Goal: Task Accomplishment & Management: Manage account settings

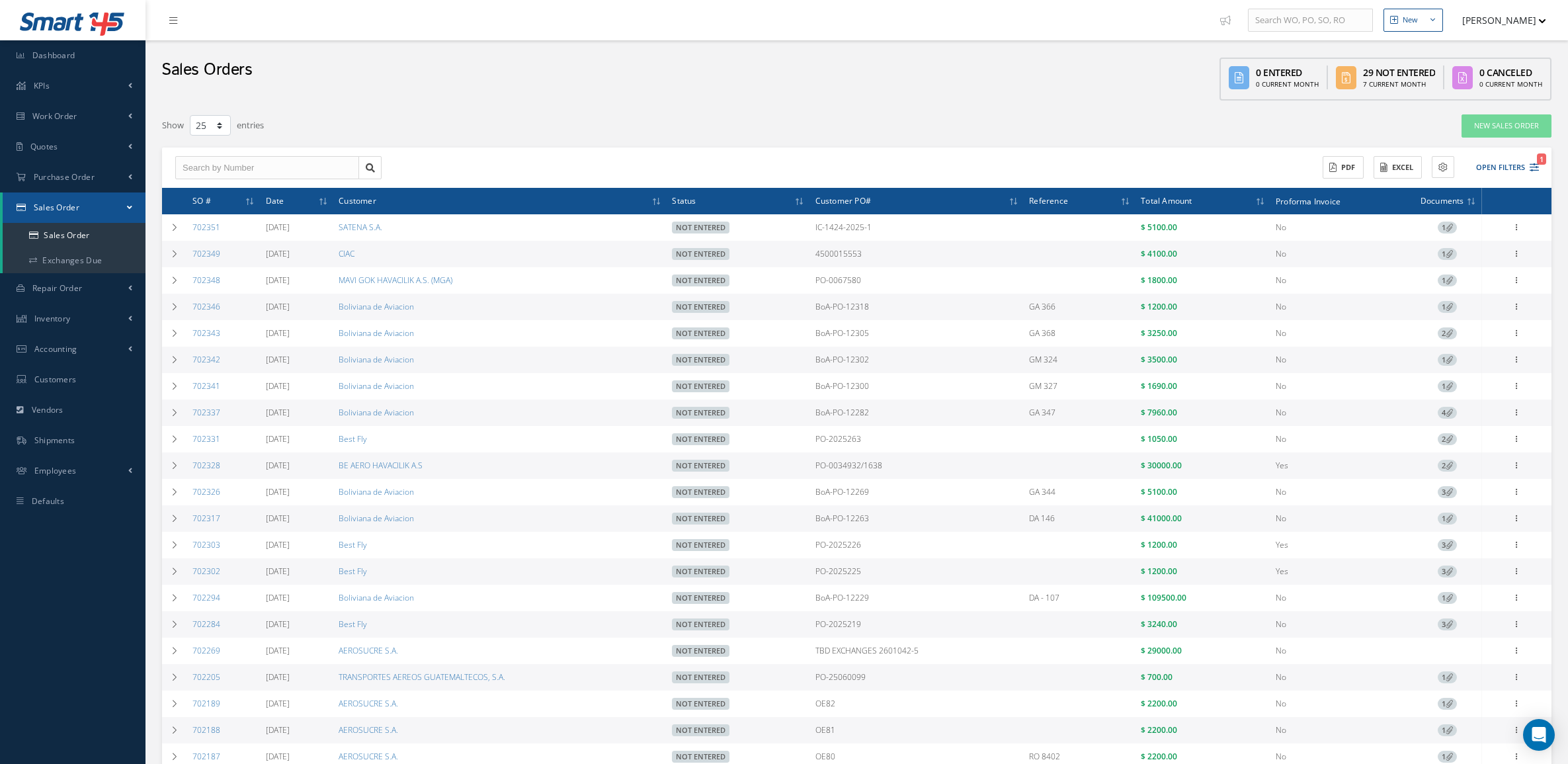
select select "25"
click at [1504, 172] on button "Open Filters 1" at bounding box center [1501, 167] width 75 height 21
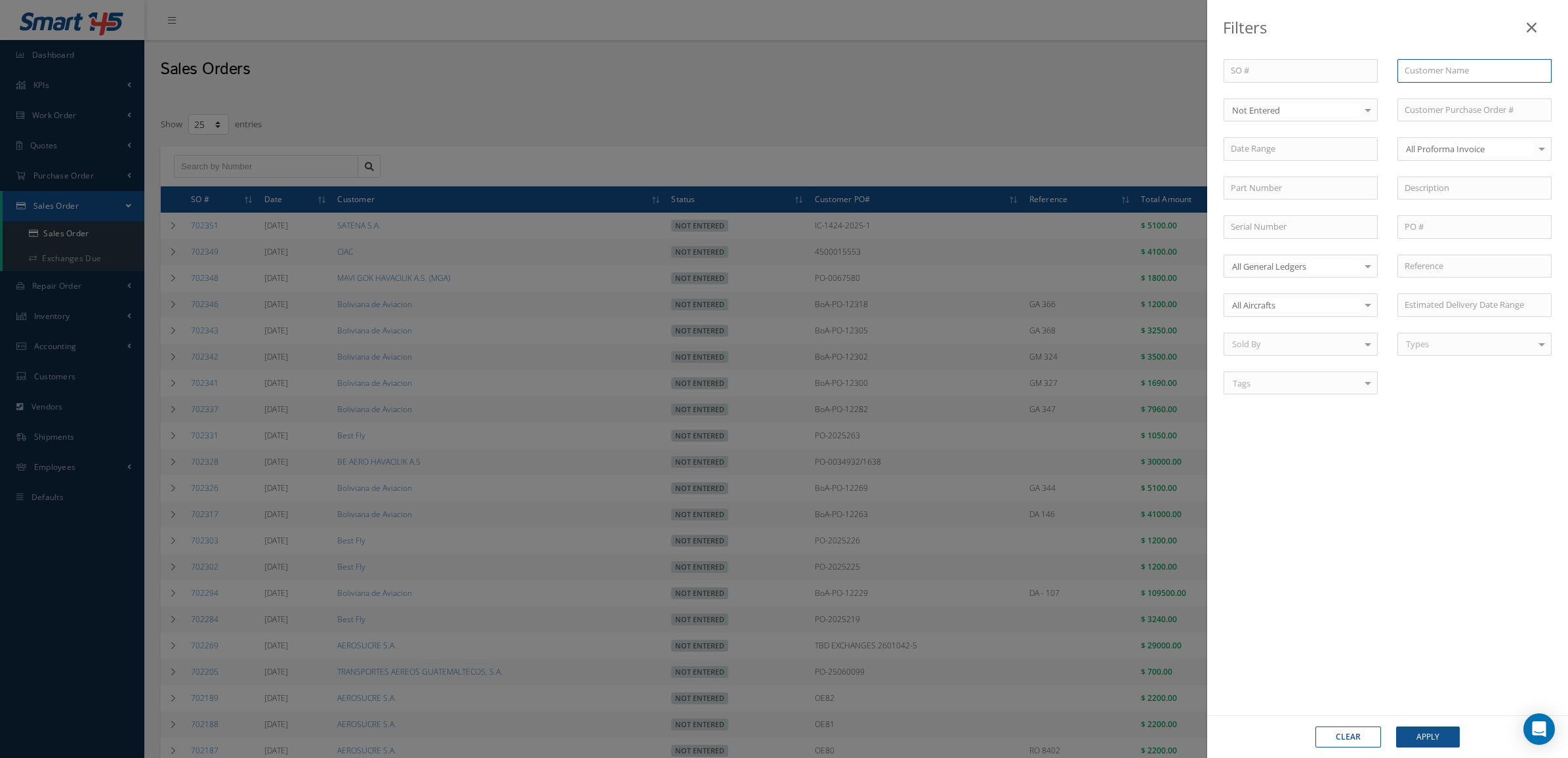
click at [1416, 81] on input "text" at bounding box center [1475, 70] width 154 height 23
click at [1472, 98] on span "Boliviana de Aviacion" at bounding box center [1445, 94] width 82 height 12
type input "Boliviana de Aviacion"
click at [1421, 726] on button "Apply" at bounding box center [1428, 737] width 64 height 21
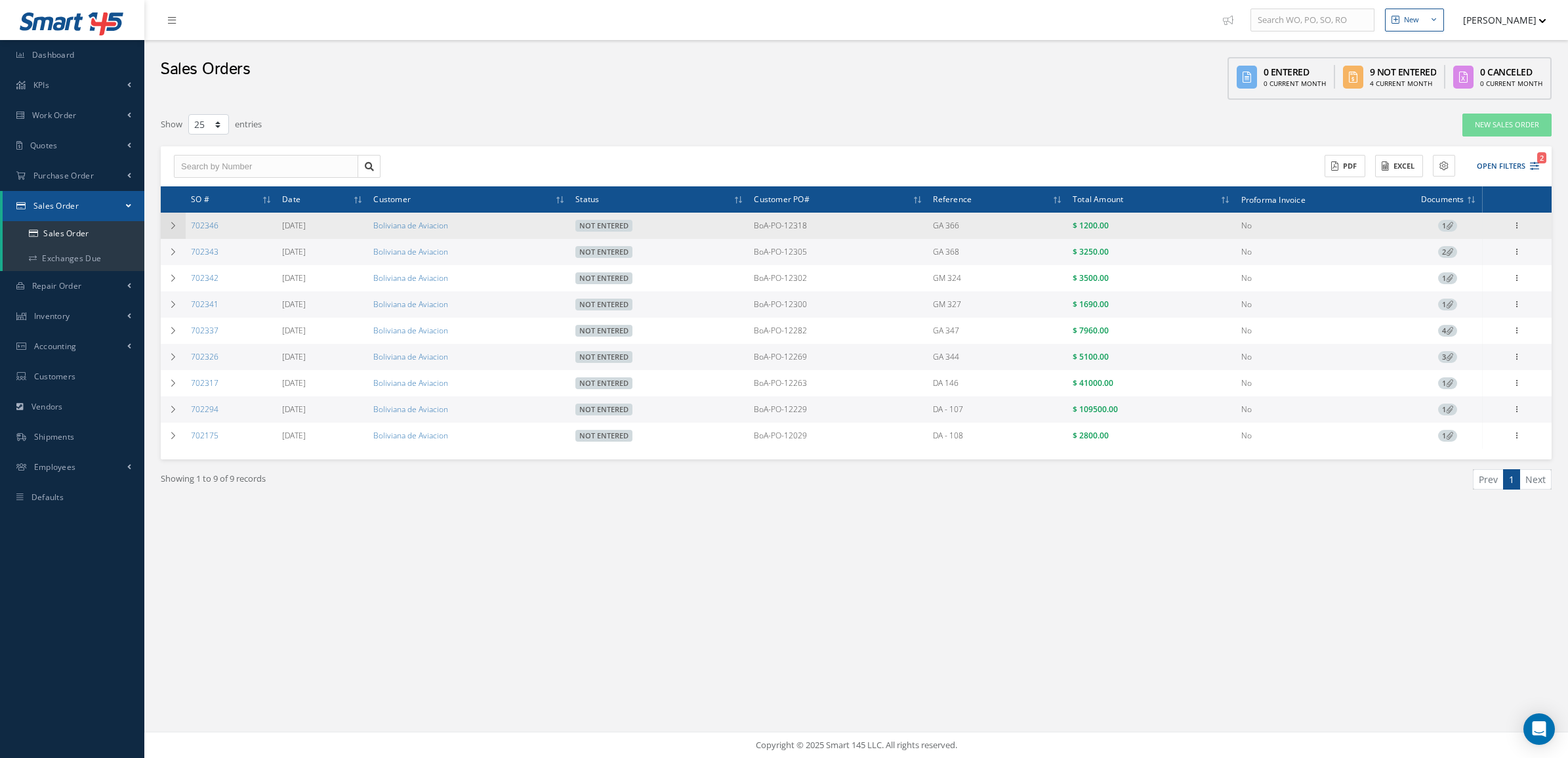
click at [181, 233] on td at bounding box center [174, 225] width 25 height 26
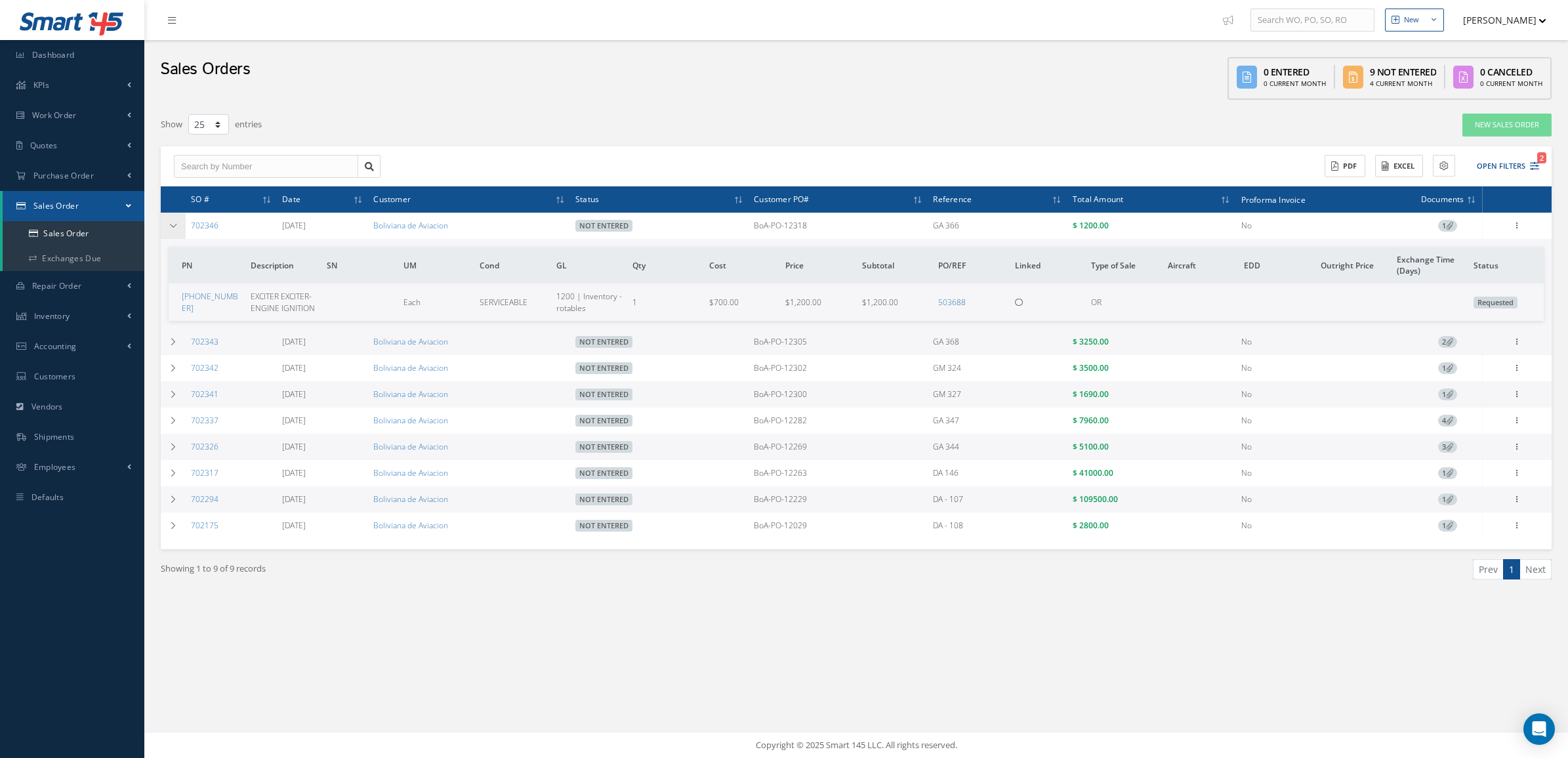
click at [181, 233] on td at bounding box center [174, 225] width 25 height 26
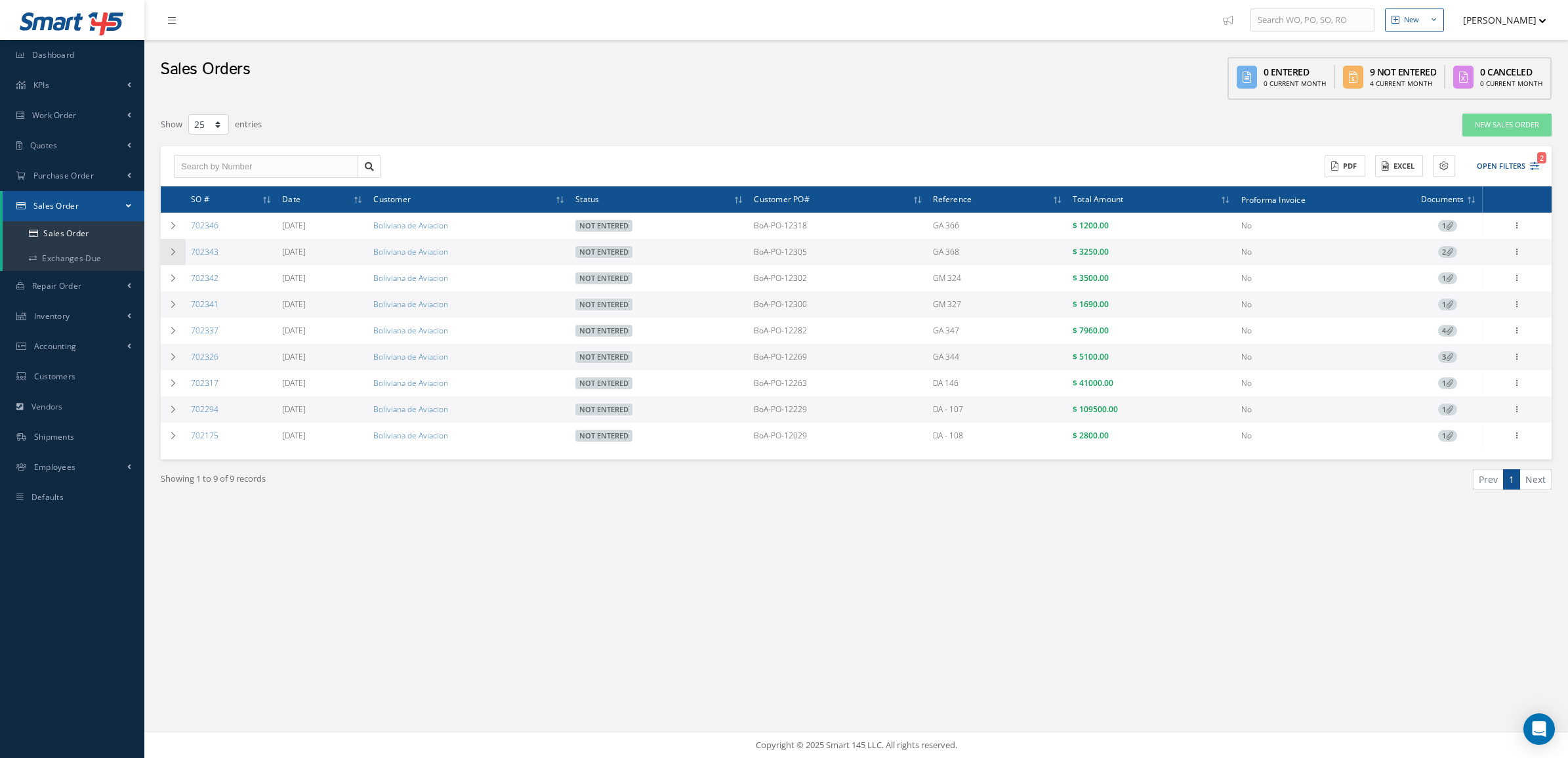
click at [175, 256] on icon at bounding box center [174, 252] width 10 height 8
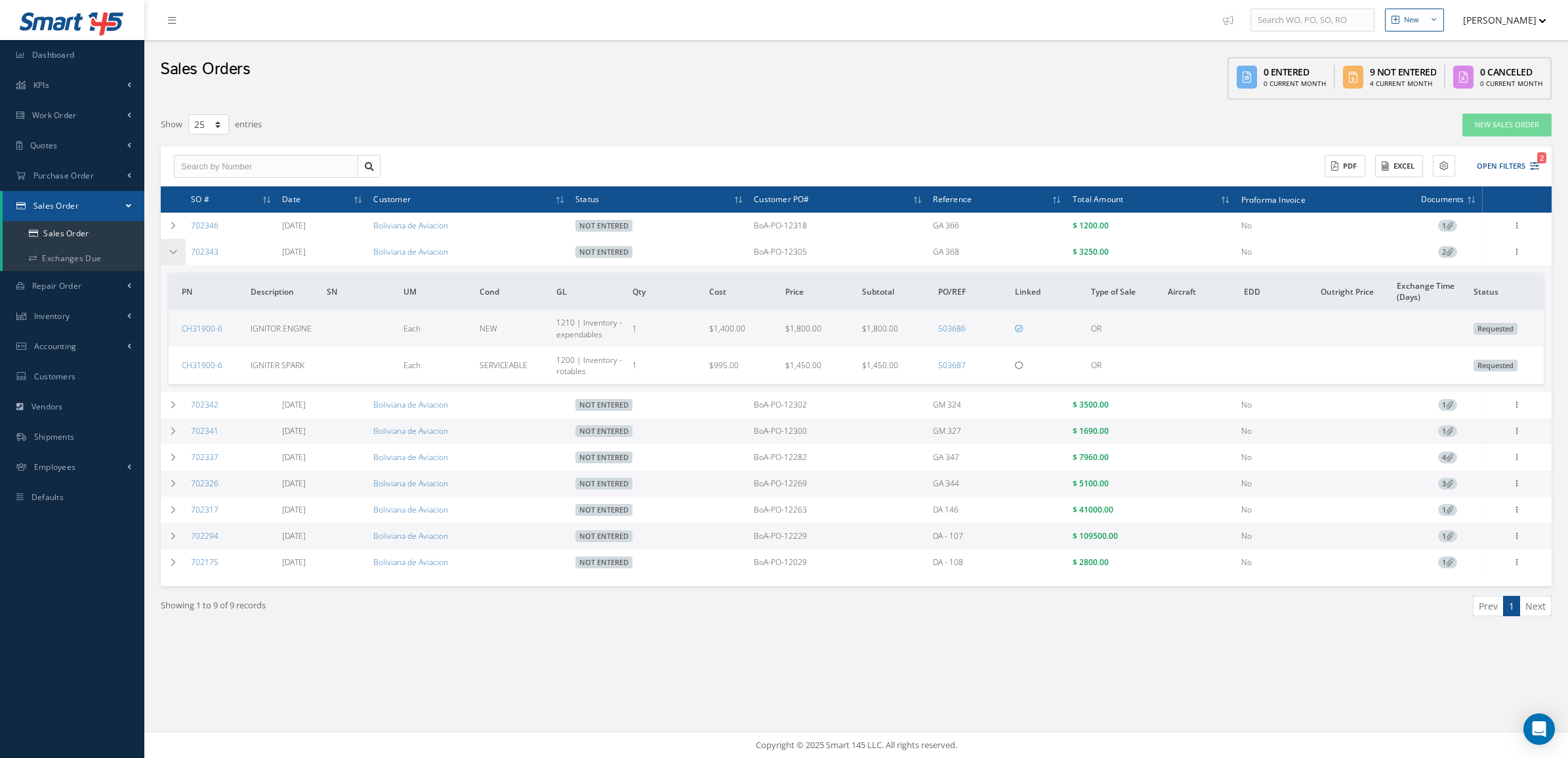
click at [175, 256] on icon at bounding box center [174, 252] width 10 height 8
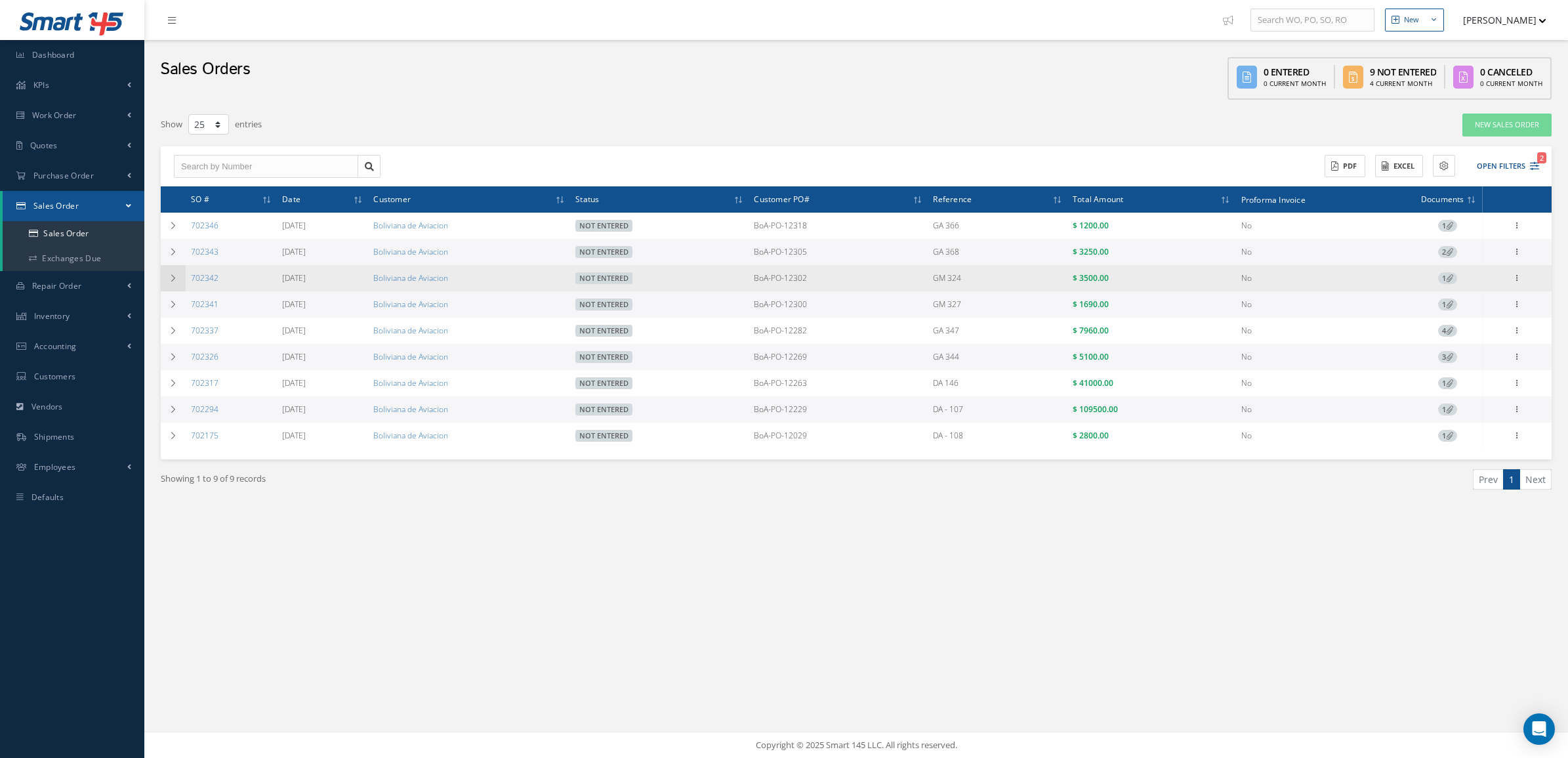
click at [173, 274] on icon at bounding box center [174, 278] width 10 height 8
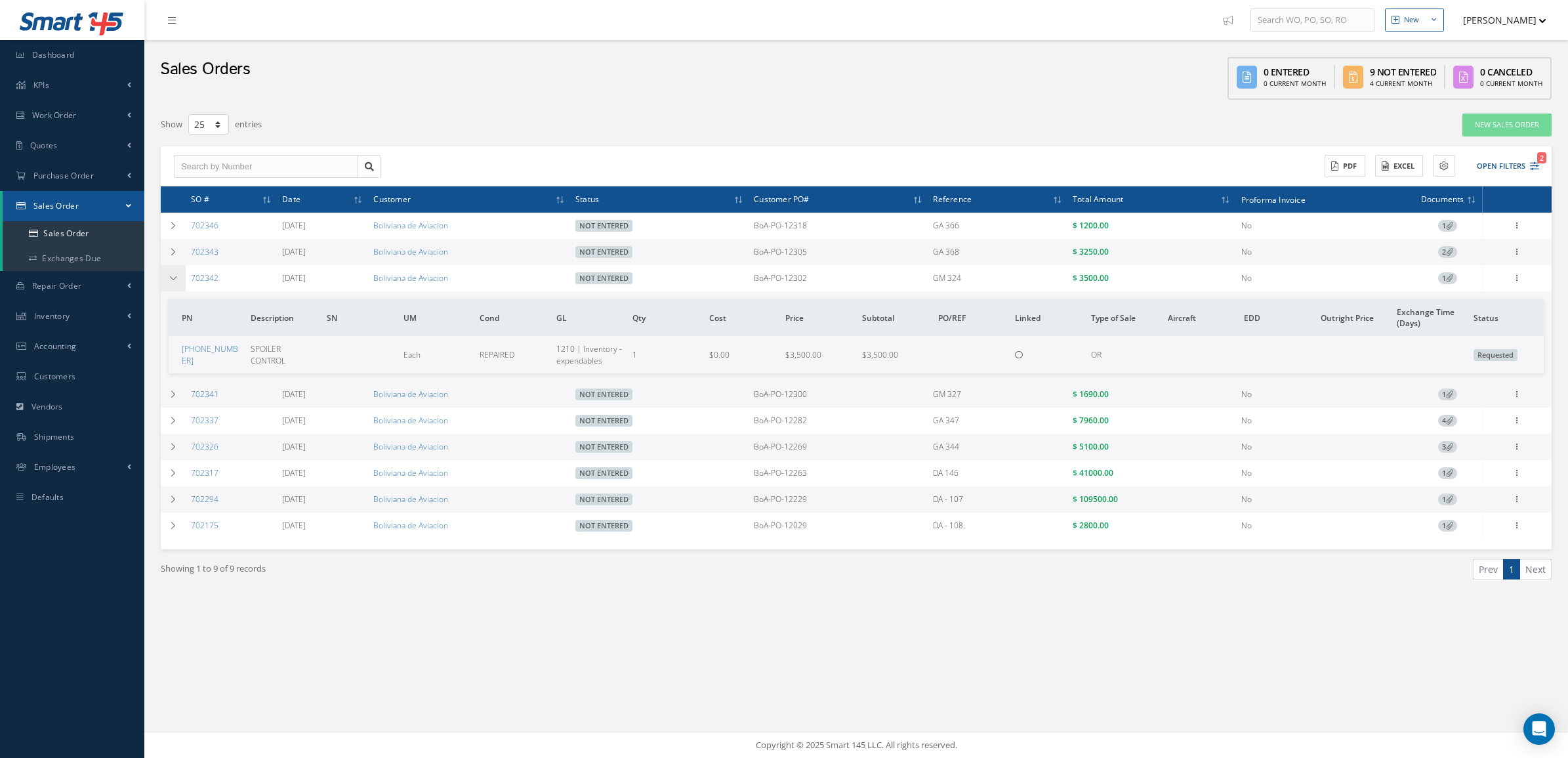
click at [173, 274] on icon at bounding box center [174, 278] width 10 height 8
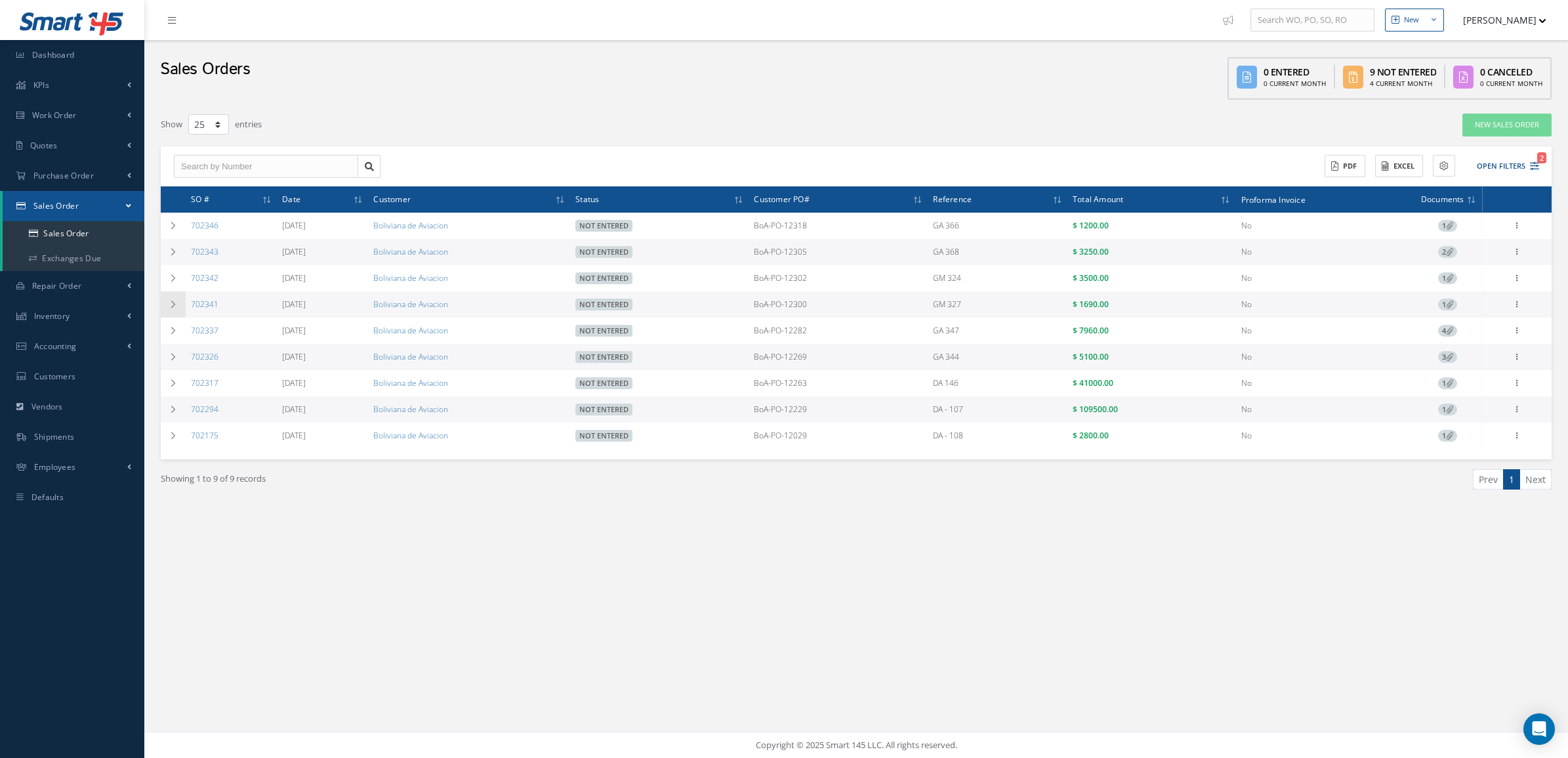
click at [171, 300] on td at bounding box center [174, 304] width 25 height 26
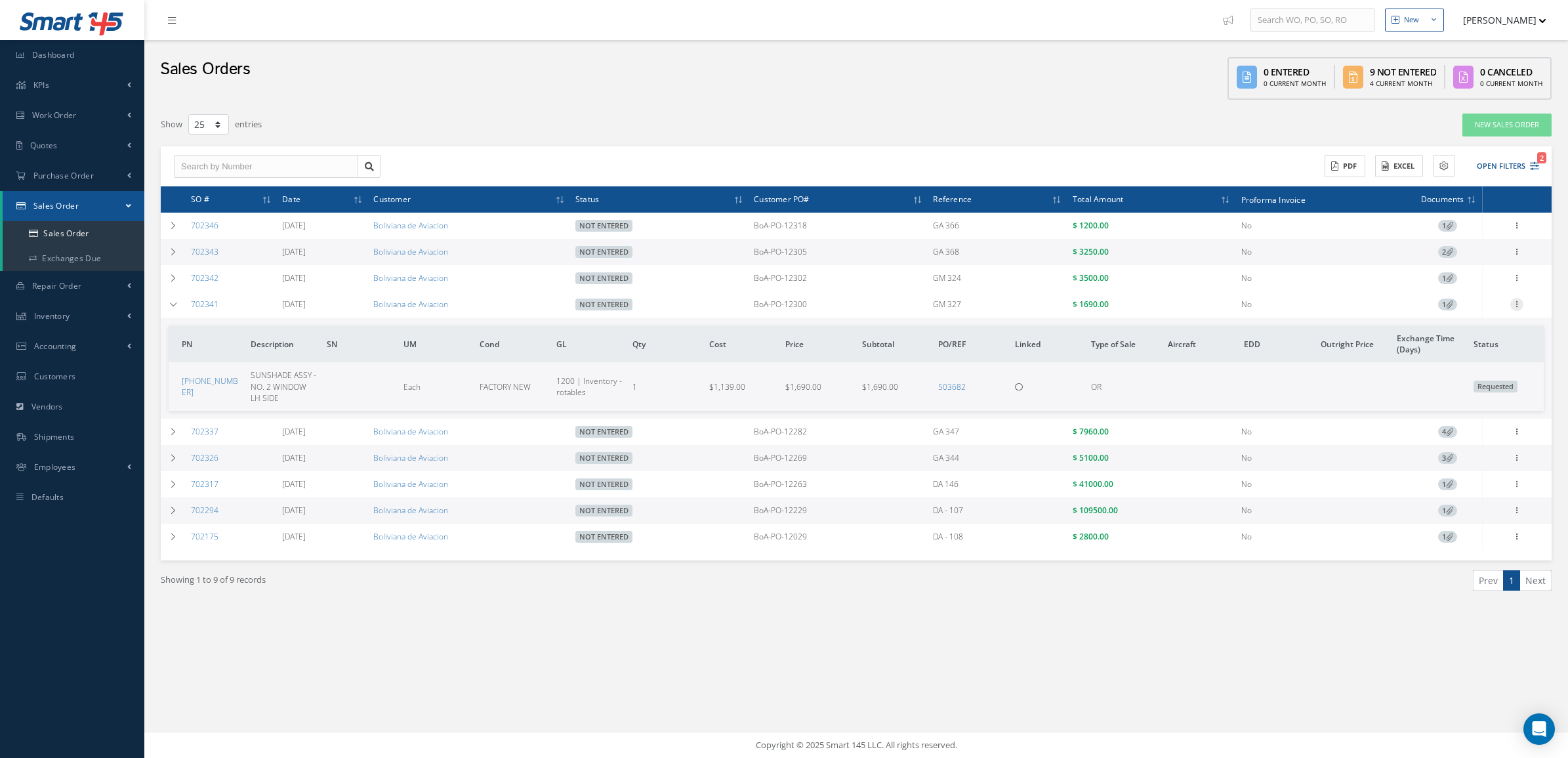
click at [1517, 310] on div at bounding box center [1518, 305] width 14 height 14
click at [1478, 335] on link "Edit" at bounding box center [1456, 330] width 103 height 17
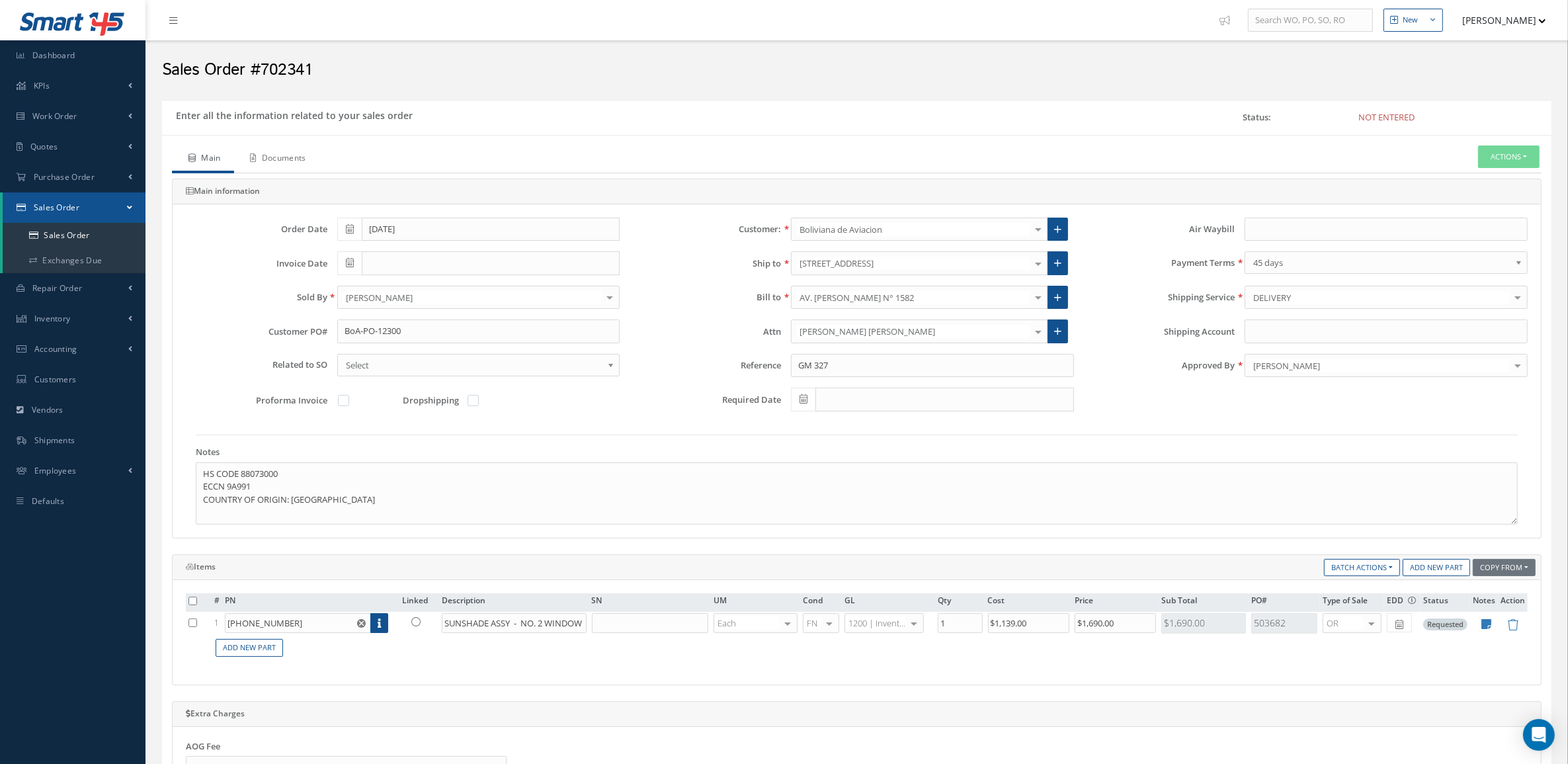
click at [302, 154] on link "Documents" at bounding box center [277, 159] width 86 height 28
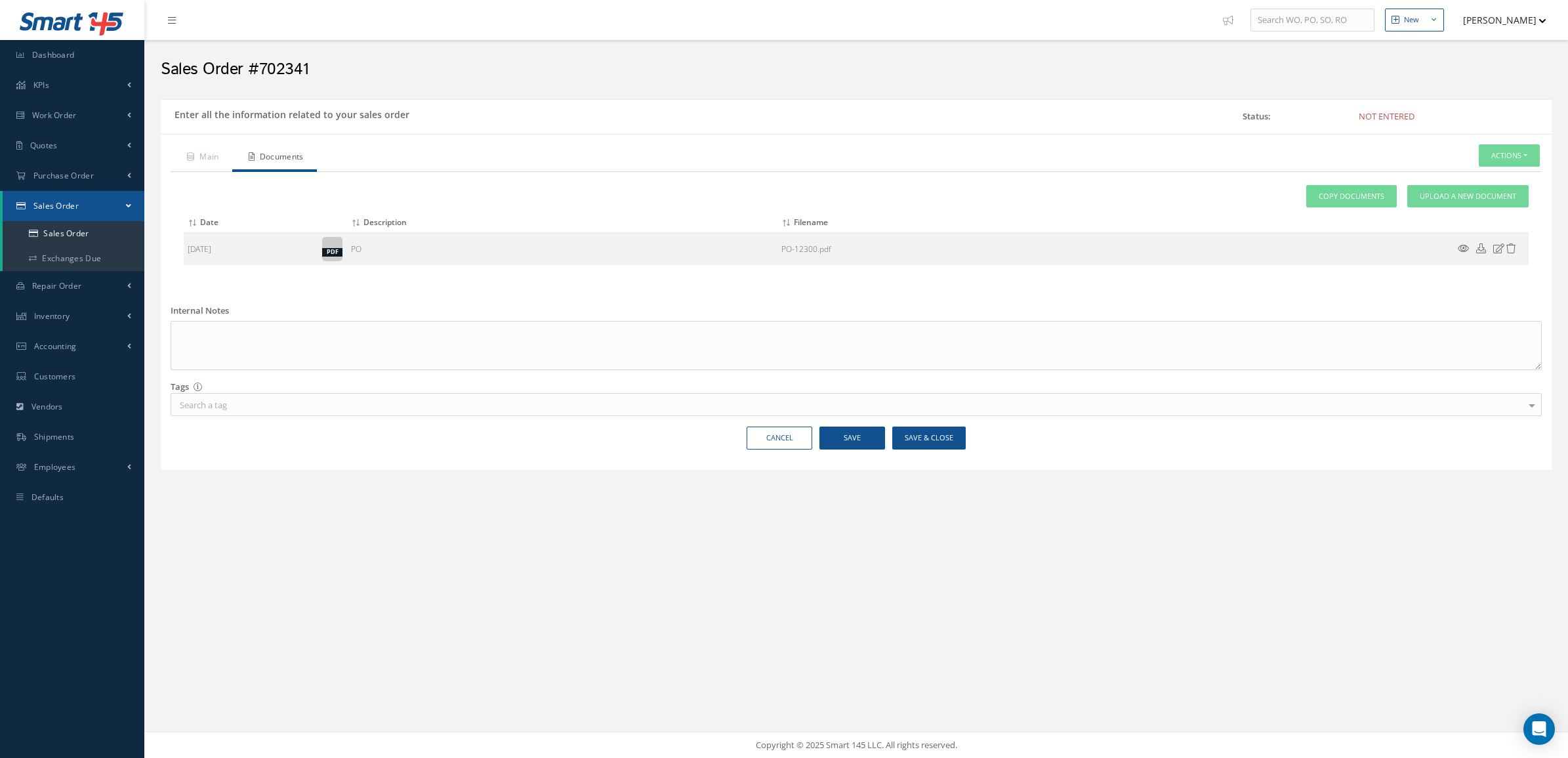
click at [1462, 183] on div "Attach File(s) Click inside this area or drag and drop to select file to upload…" at bounding box center [856, 230] width 1371 height 118
click at [1454, 192] on span "Upload a New Document" at bounding box center [1469, 197] width 96 height 12
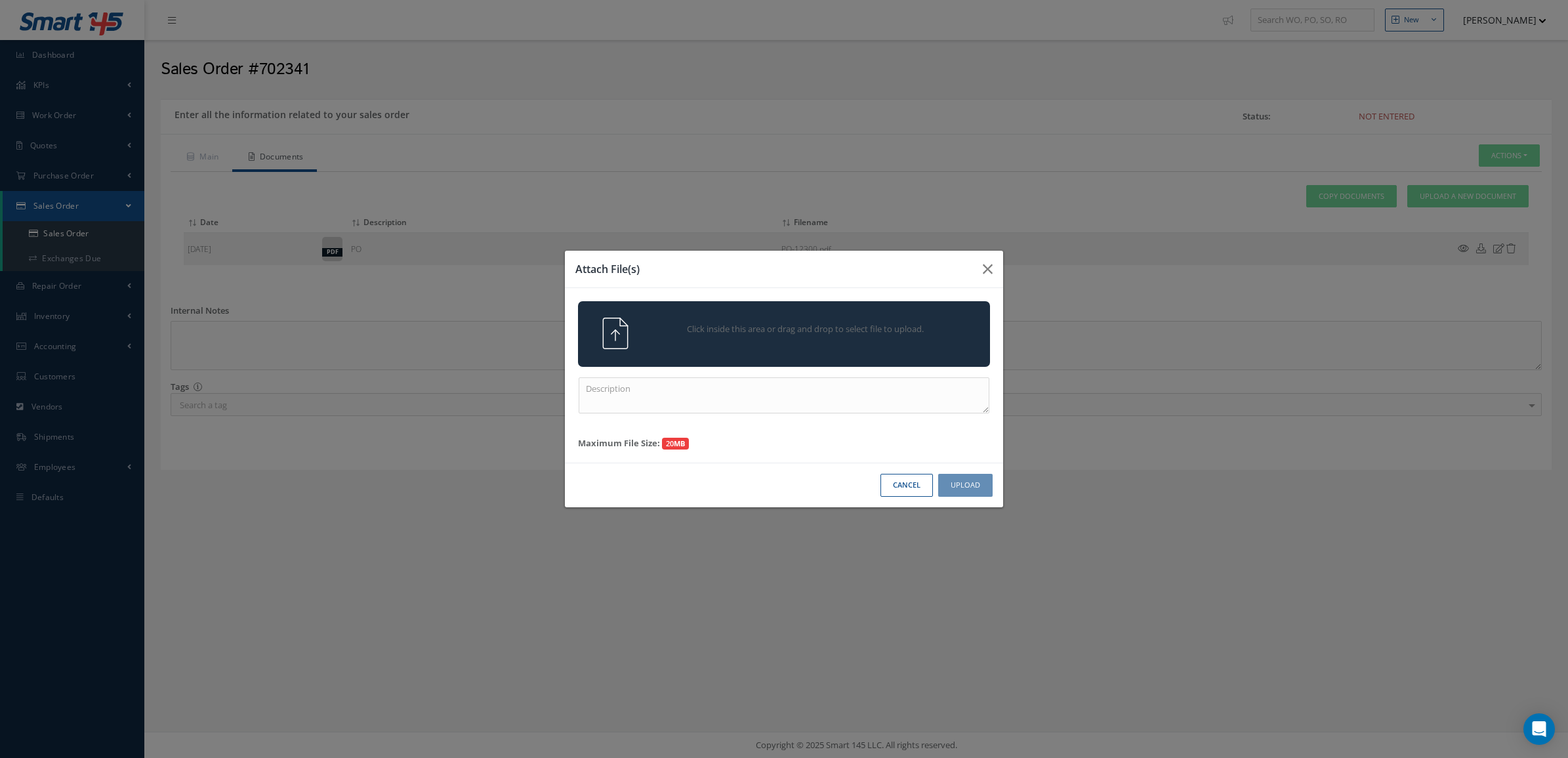
click at [886, 332] on span "Click inside this area or drag and drop to select file to upload." at bounding box center [806, 330] width 298 height 14
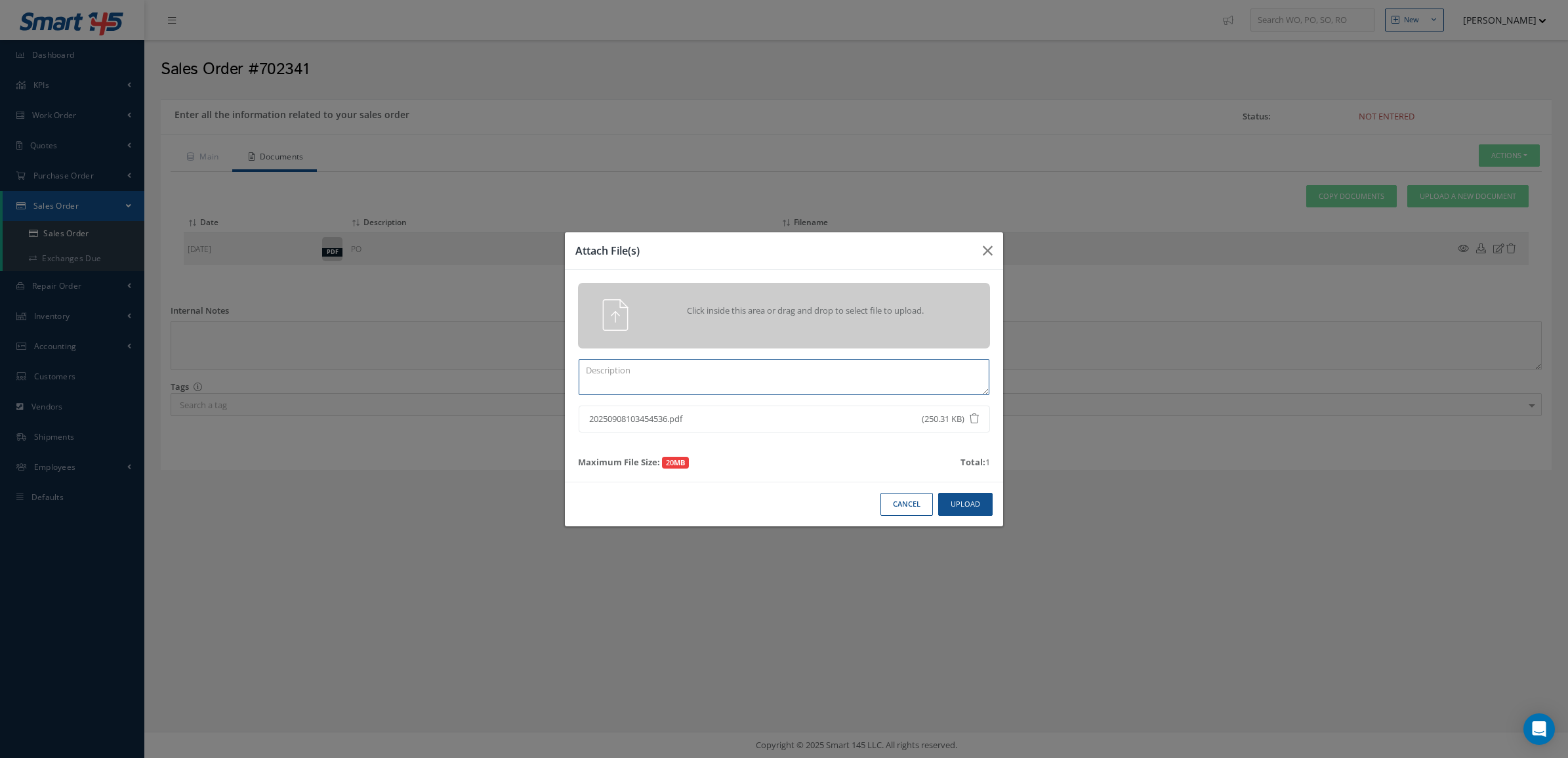
click at [937, 371] on textarea at bounding box center [784, 376] width 411 height 36
type textarea "certs"
click at [965, 500] on button "Upload" at bounding box center [966, 504] width 54 height 23
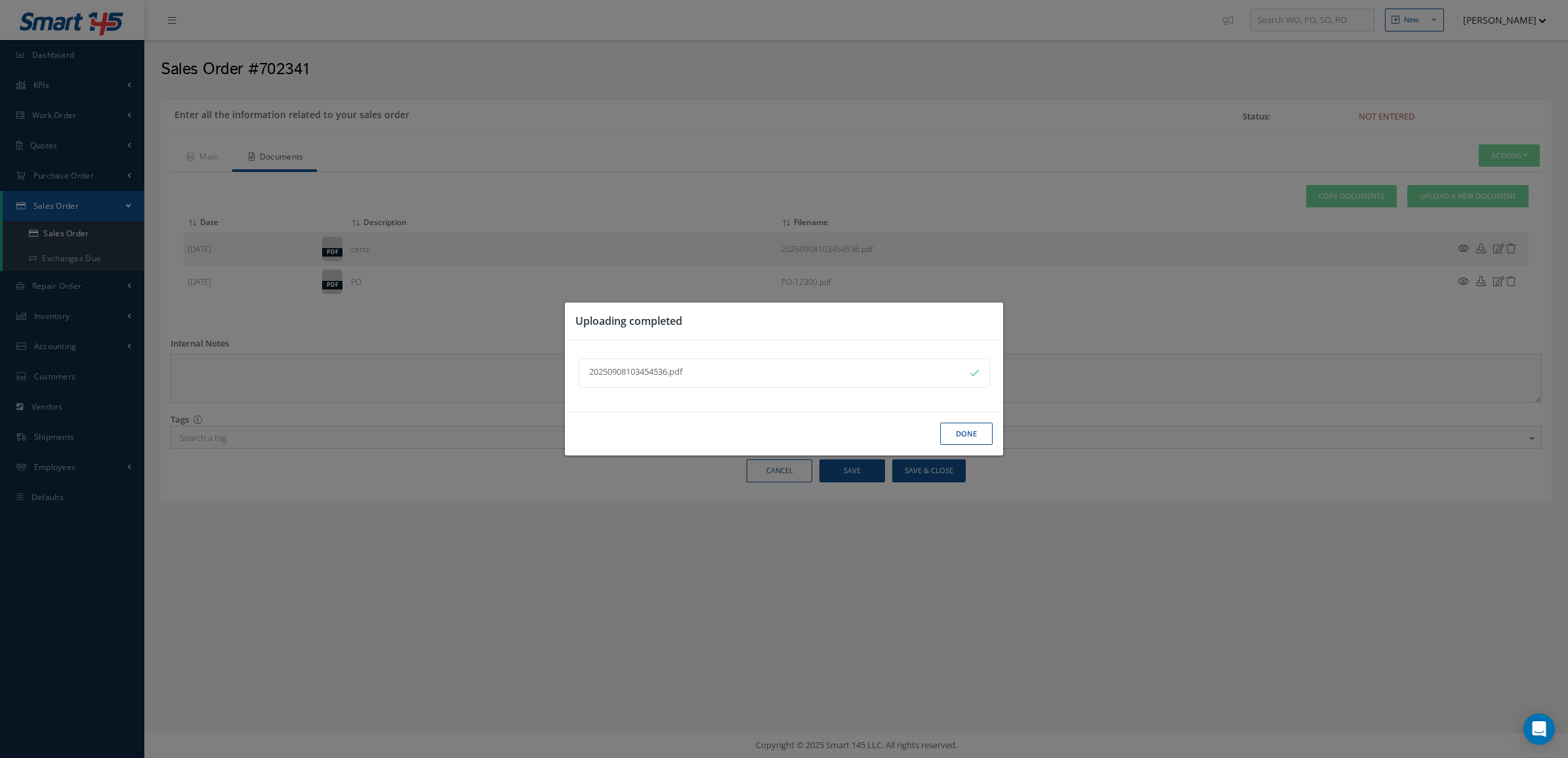
click at [965, 436] on button "Done" at bounding box center [967, 434] width 52 height 23
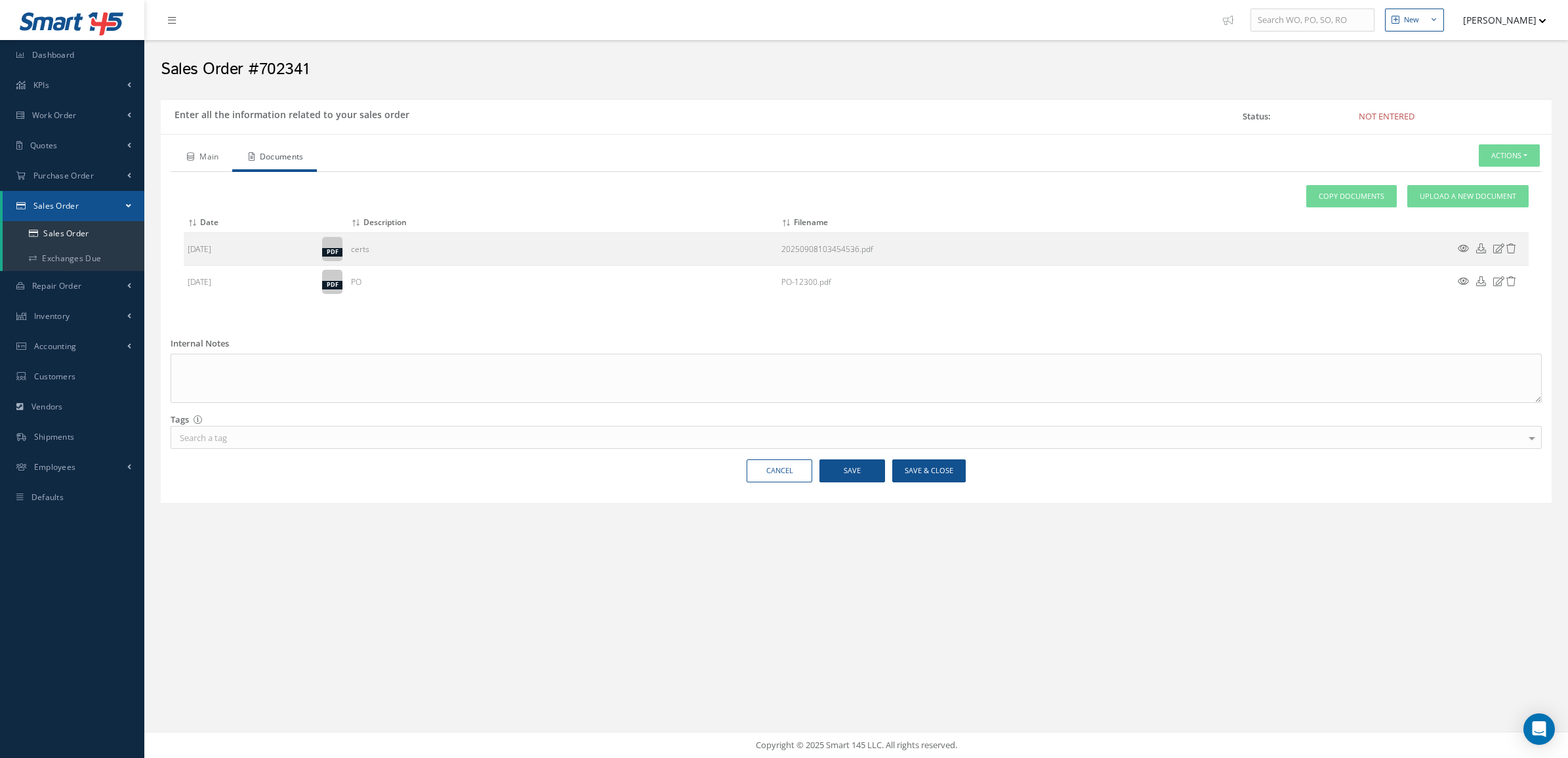
click at [207, 148] on link "Main" at bounding box center [202, 158] width 62 height 28
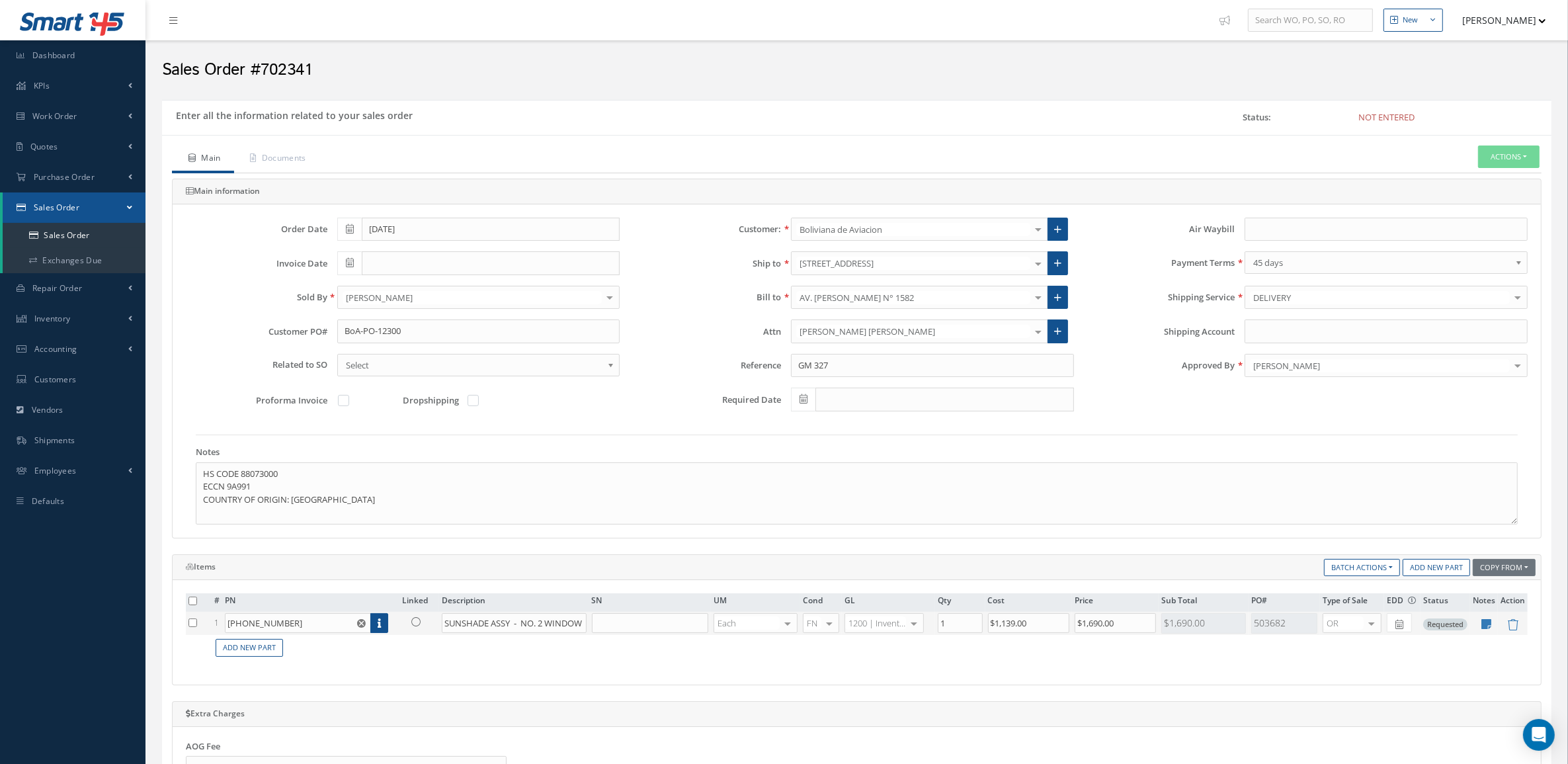
click at [416, 629] on link at bounding box center [419, 620] width 34 height 17
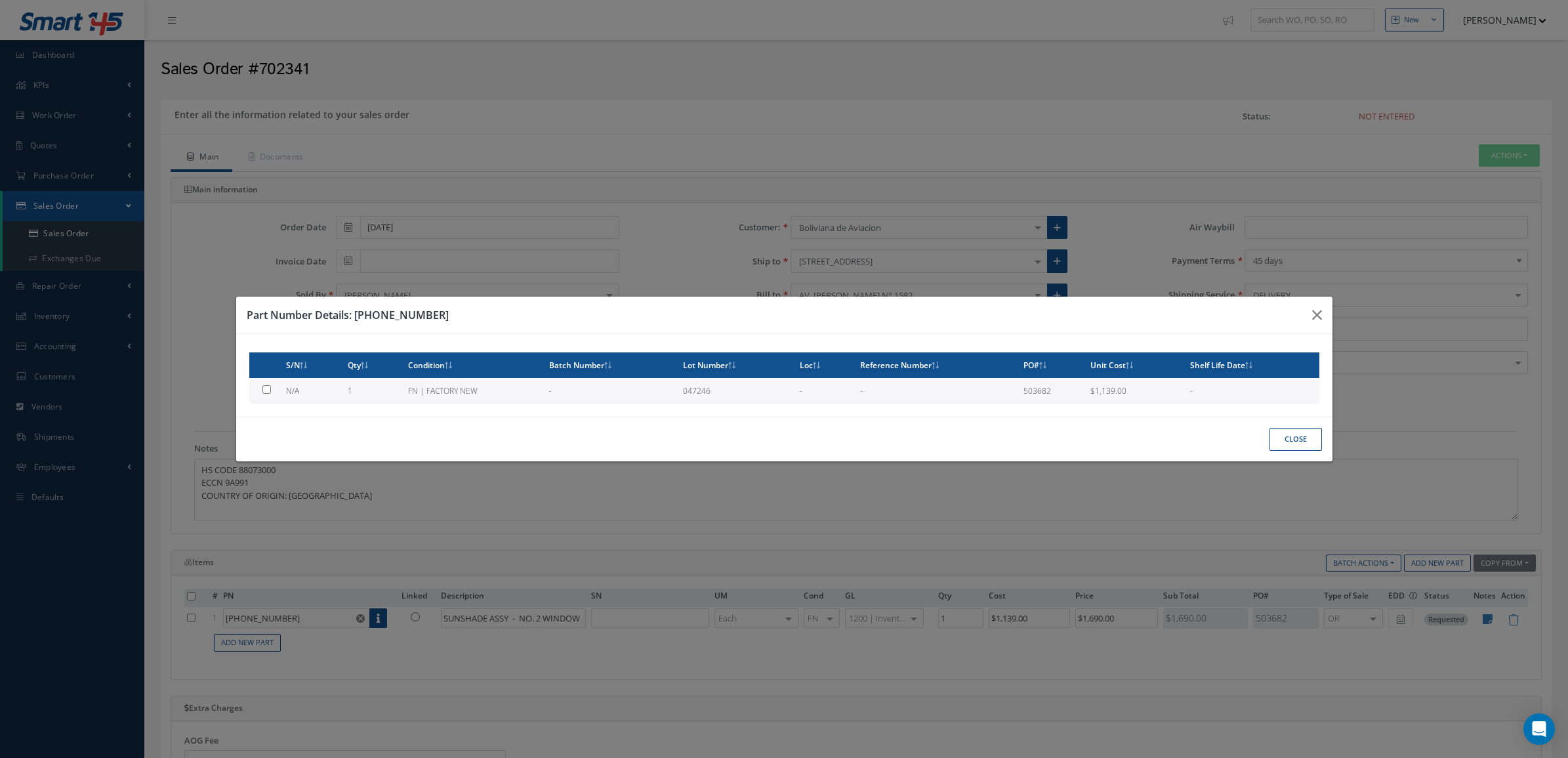
click at [438, 396] on td "FN | FACTORY NEW" at bounding box center [474, 391] width 141 height 26
type input "$1,139"
checkbox input "true"
click at [1269, 440] on div "Close" at bounding box center [784, 439] width 1096 height 44
click at [1279, 444] on button "Close" at bounding box center [1296, 439] width 52 height 23
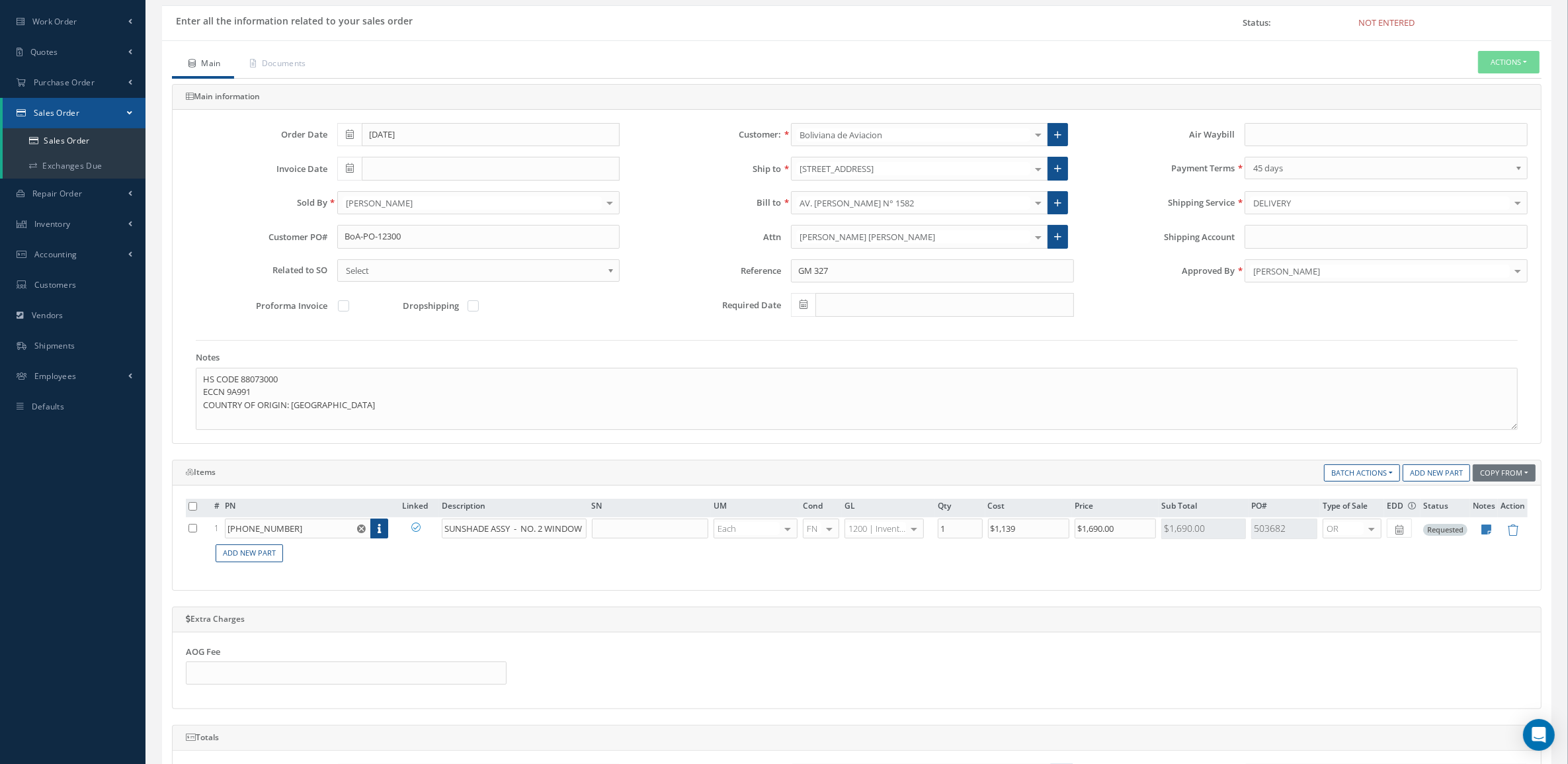
scroll to position [439, 0]
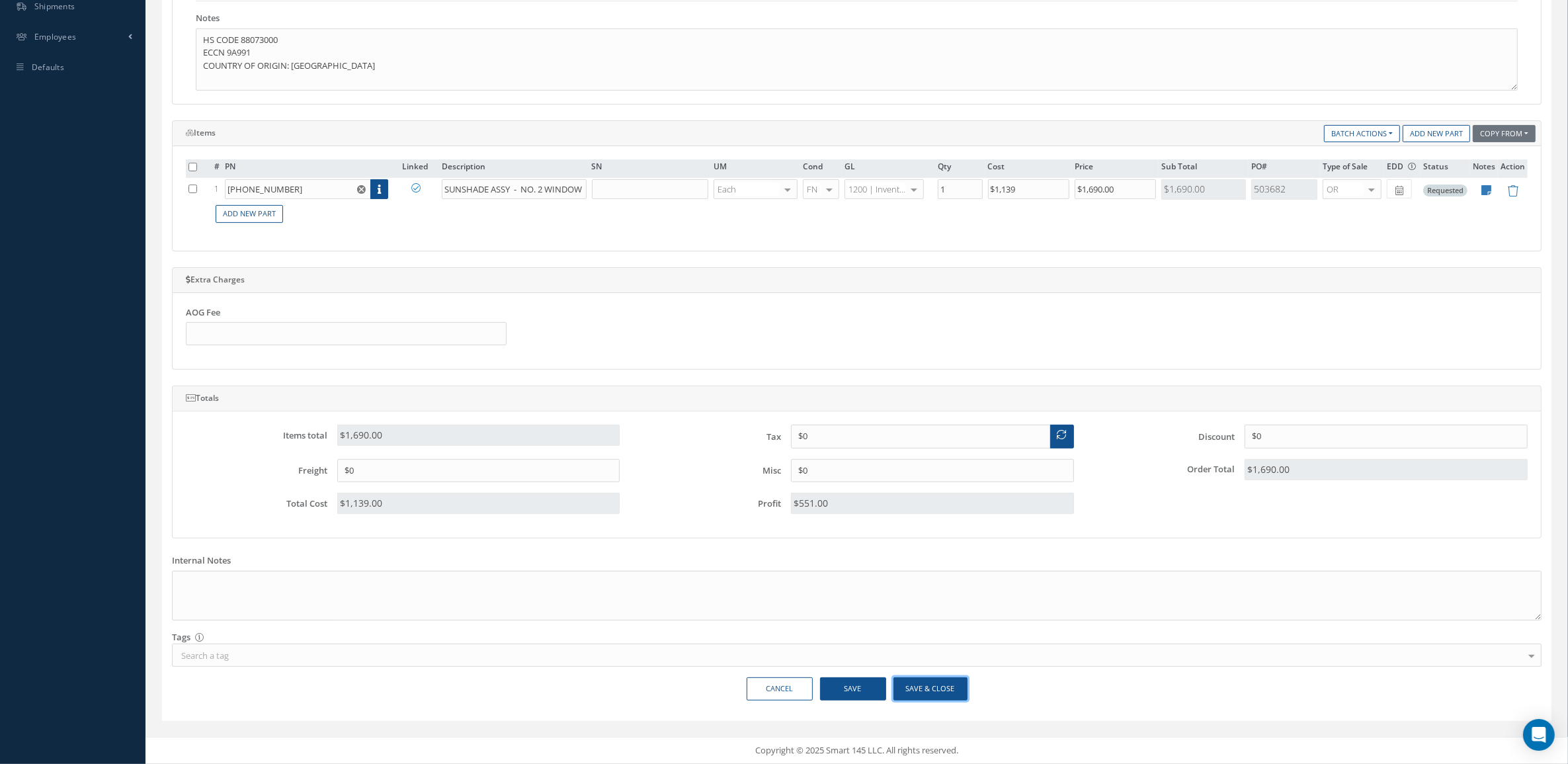
click at [904, 686] on button "Save & Close" at bounding box center [930, 688] width 74 height 23
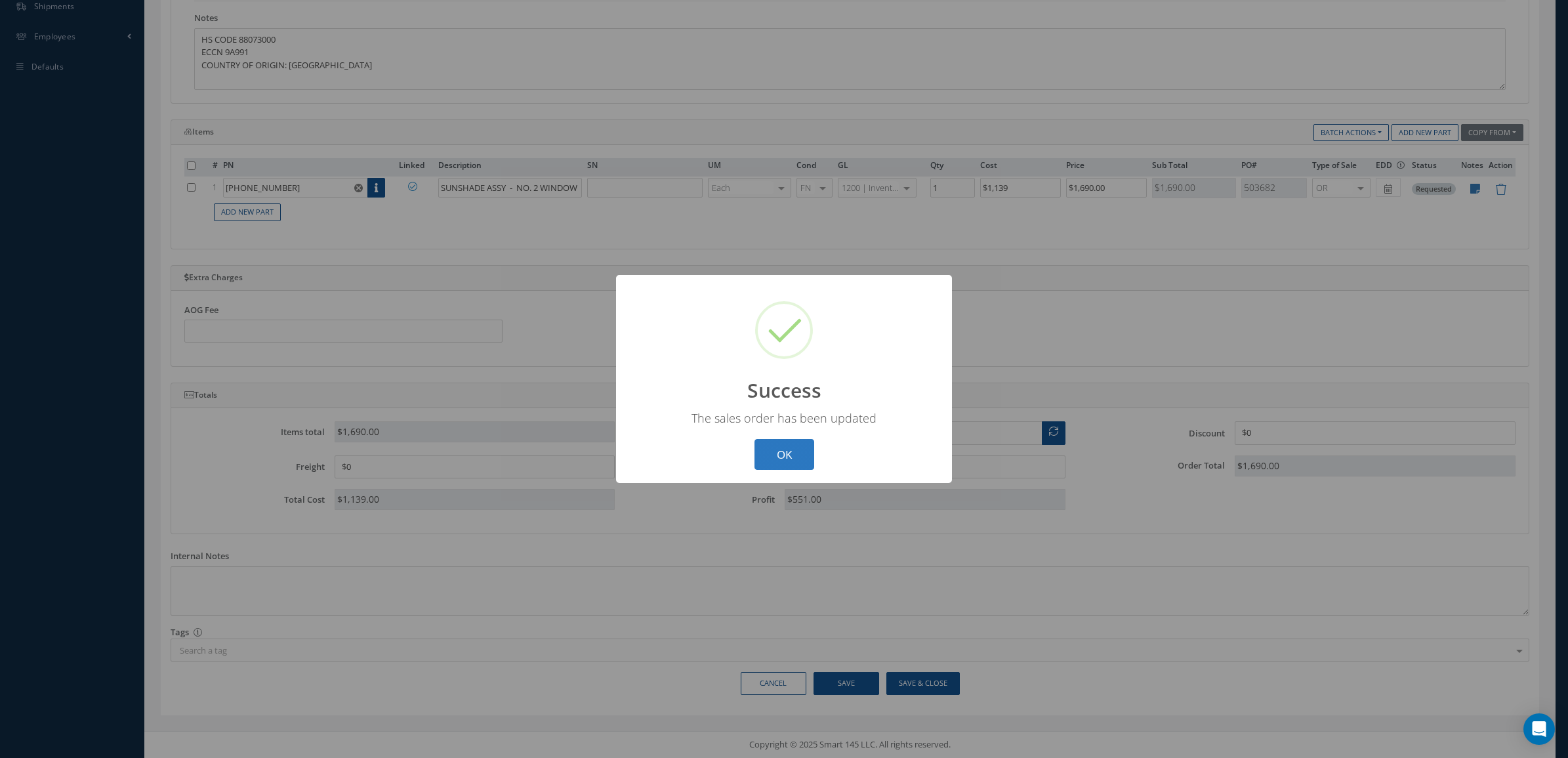
click at [803, 452] on button "OK" at bounding box center [784, 454] width 60 height 31
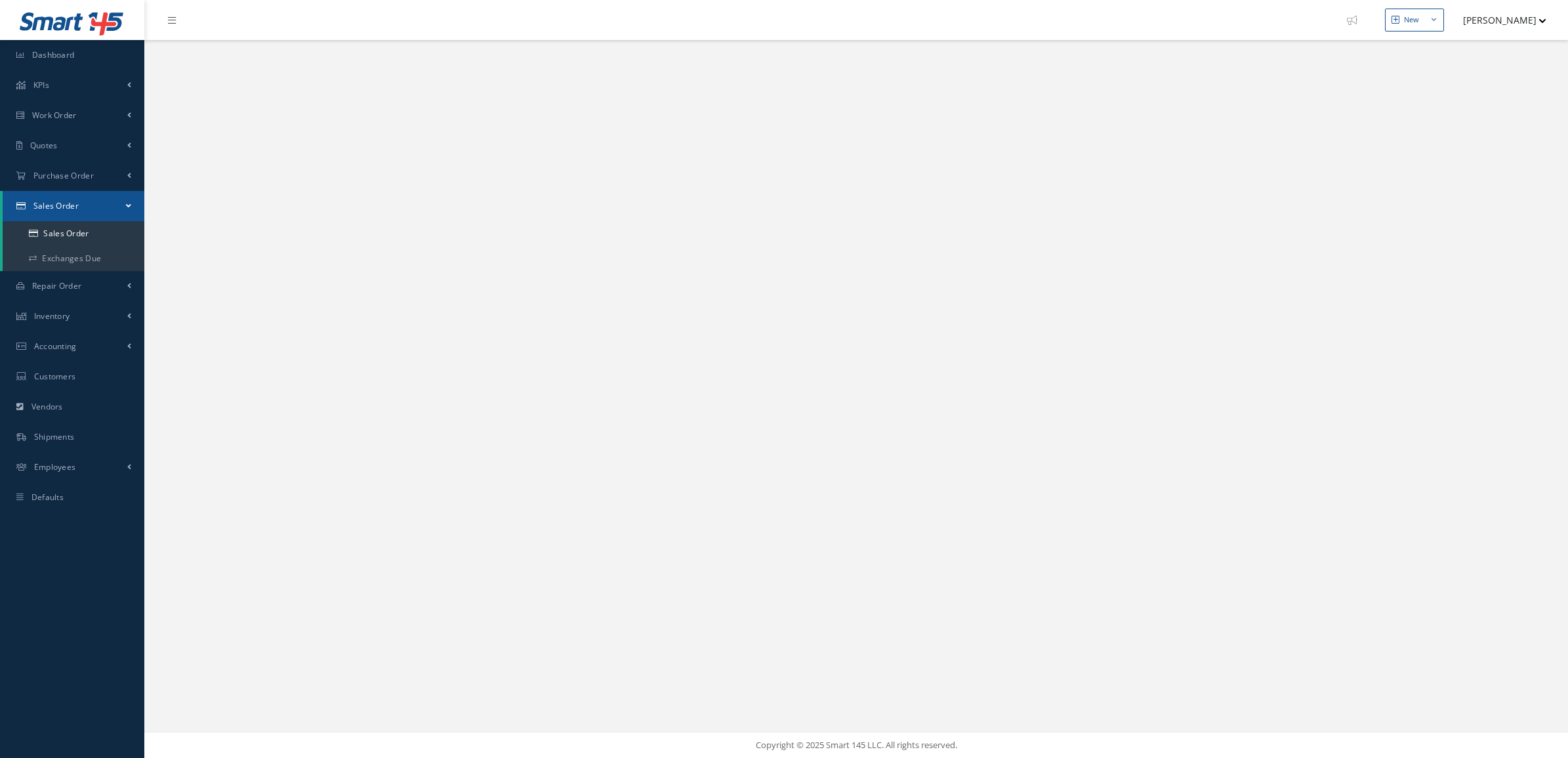
select select "25"
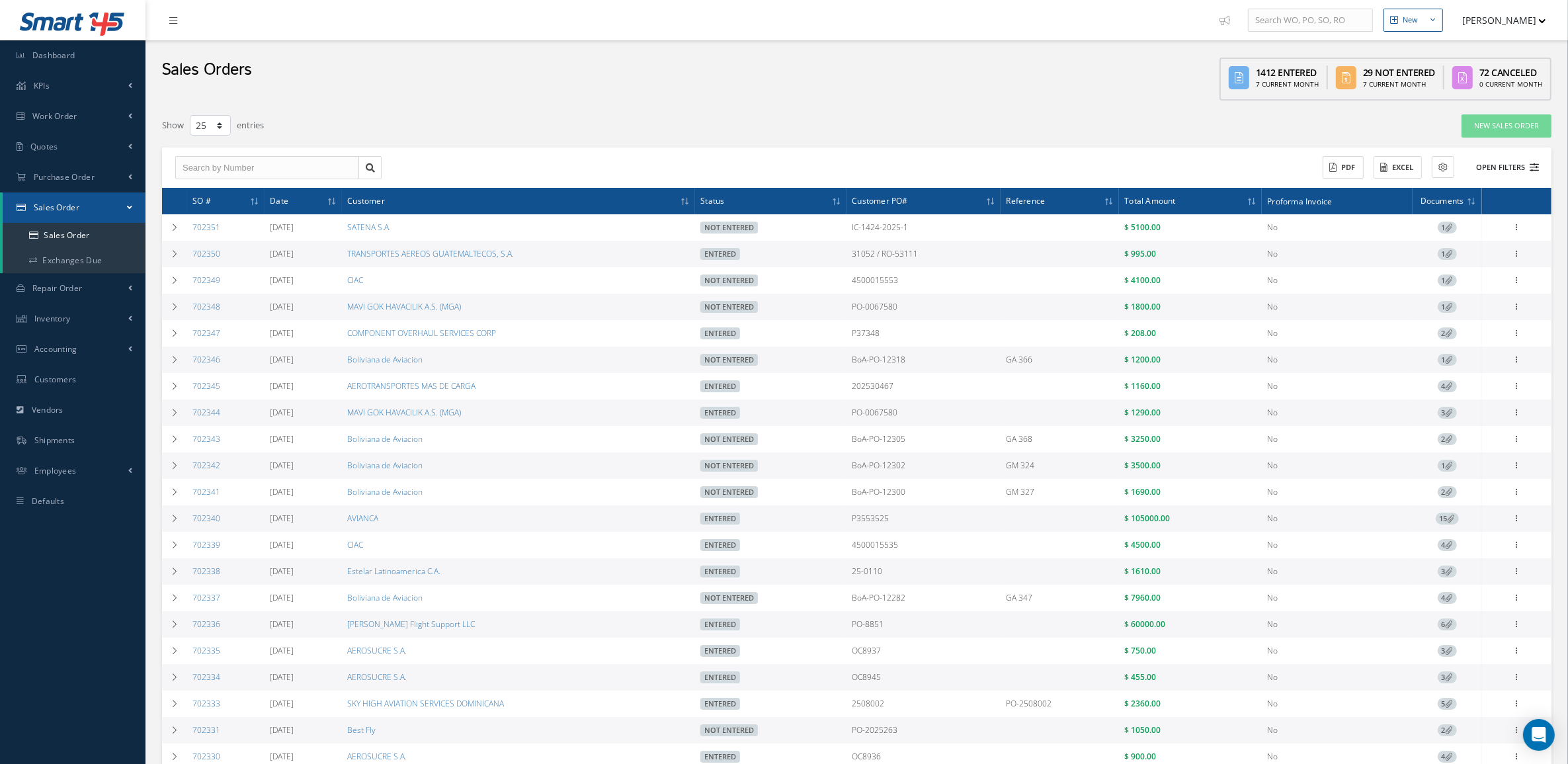
click at [1517, 160] on button "Open Filters" at bounding box center [1501, 167] width 75 height 21
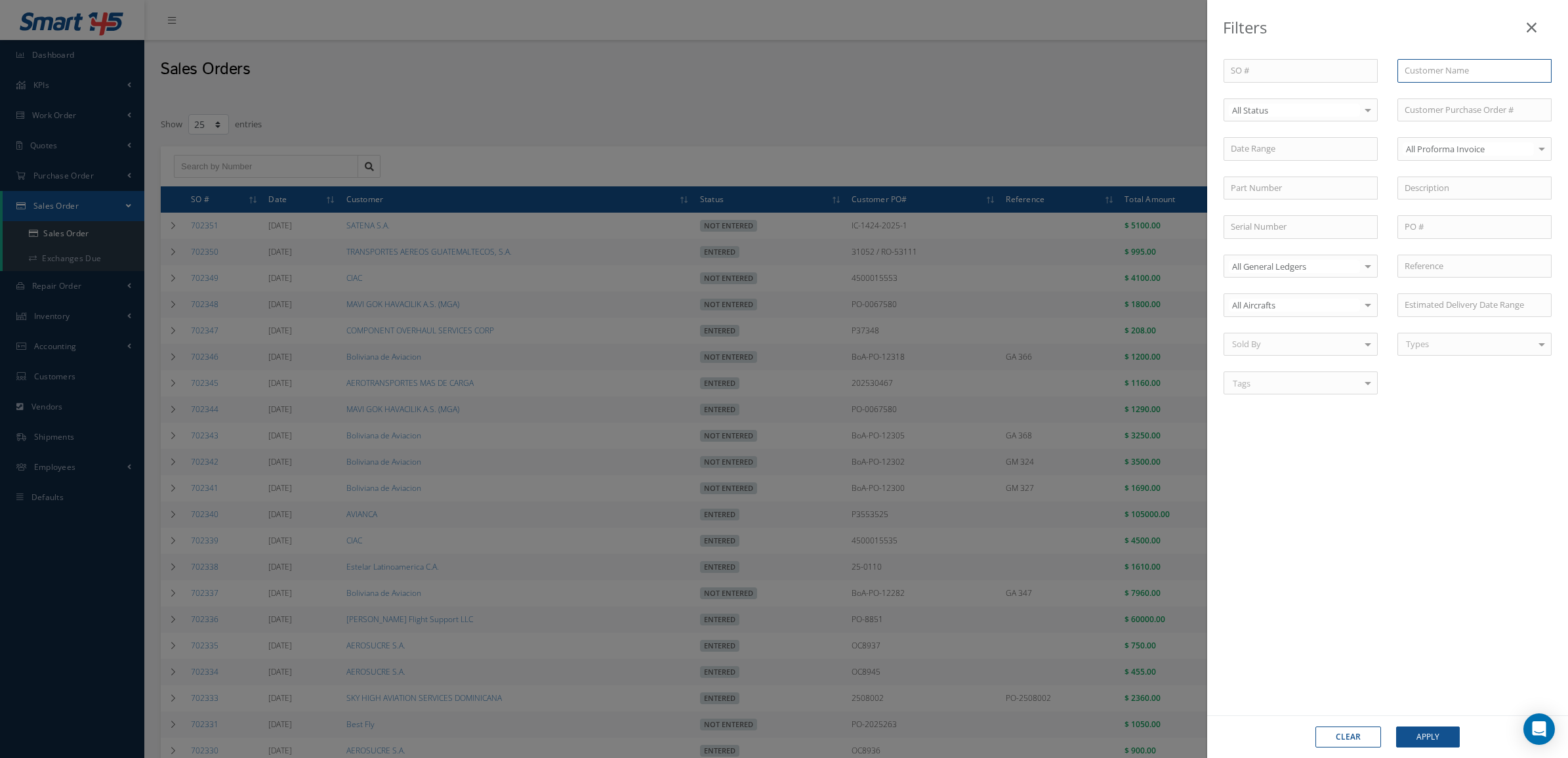
click at [1424, 68] on input "text" at bounding box center [1475, 70] width 154 height 23
click at [1431, 95] on span "Boliviana de Aviacion" at bounding box center [1445, 94] width 82 height 12
type input "Boliviana de Aviacion"
click at [1278, 181] on span "Not Entered" at bounding box center [1256, 177] width 48 height 12
click at [1431, 730] on button "Apply" at bounding box center [1428, 737] width 64 height 21
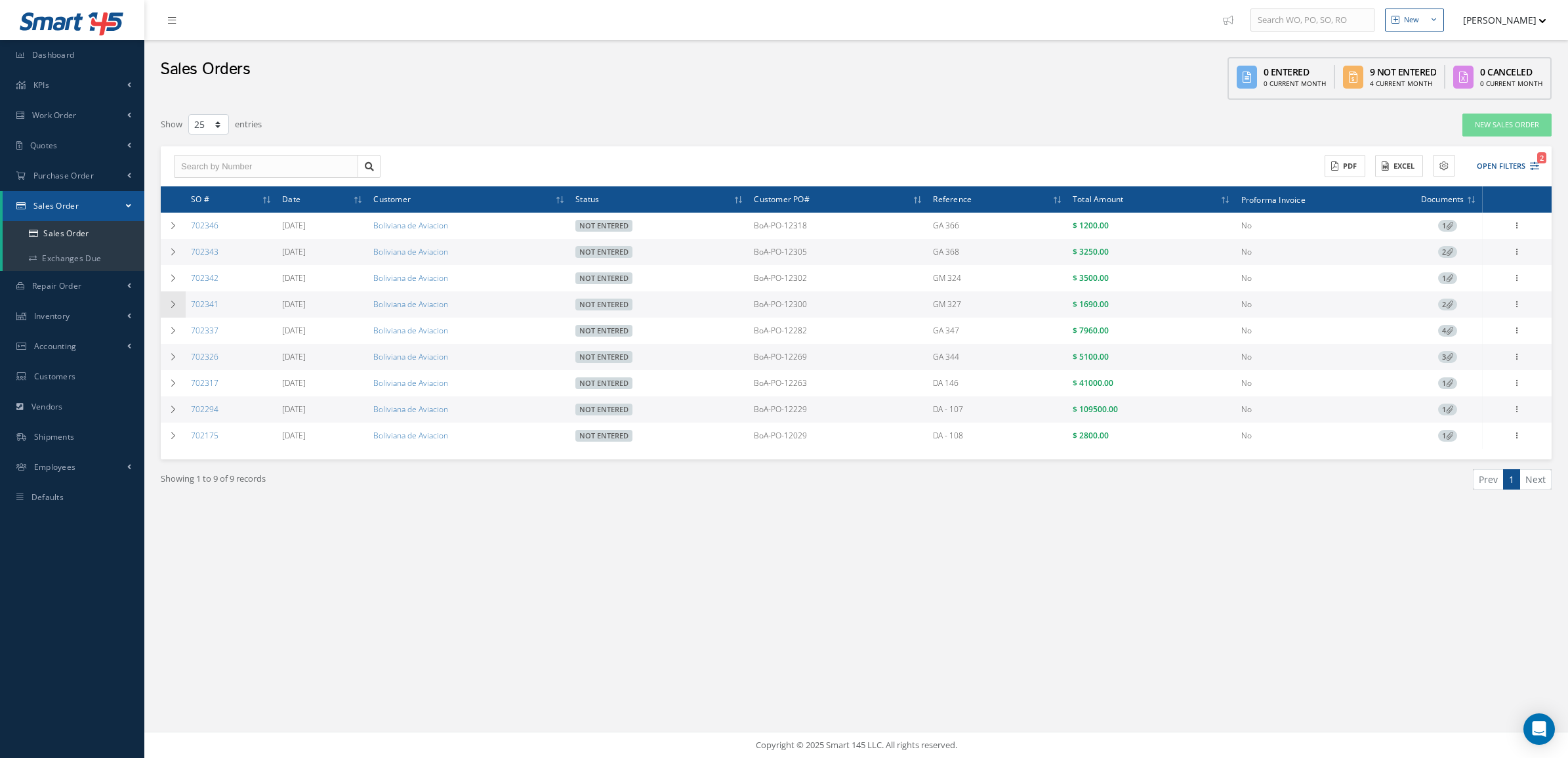
click at [173, 300] on icon at bounding box center [174, 304] width 10 height 8
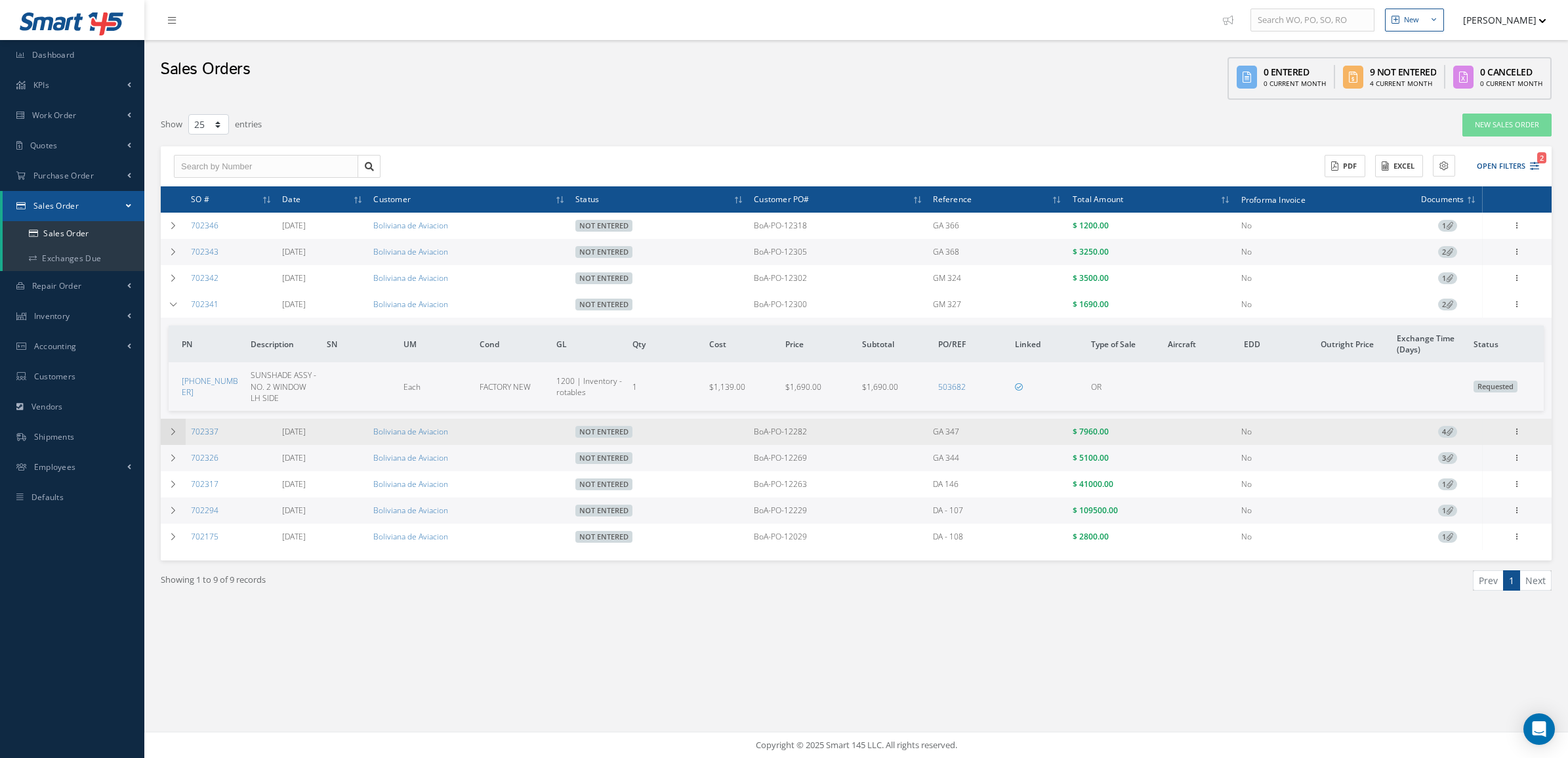
click at [184, 434] on td at bounding box center [174, 431] width 25 height 26
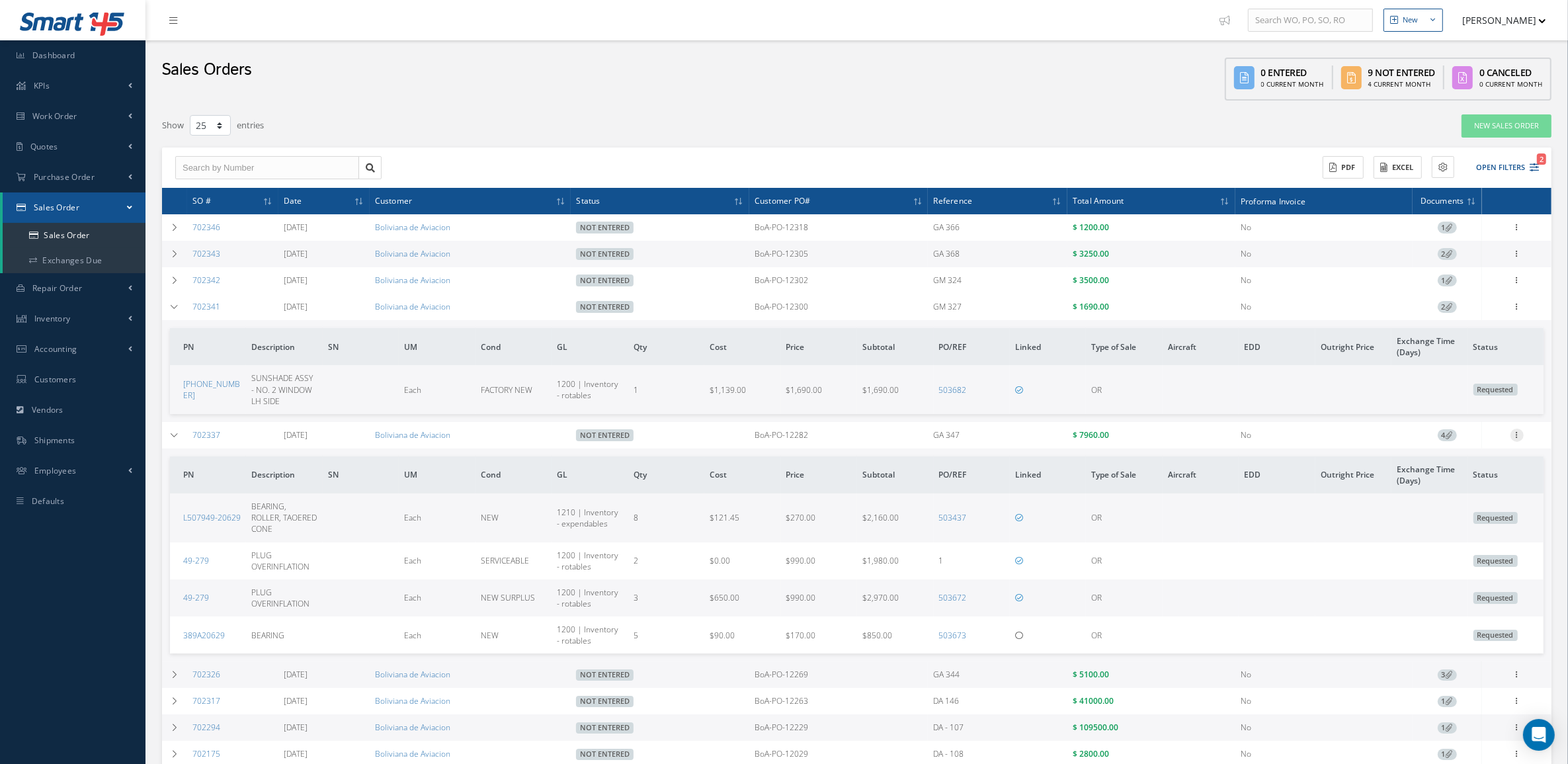
click at [1516, 438] on icon at bounding box center [1516, 434] width 14 height 11
click at [1440, 458] on link "Edit" at bounding box center [1455, 461] width 104 height 17
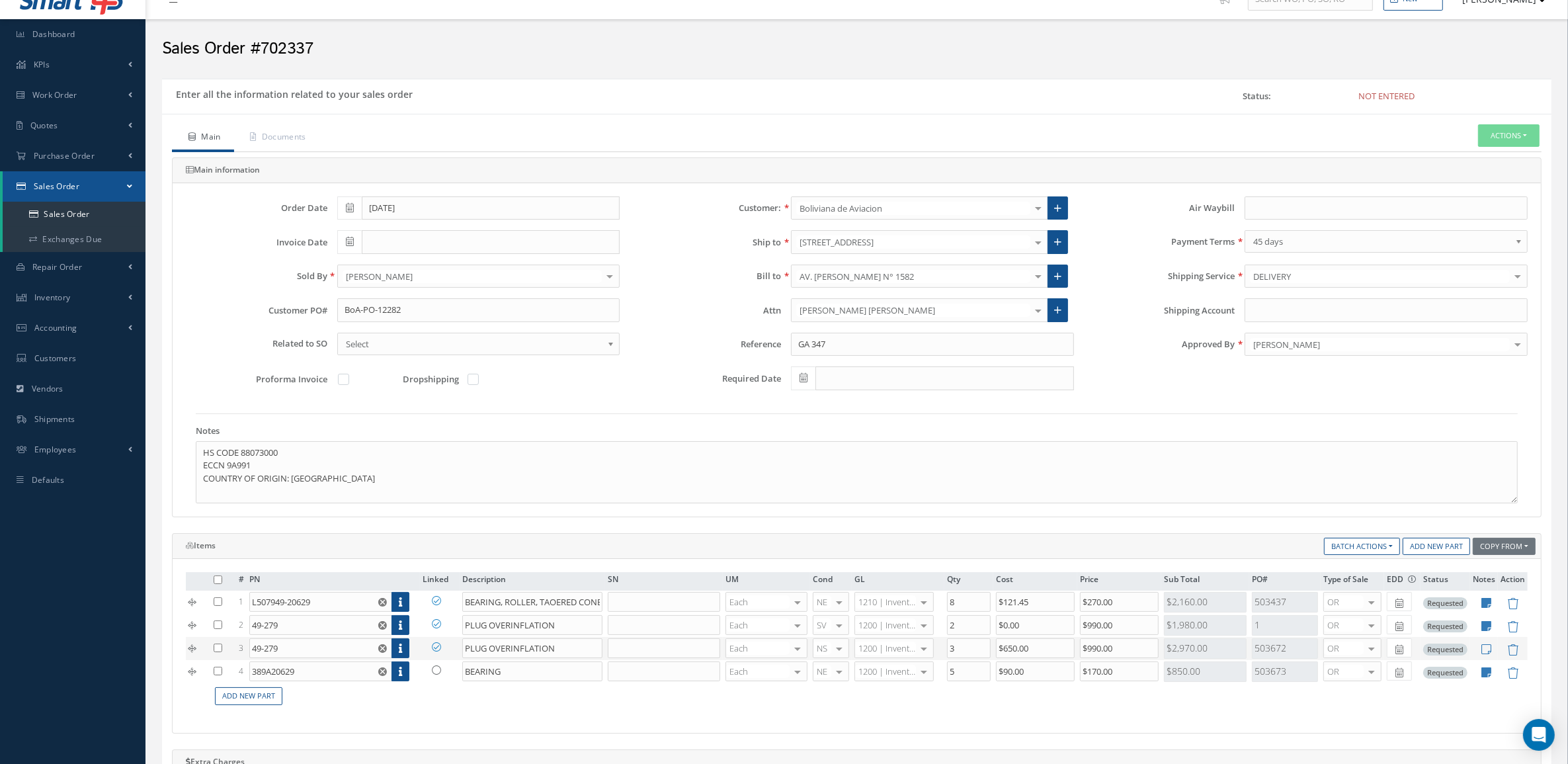
scroll to position [83, 0]
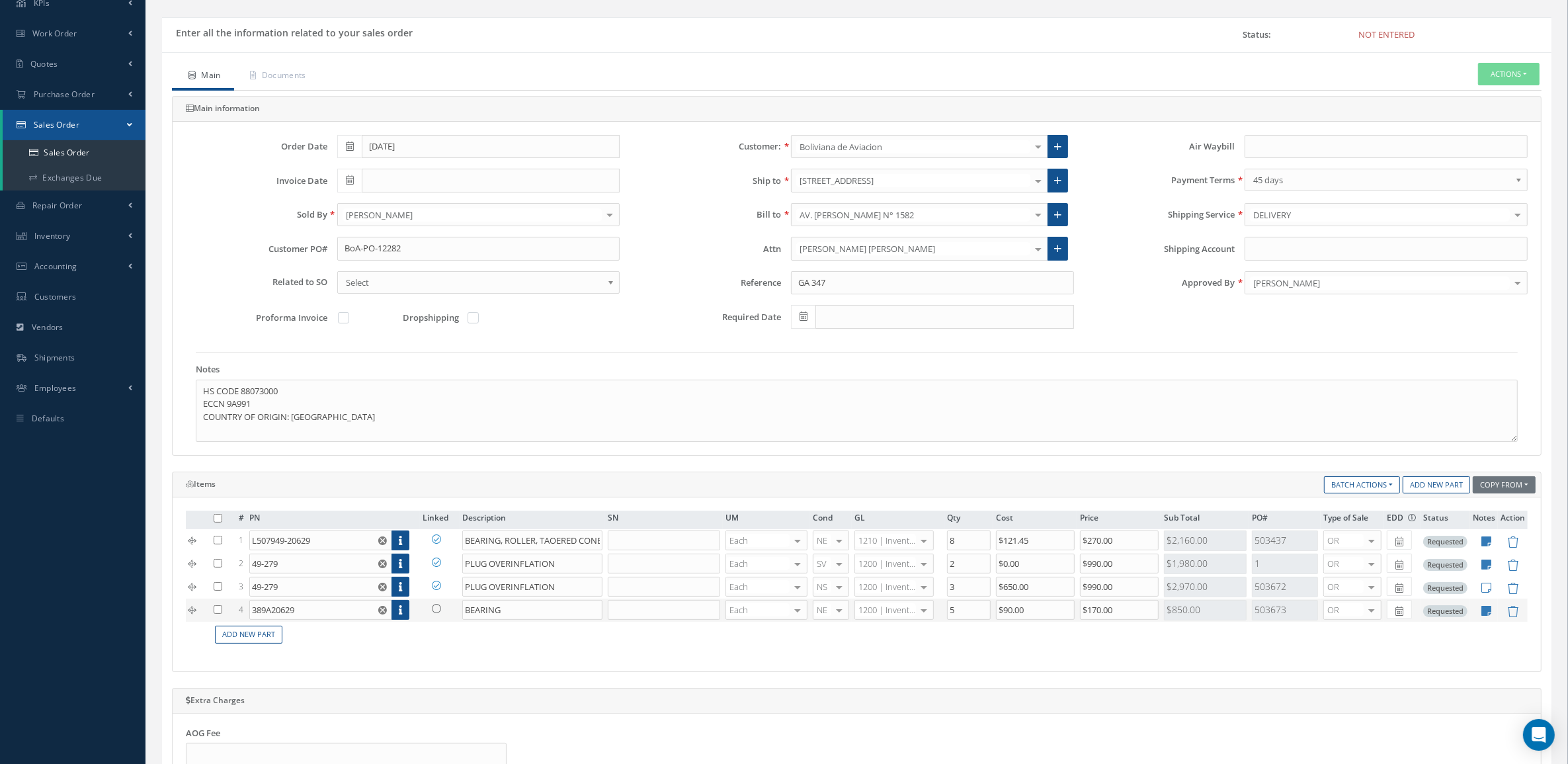
click at [441, 616] on link at bounding box center [439, 608] width 34 height 17
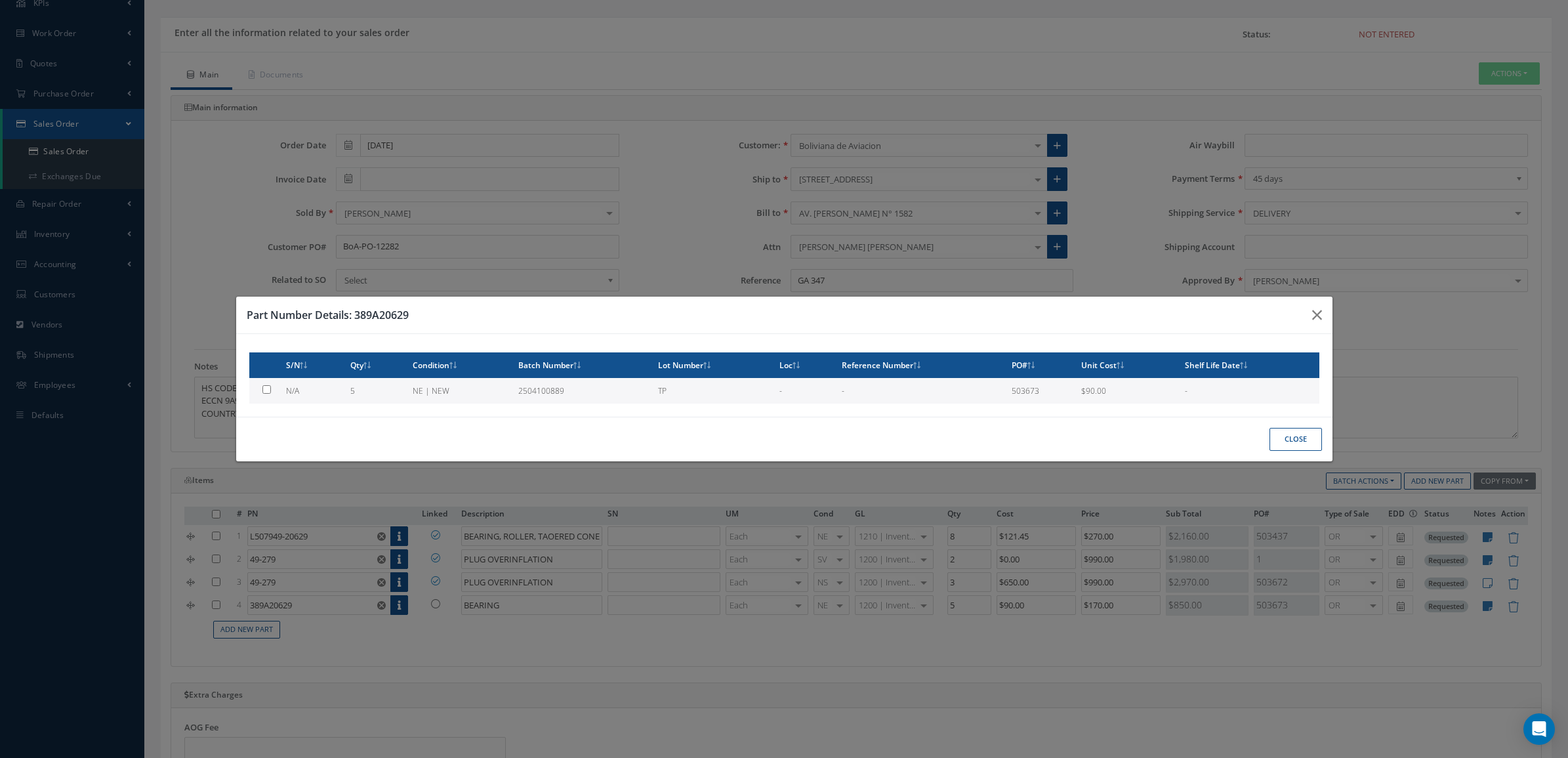
click at [377, 391] on td "5" at bounding box center [376, 391] width 63 height 26
type input "$90"
checkbox input "true"
click at [1310, 433] on button "Close" at bounding box center [1296, 439] width 52 height 23
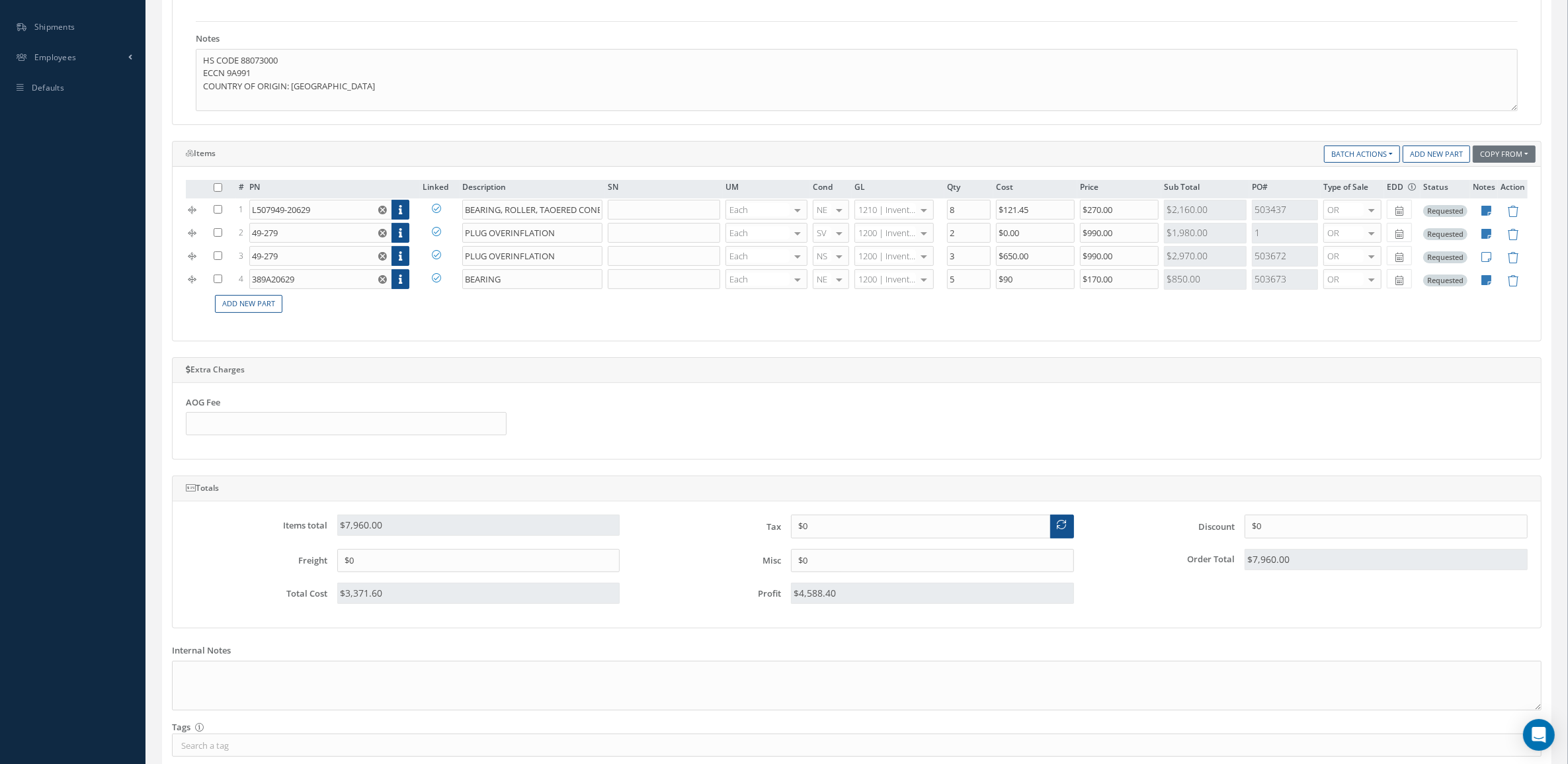
scroll to position [509, 0]
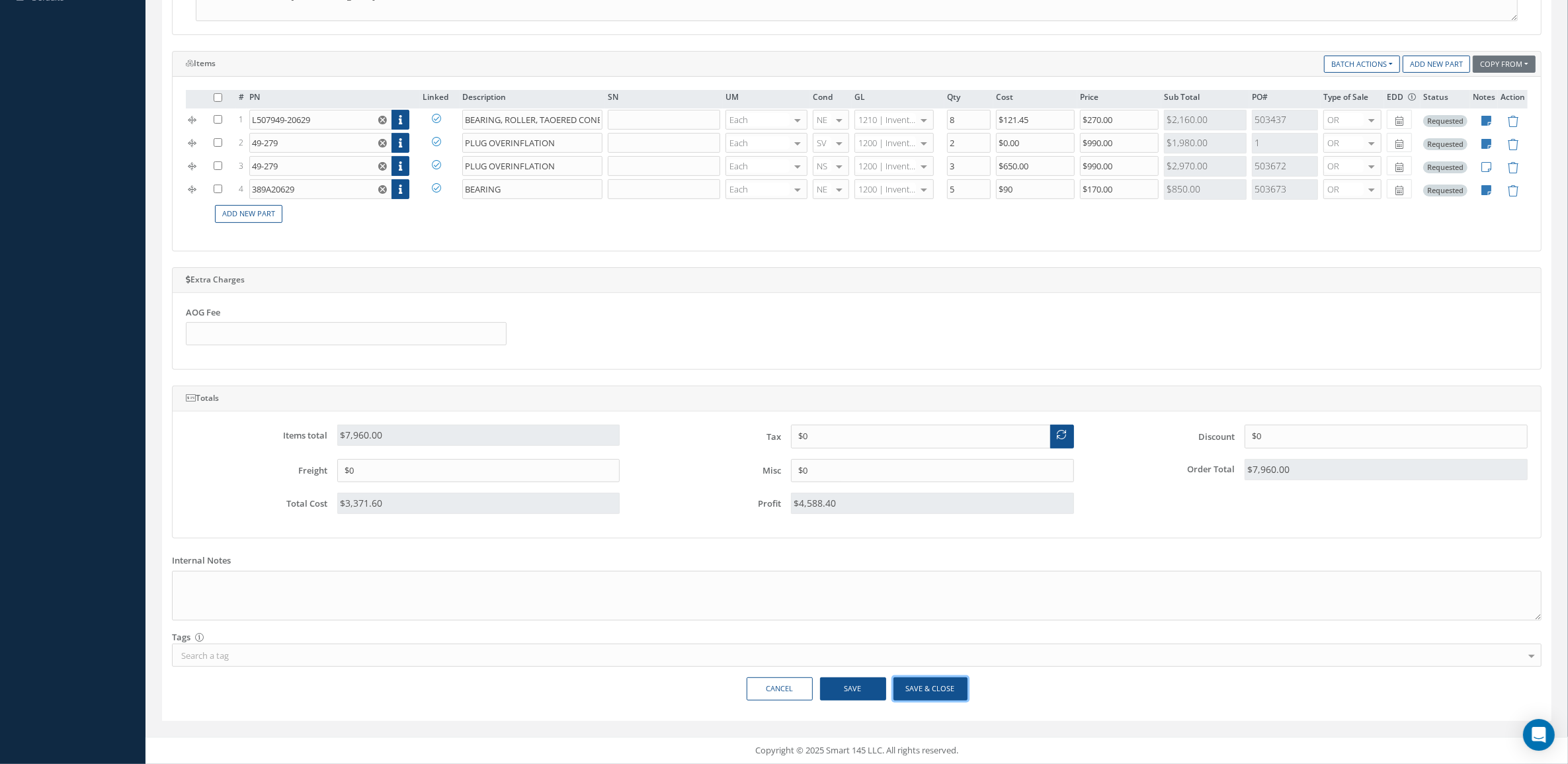
click at [940, 694] on button "Save & Close" at bounding box center [930, 688] width 74 height 23
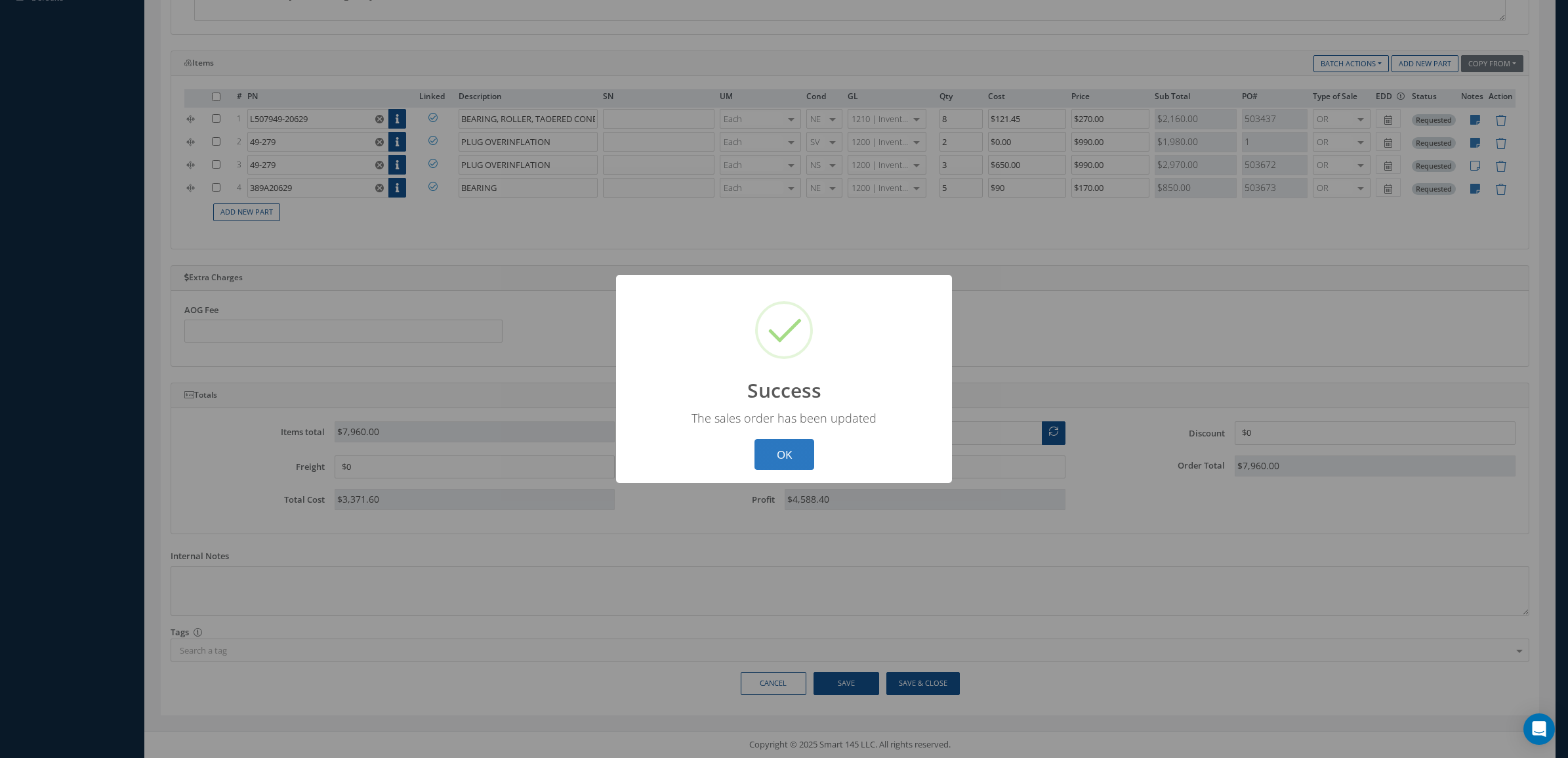
click at [801, 465] on button "OK" at bounding box center [784, 454] width 60 height 31
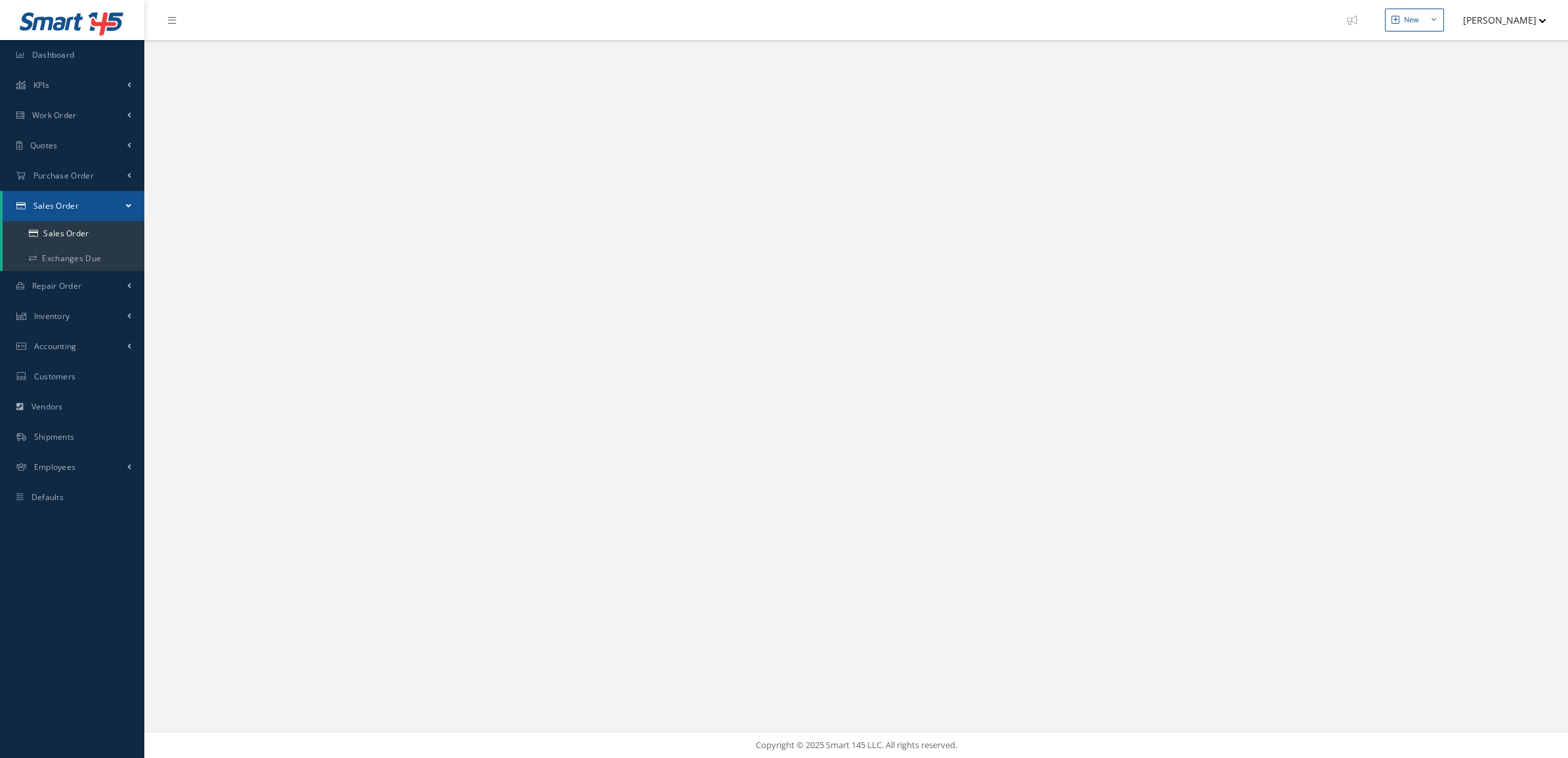
select select "25"
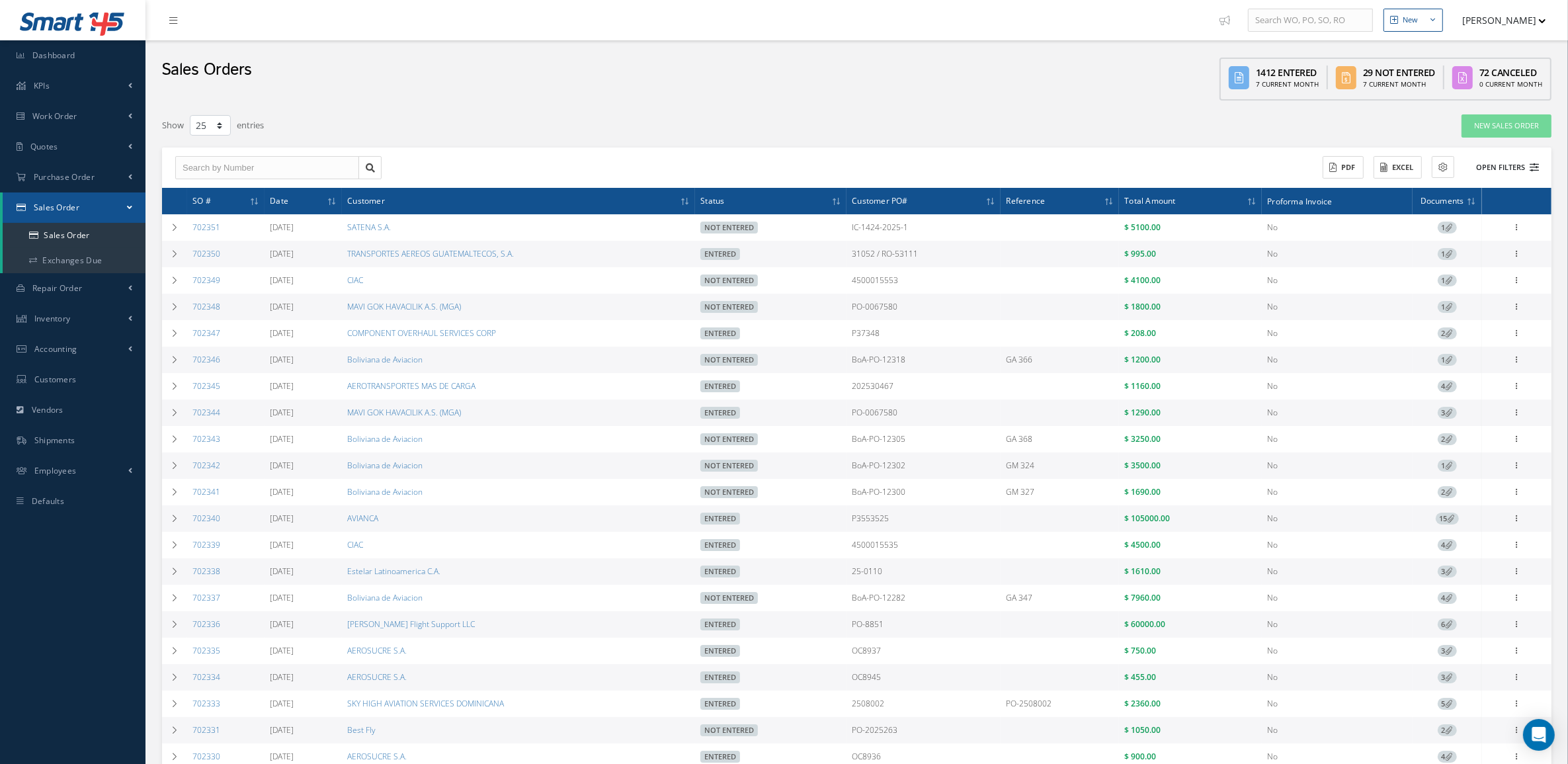
click at [1522, 173] on button "Open Filters" at bounding box center [1501, 167] width 75 height 21
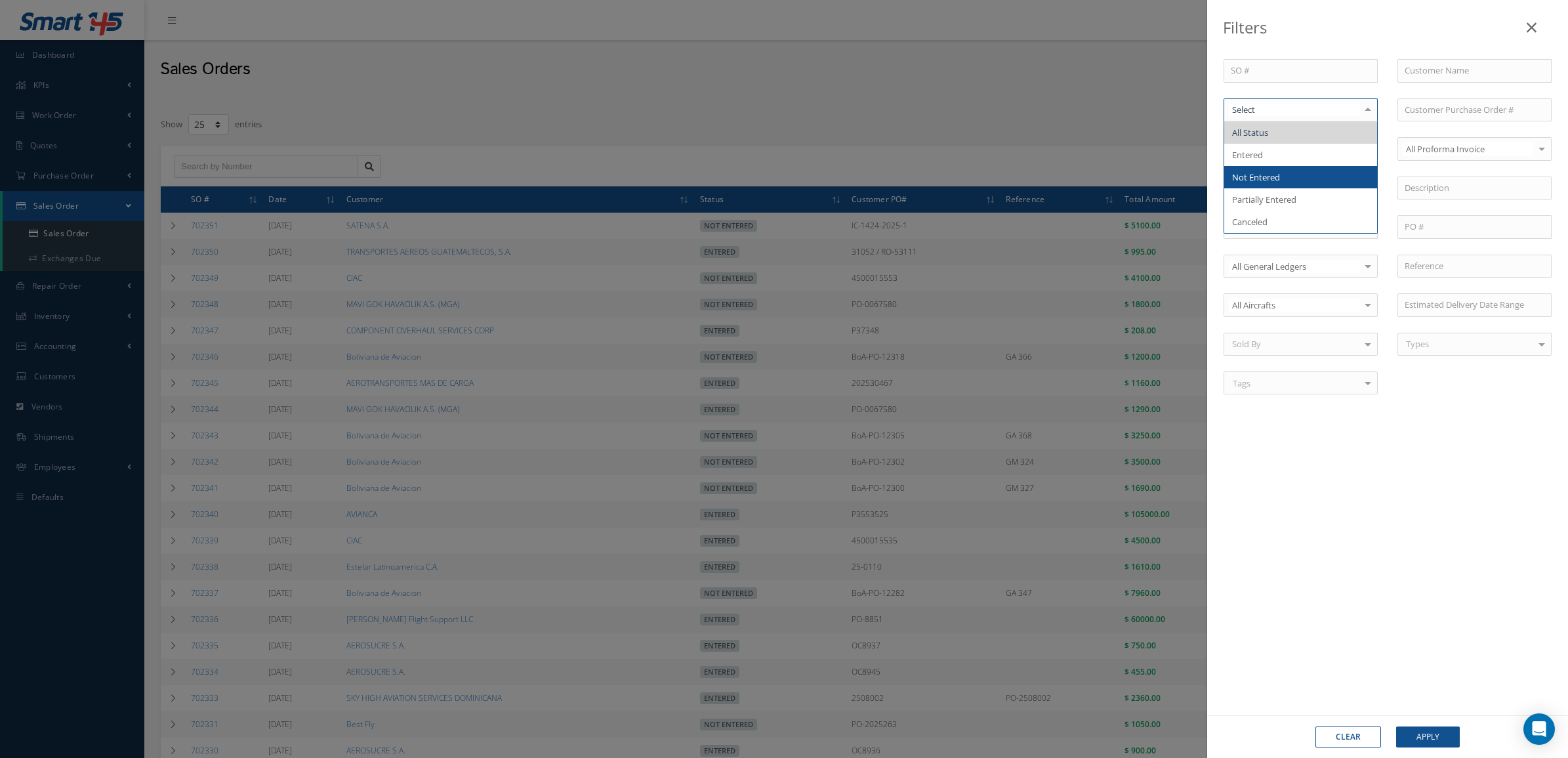
click at [1296, 172] on span "Not Entered" at bounding box center [1301, 176] width 152 height 22
drag, startPoint x: 1433, startPoint y: 725, endPoint x: 1433, endPoint y: 733, distance: 8.0
click at [1433, 725] on div "Clear Apply" at bounding box center [1388, 736] width 361 height 42
click at [1433, 733] on button "Apply" at bounding box center [1428, 737] width 64 height 21
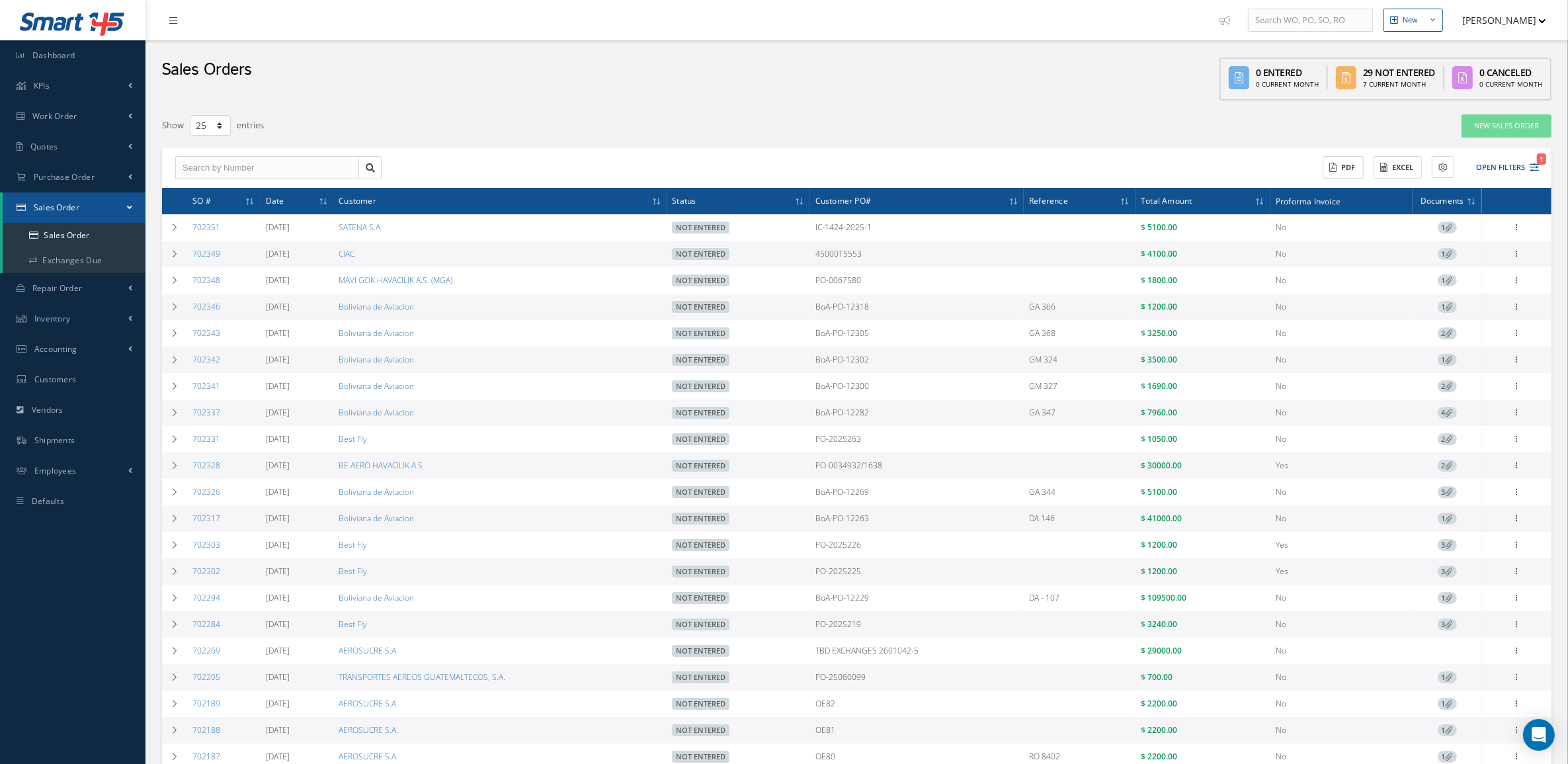
drag, startPoint x: 1492, startPoint y: 162, endPoint x: 1493, endPoint y: 142, distance: 20.0
click at [1493, 162] on button "Open Filters 1" at bounding box center [1501, 167] width 75 height 21
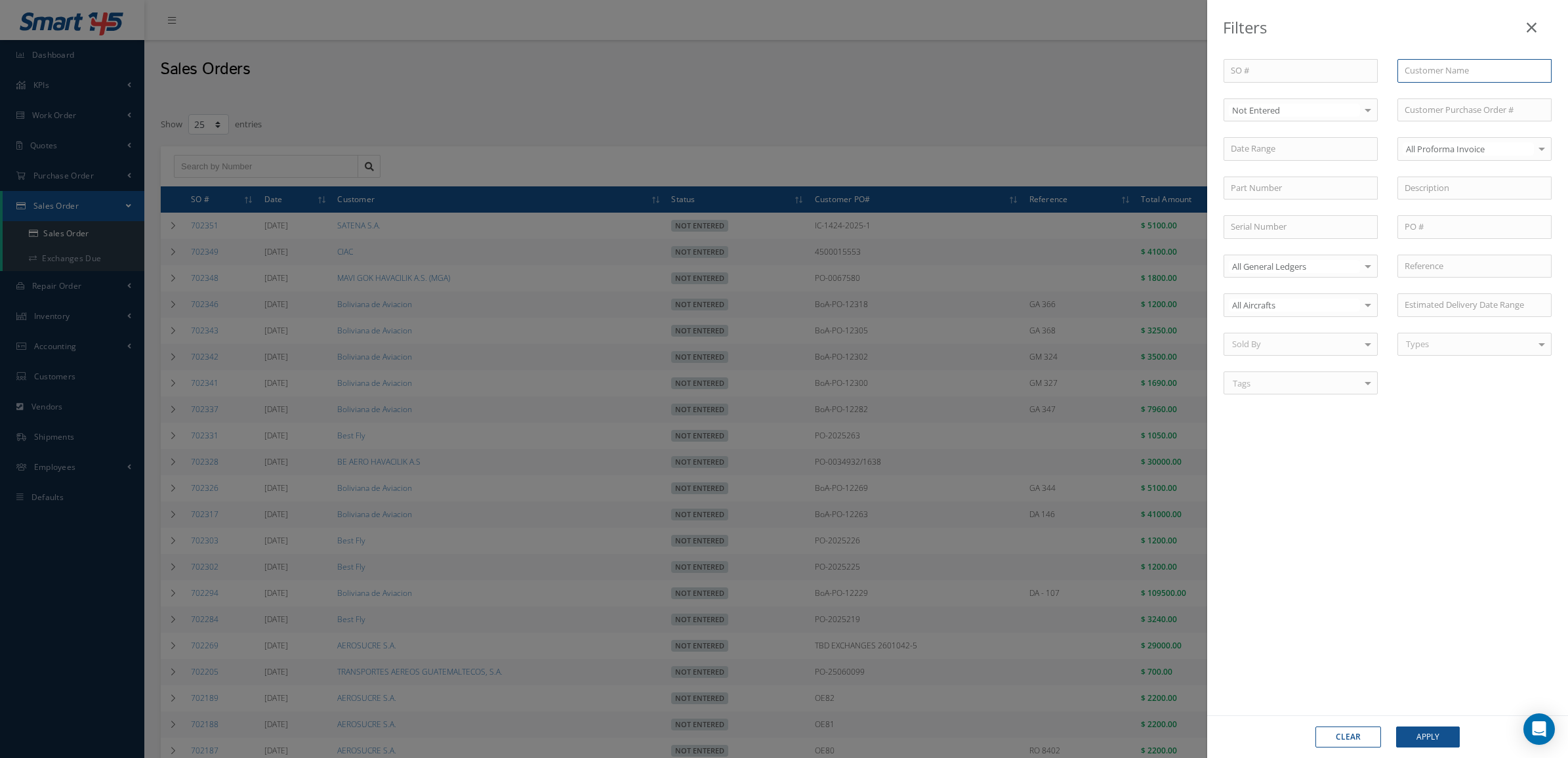
click at [1457, 67] on input "text" at bounding box center [1475, 70] width 154 height 23
click at [1447, 91] on span "Boliviana de Aviacion" at bounding box center [1445, 94] width 82 height 12
type input "Boliviana de Aviacion"
click at [1419, 725] on div "Clear Apply" at bounding box center [1388, 736] width 361 height 42
click at [1418, 726] on button "Apply" at bounding box center [1428, 737] width 64 height 21
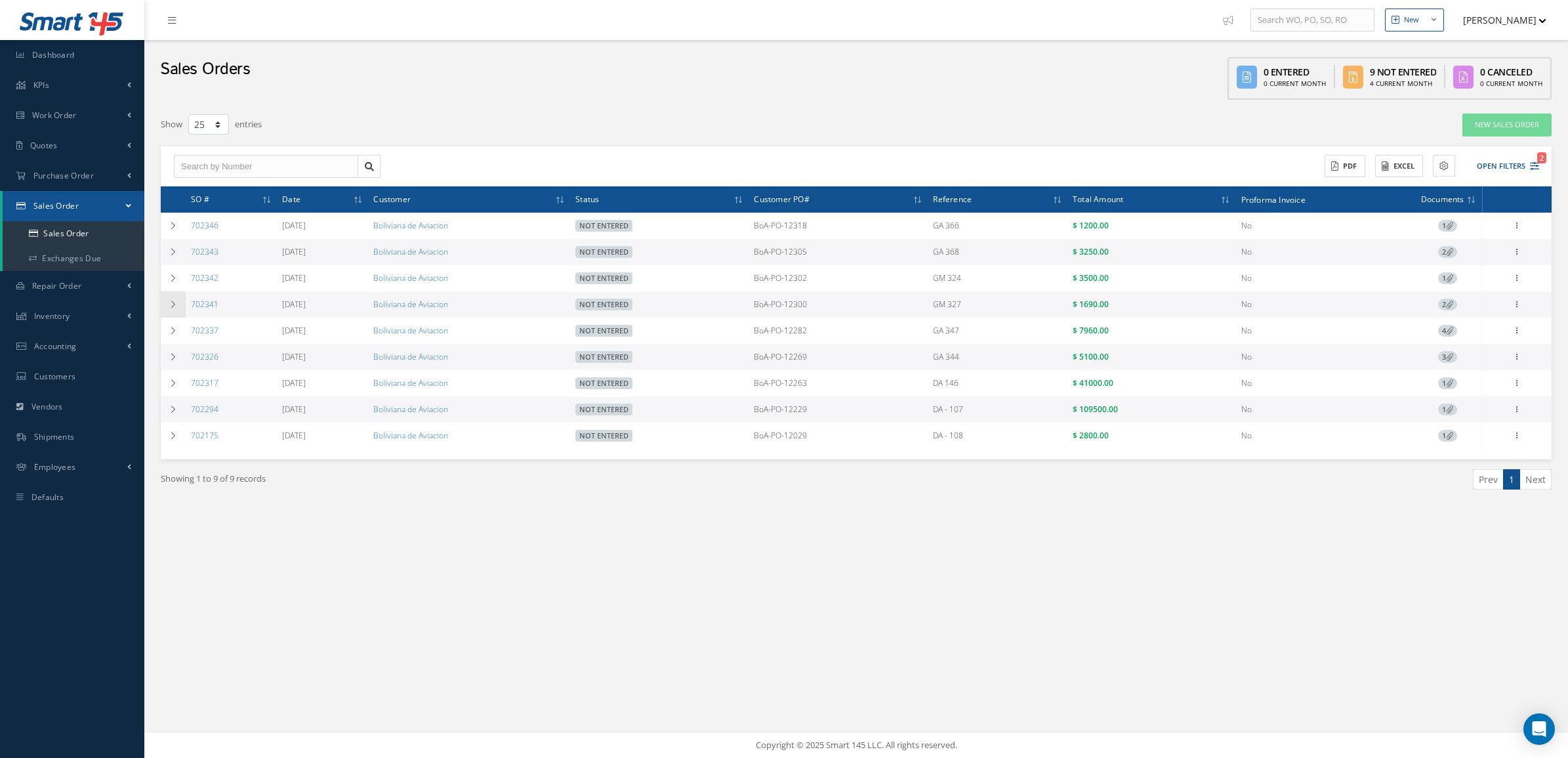
click at [180, 305] on td at bounding box center [174, 304] width 25 height 26
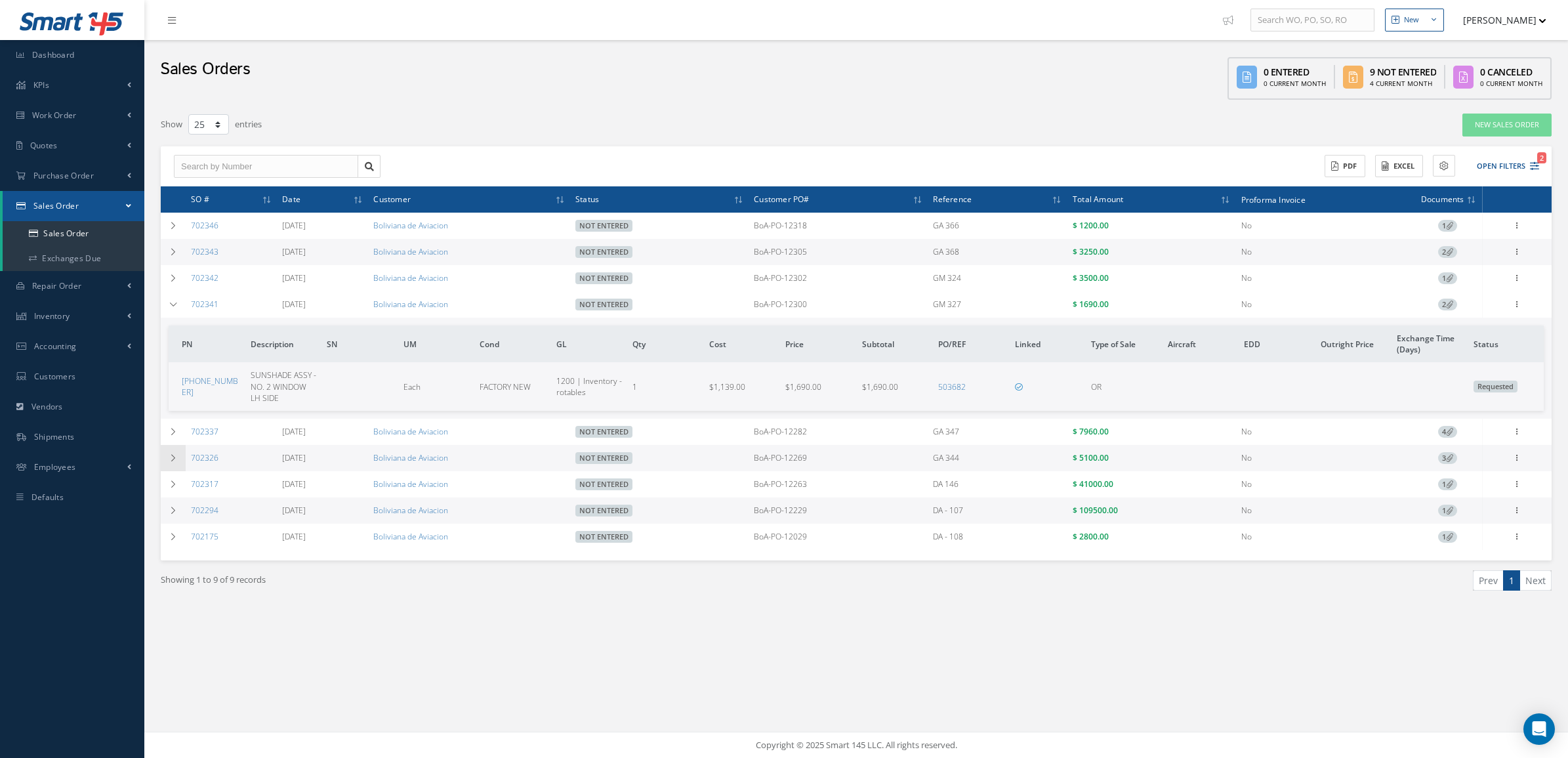
click at [164, 463] on td at bounding box center [174, 457] width 25 height 26
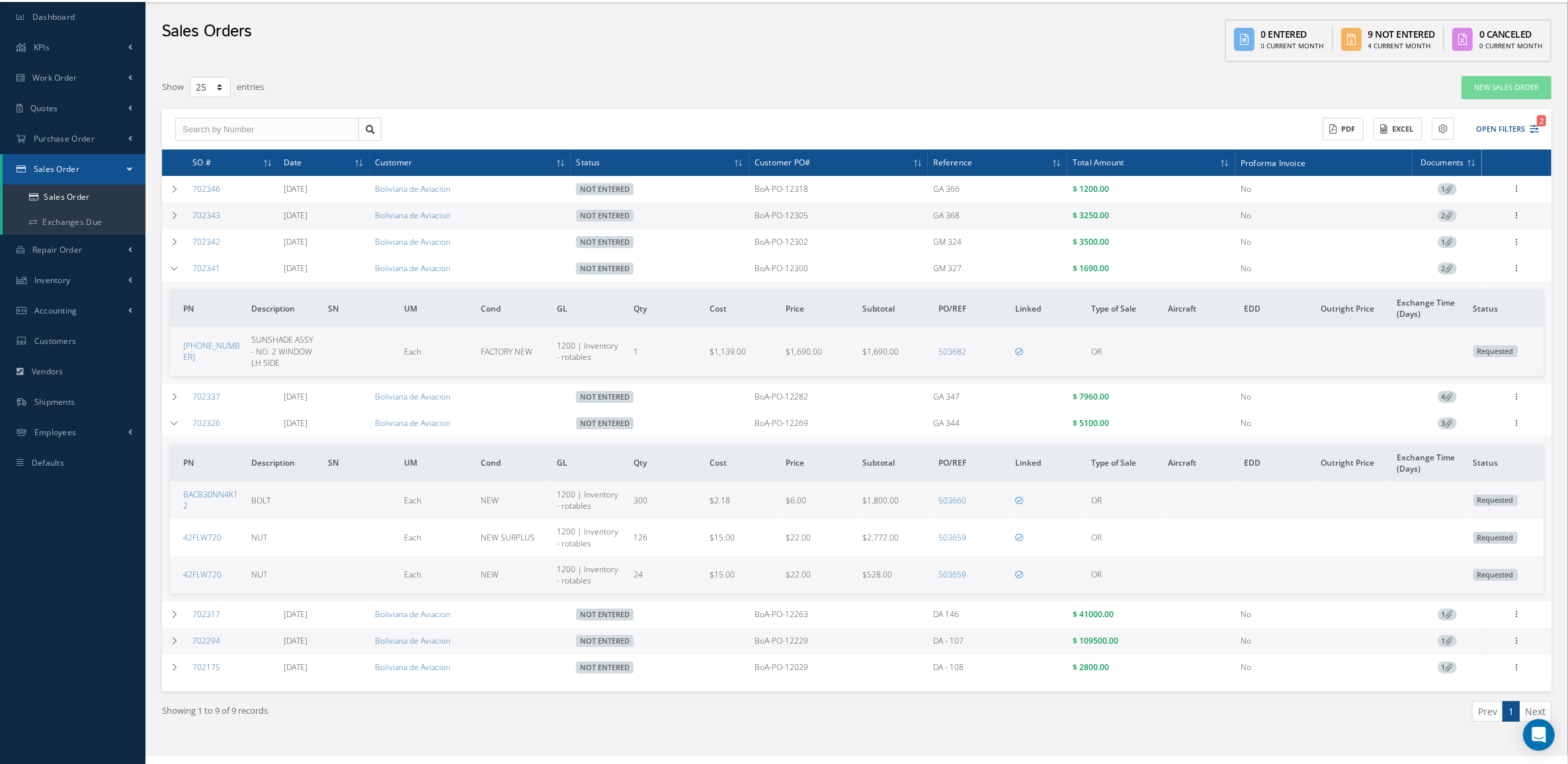
scroll to position [60, 0]
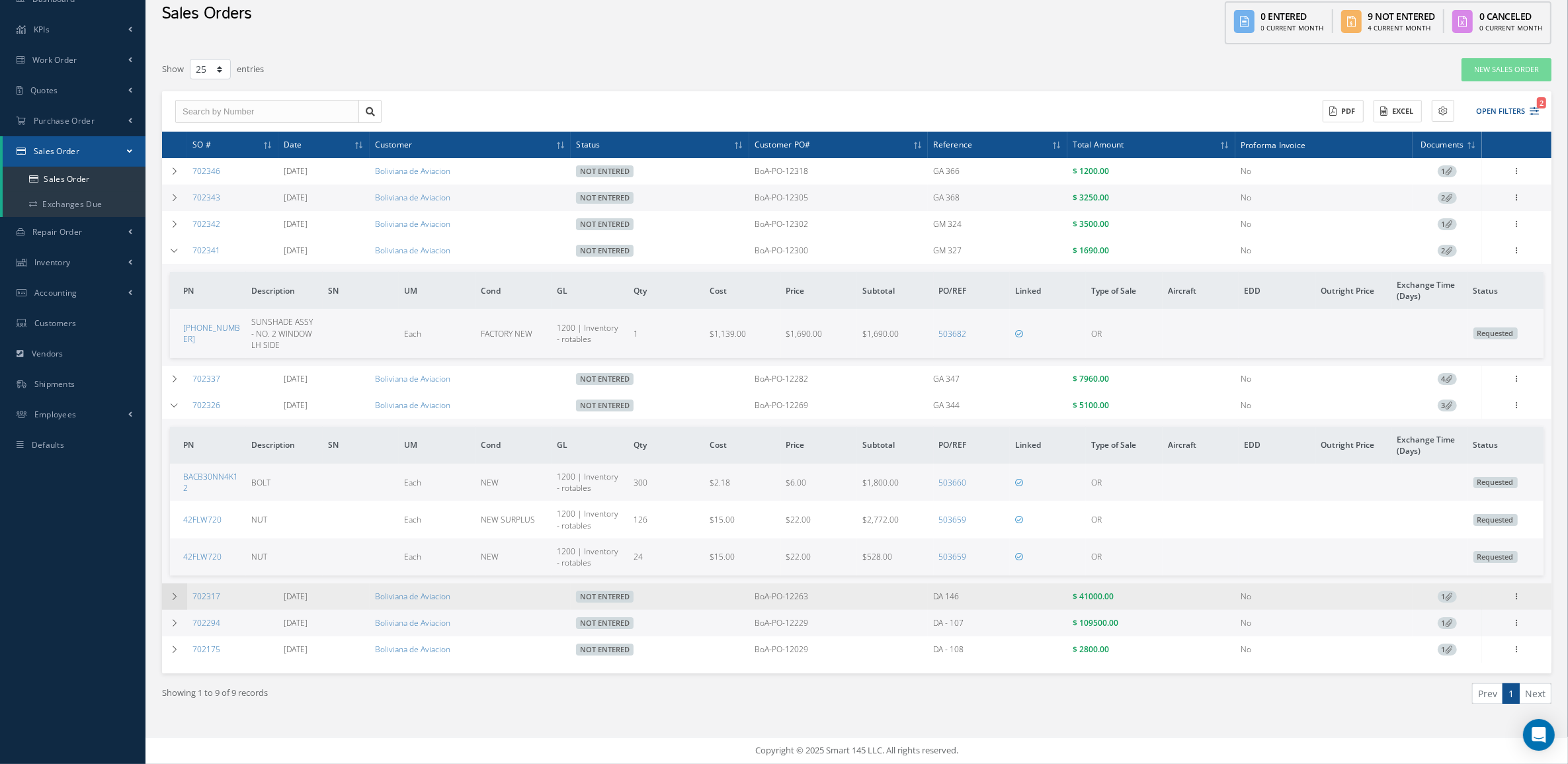
click at [180, 599] on td at bounding box center [175, 596] width 25 height 26
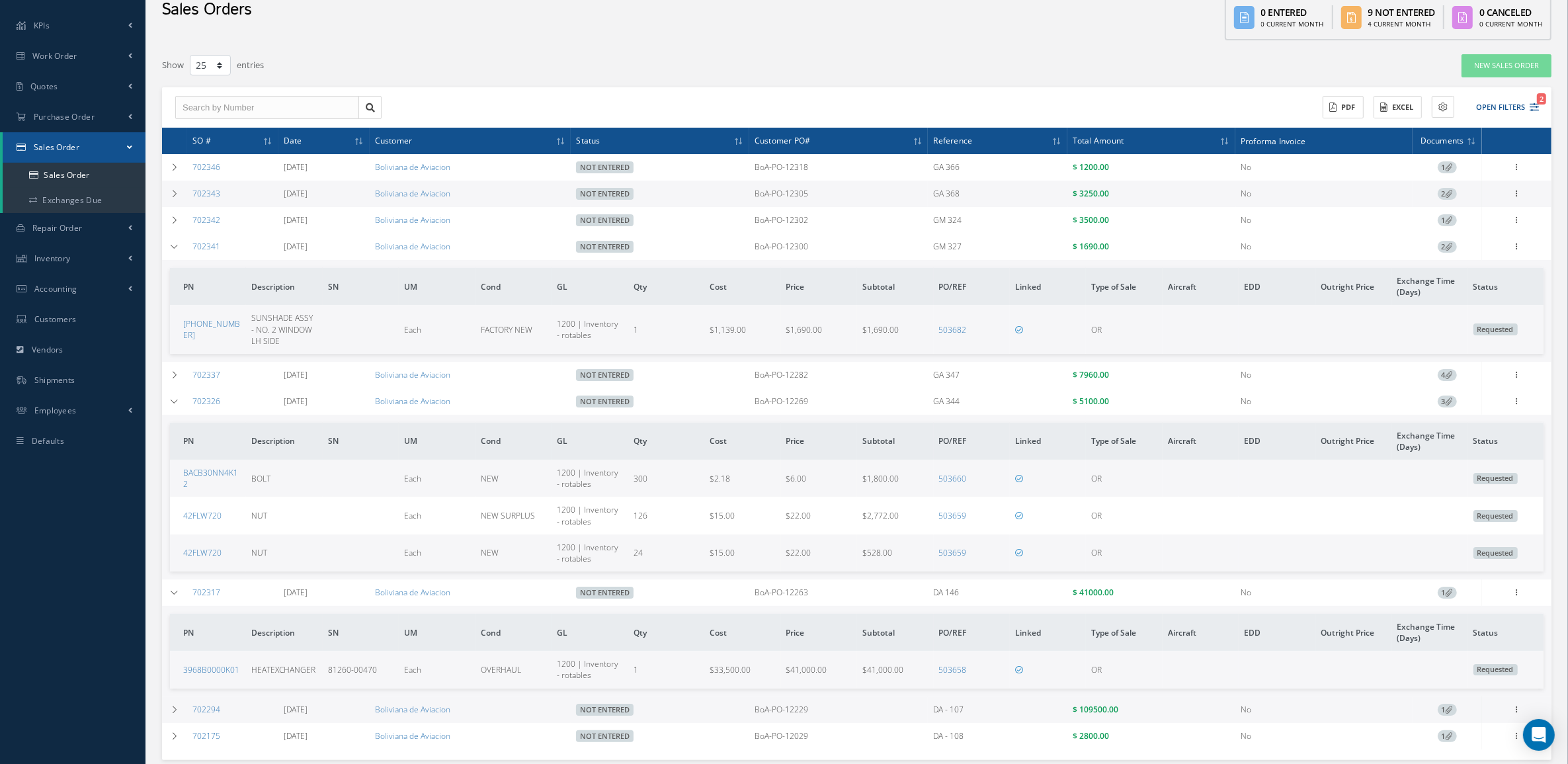
scroll to position [143, 0]
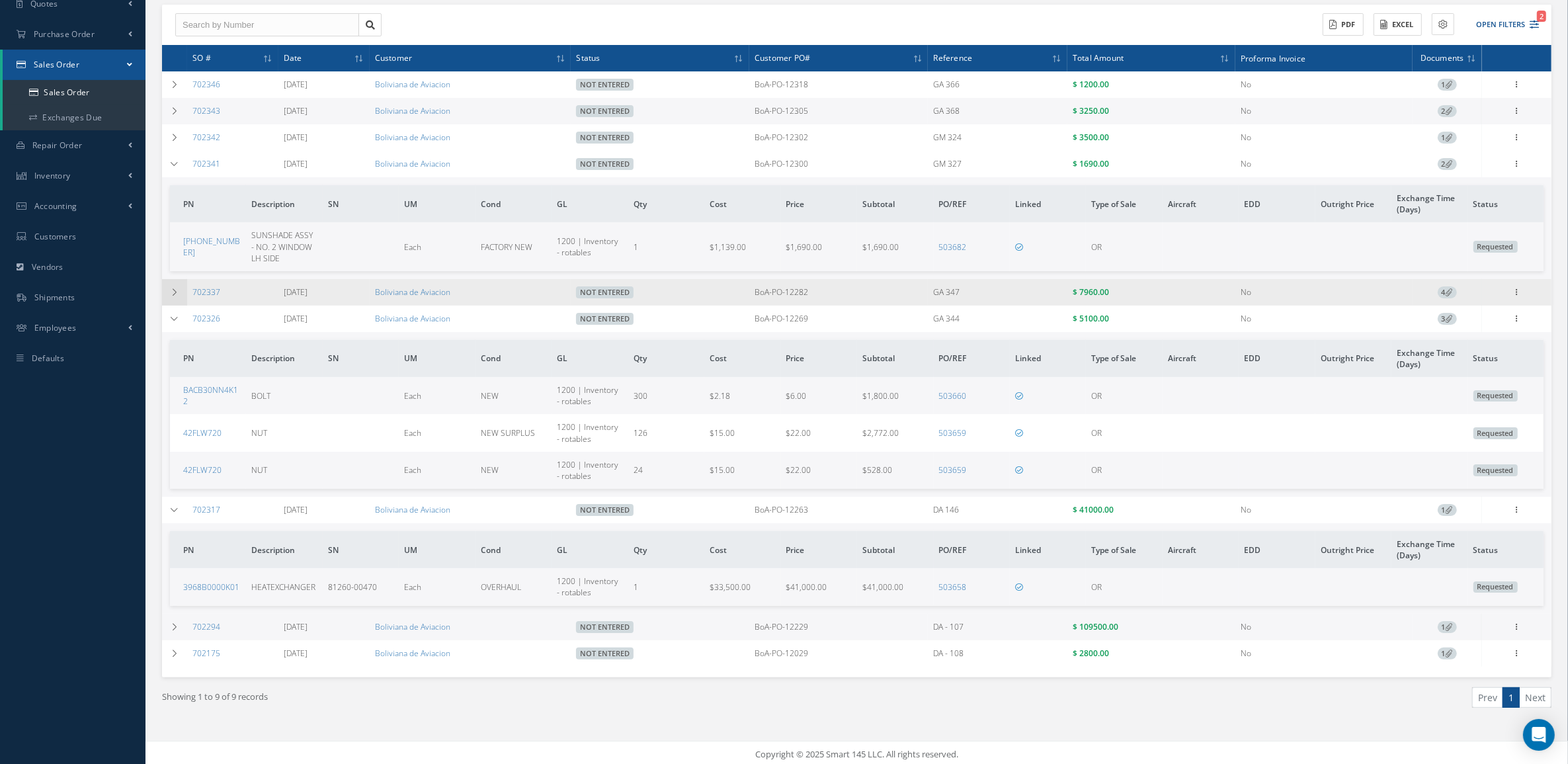
click at [181, 293] on td at bounding box center [175, 292] width 25 height 26
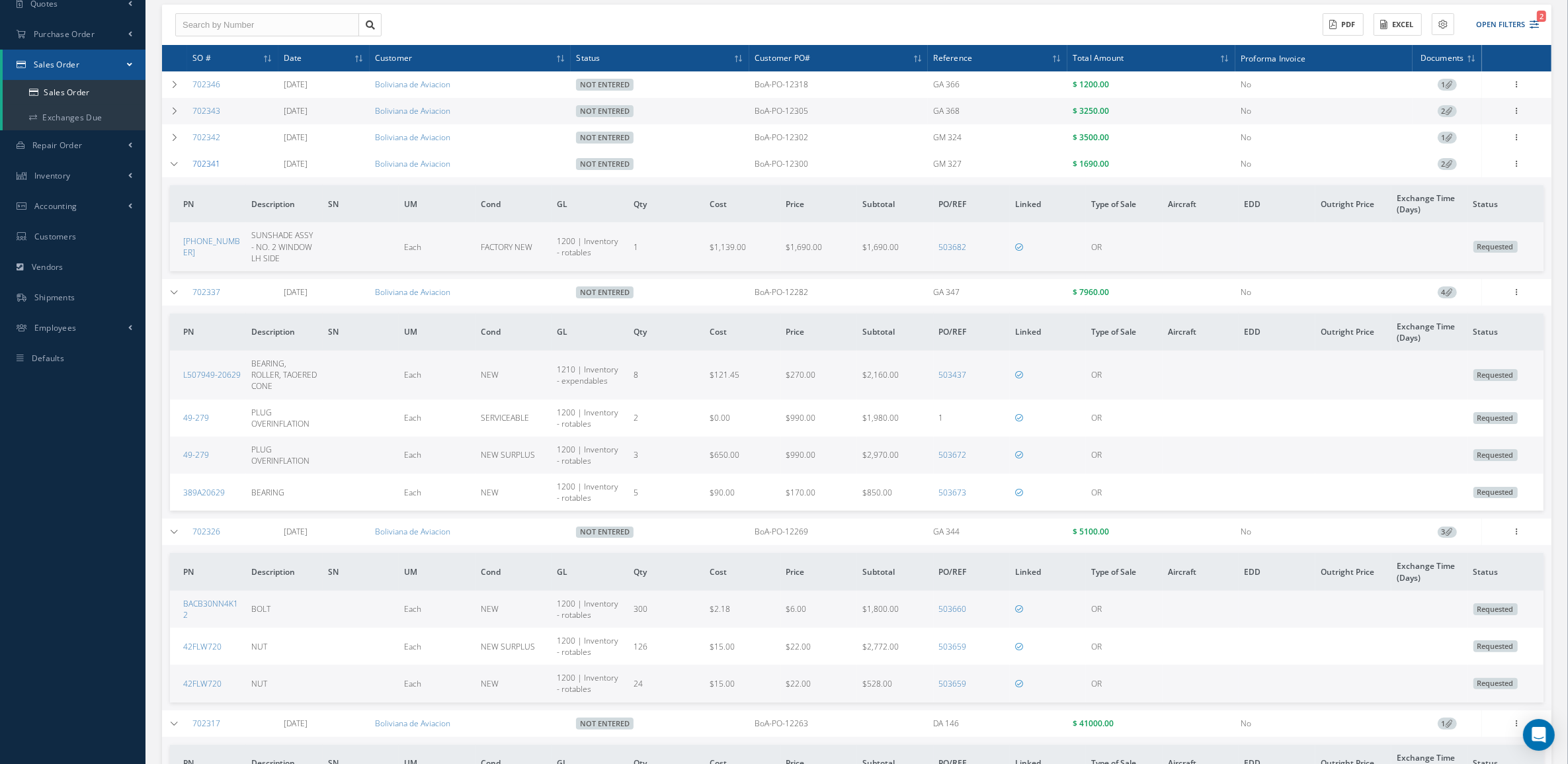
click at [196, 163] on link "702341" at bounding box center [206, 164] width 28 height 12
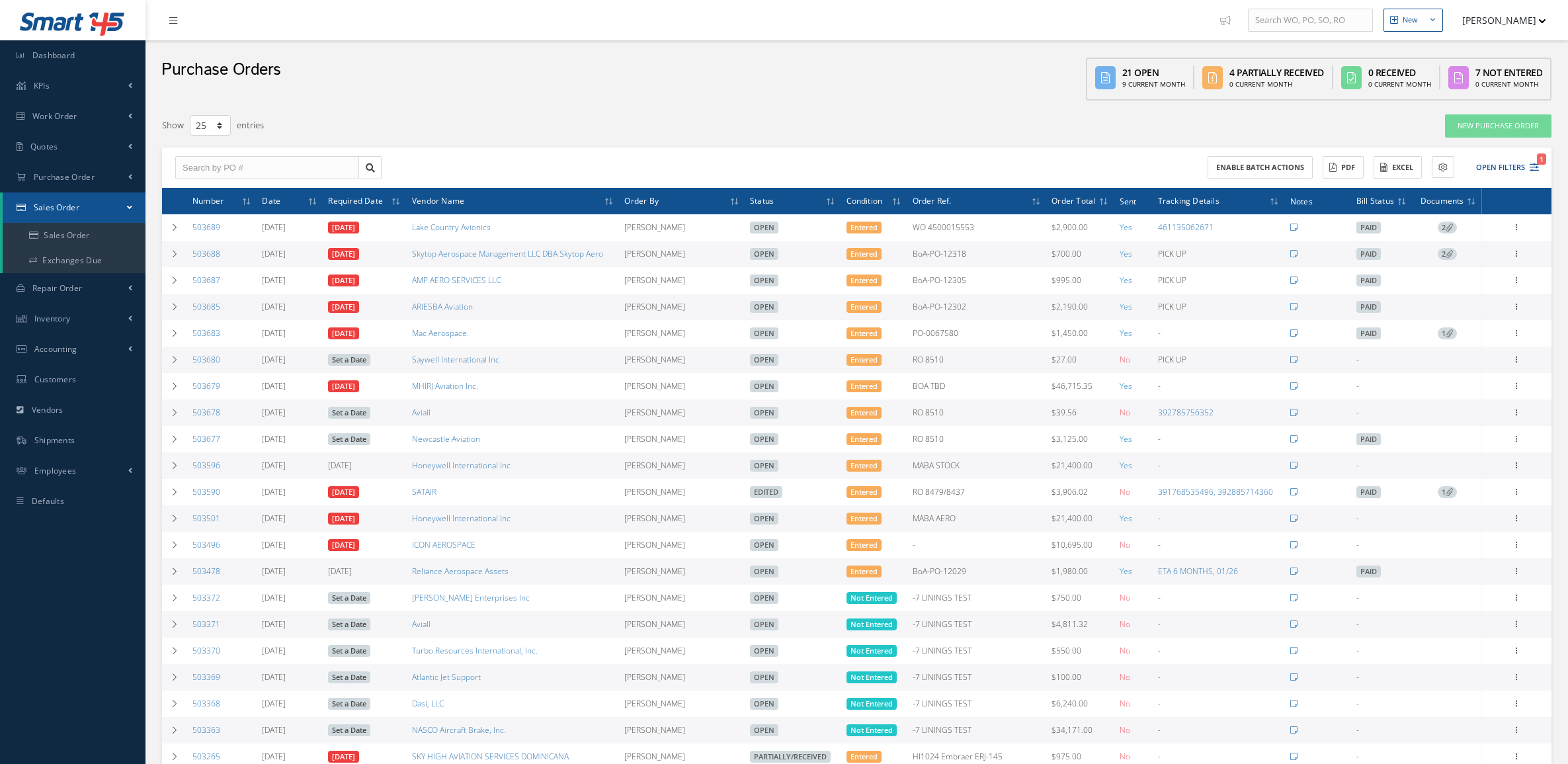
select select "25"
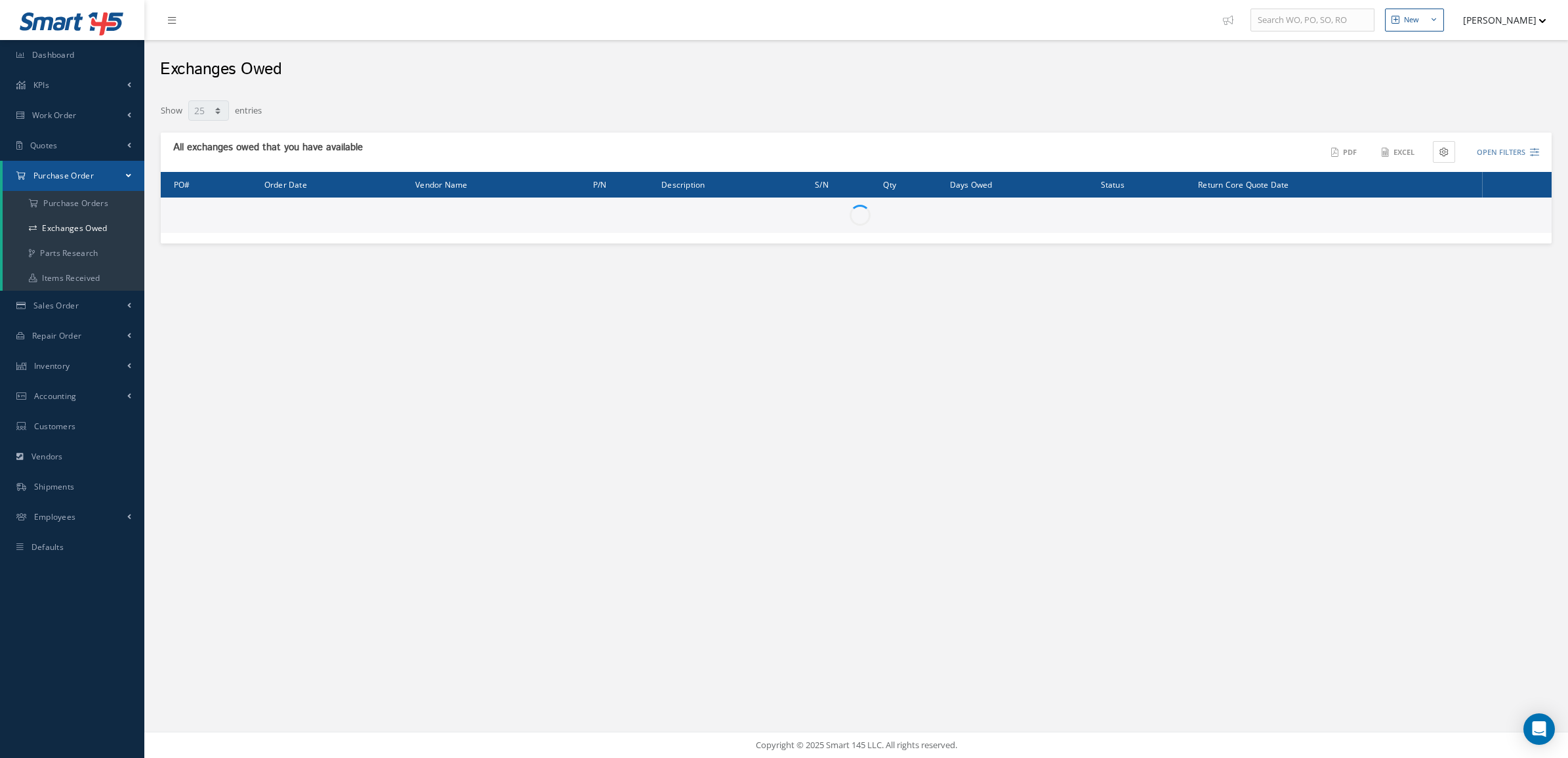
select select "25"
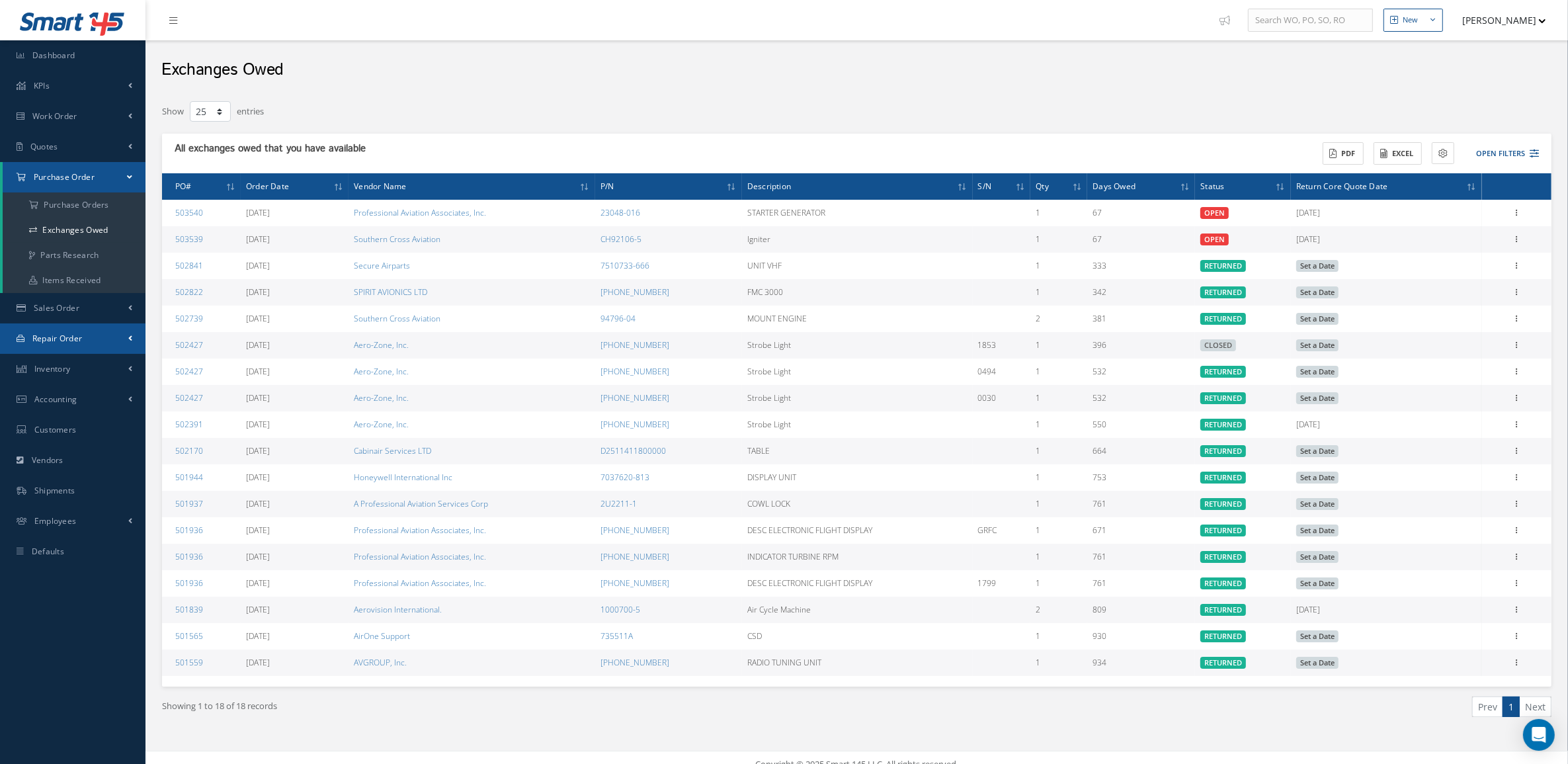
click at [71, 336] on span "Repair Order" at bounding box center [57, 338] width 51 height 12
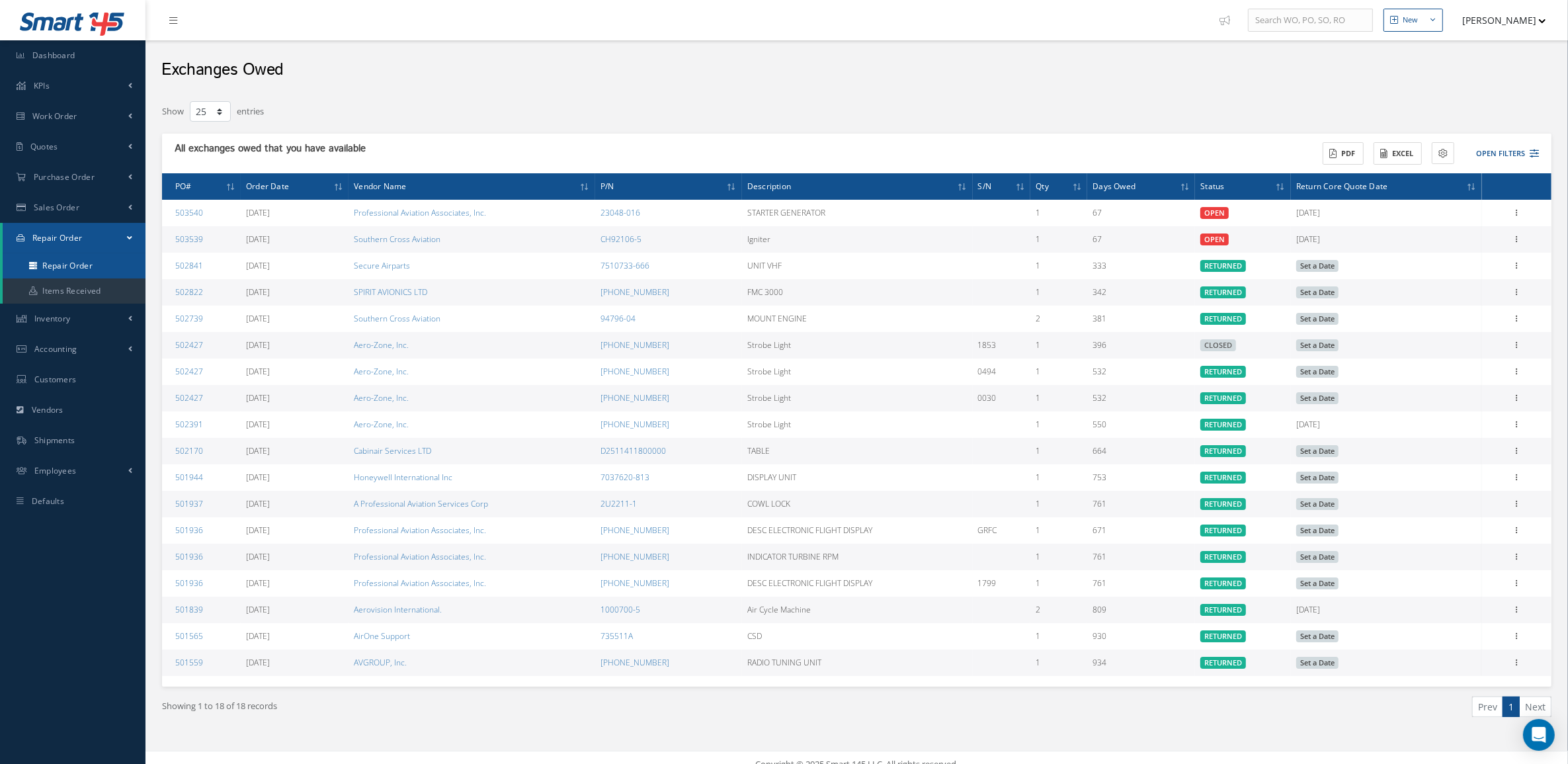
click at [58, 267] on link "Repair Order" at bounding box center [74, 265] width 143 height 25
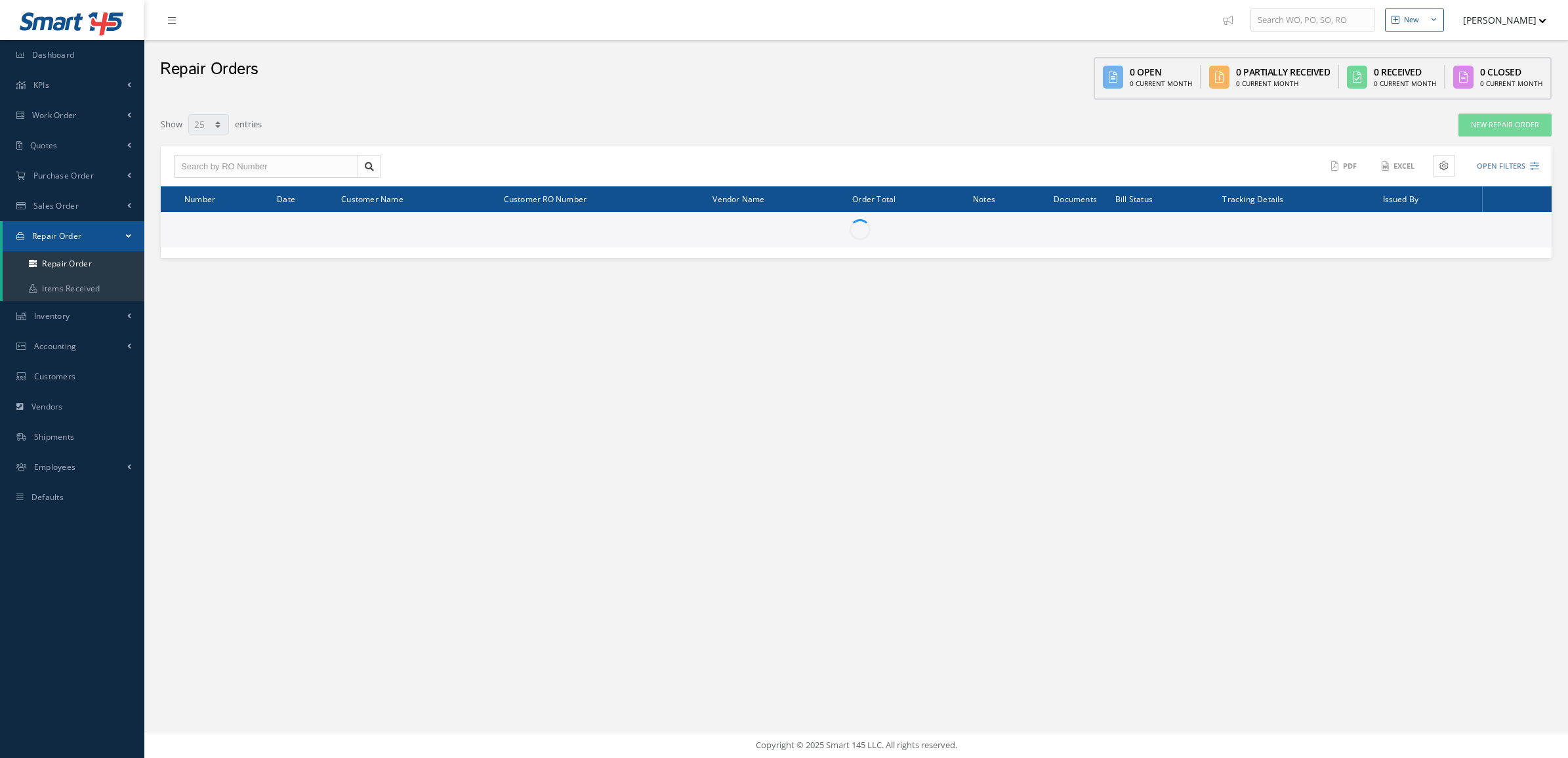
select select "25"
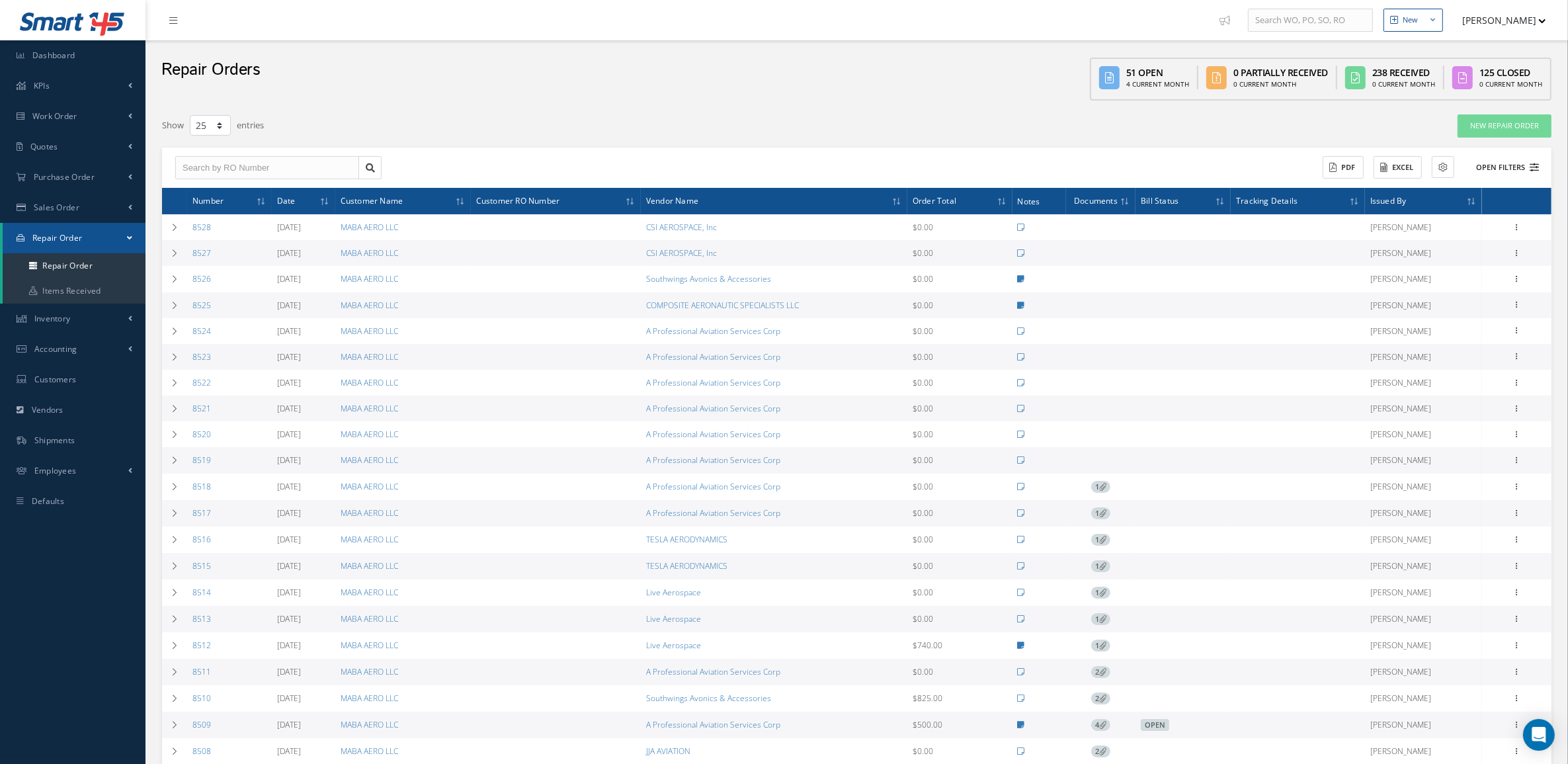
click at [1524, 166] on button "Open Filters" at bounding box center [1501, 167] width 75 height 21
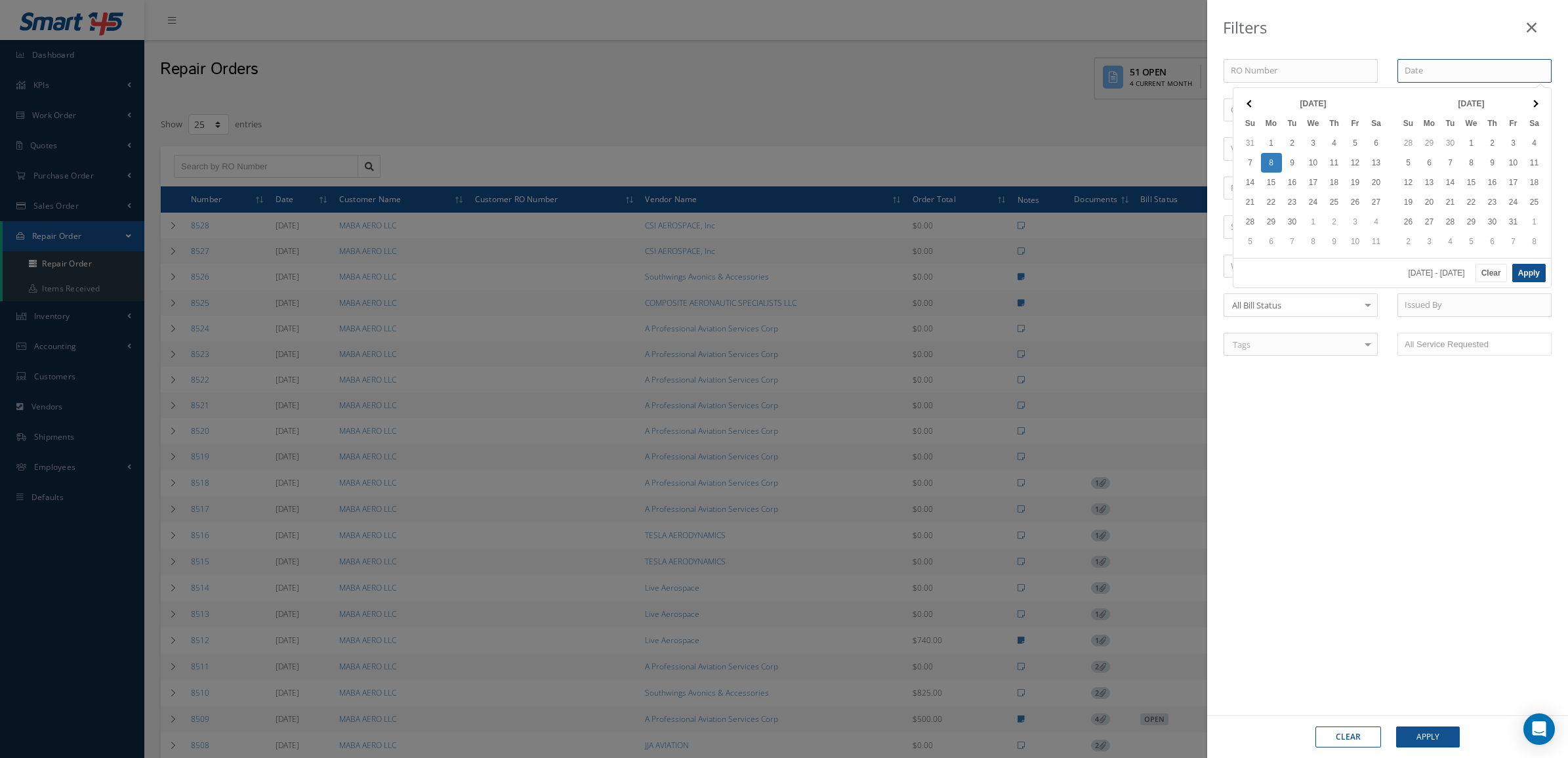
click at [1424, 72] on input at bounding box center [1475, 70] width 154 height 23
click at [1342, 26] on div "Filters" at bounding box center [1388, 24] width 361 height 49
click at [1331, 157] on input "text" at bounding box center [1301, 149] width 154 height 23
click at [1283, 168] on span "Live Aerospace" at bounding box center [1260, 172] width 59 height 12
type input "Live Aerospace"
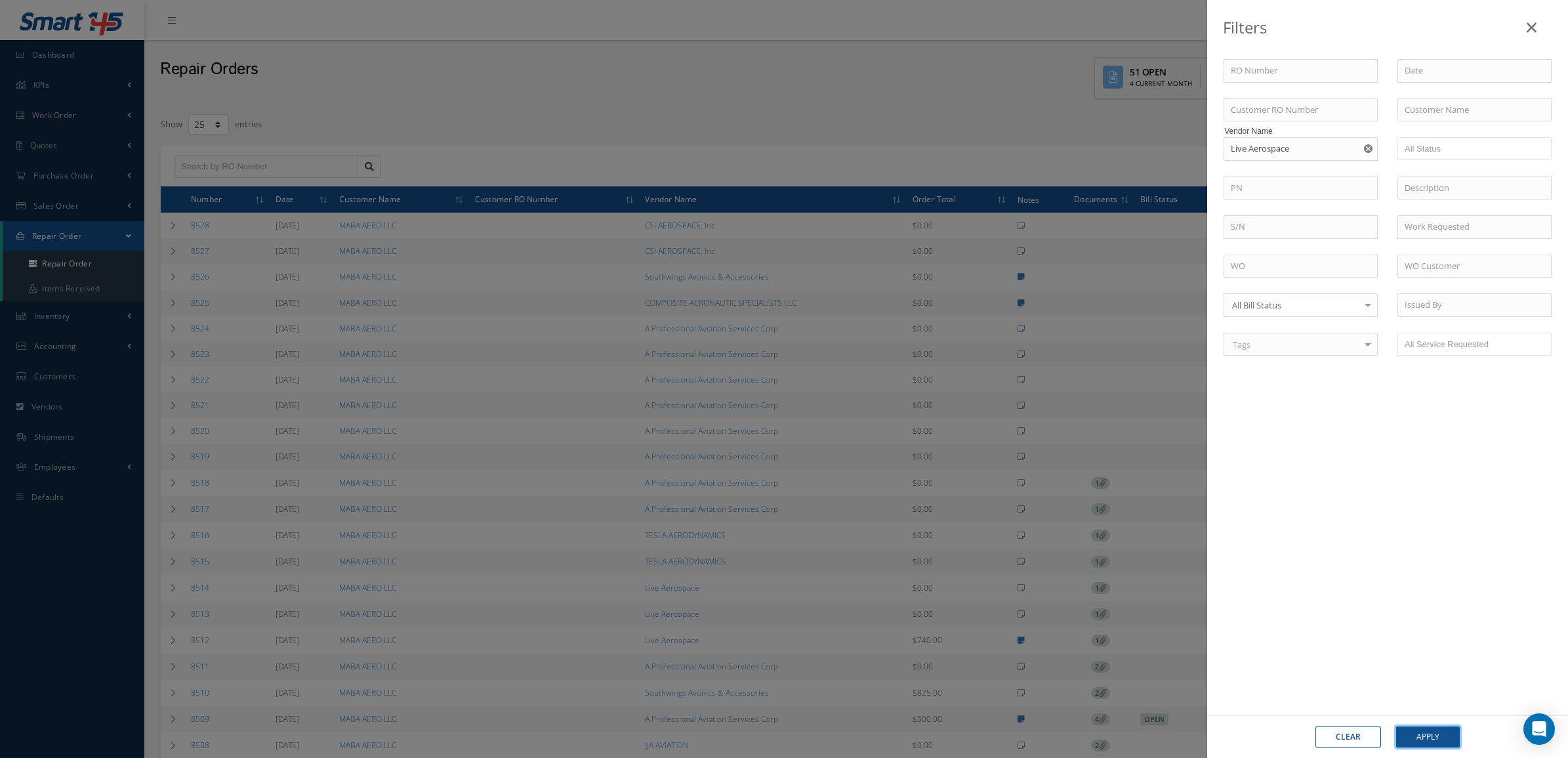
click at [1423, 740] on button "Apply" at bounding box center [1428, 737] width 64 height 21
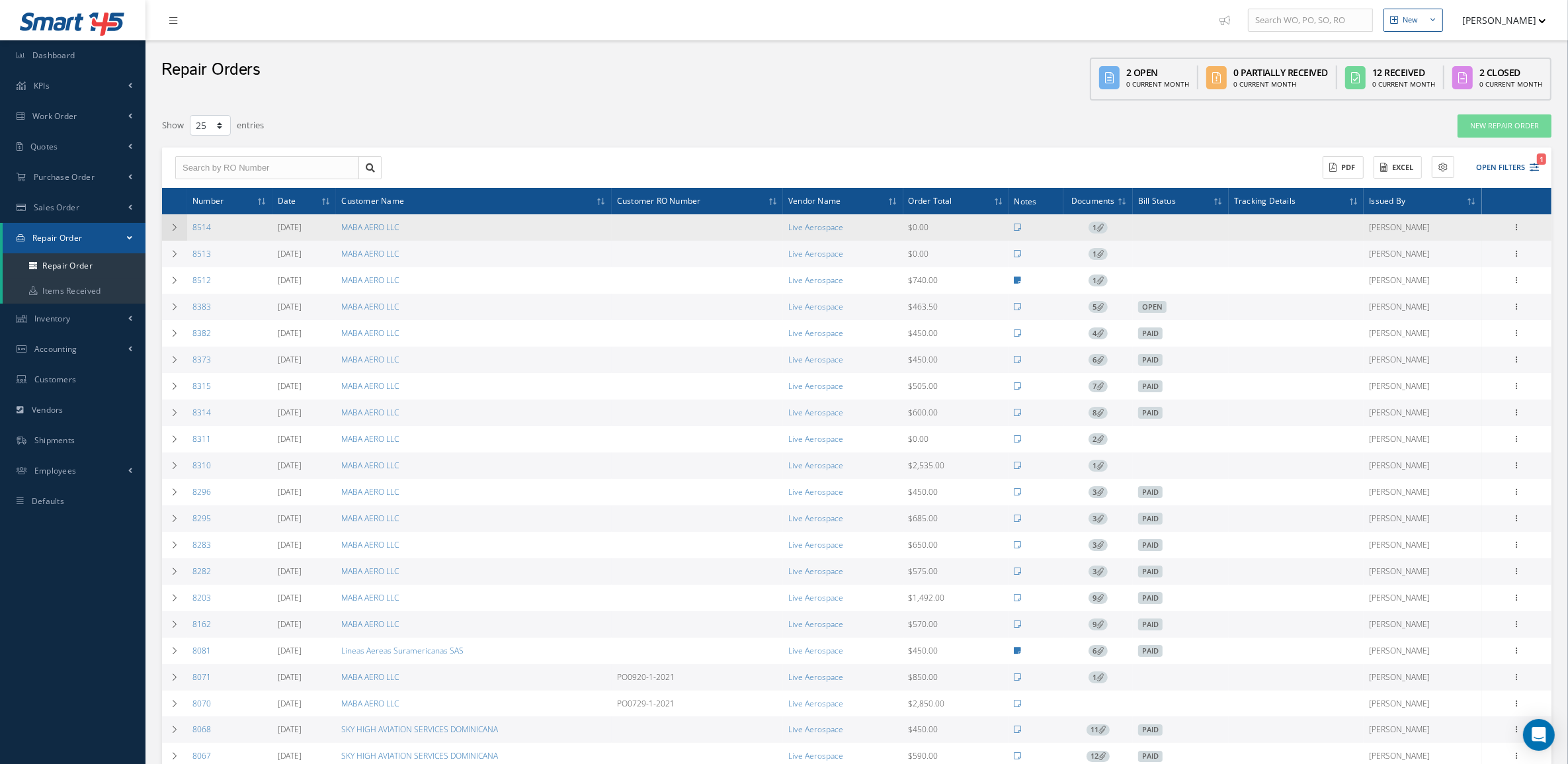
click at [174, 235] on td at bounding box center [175, 226] width 25 height 26
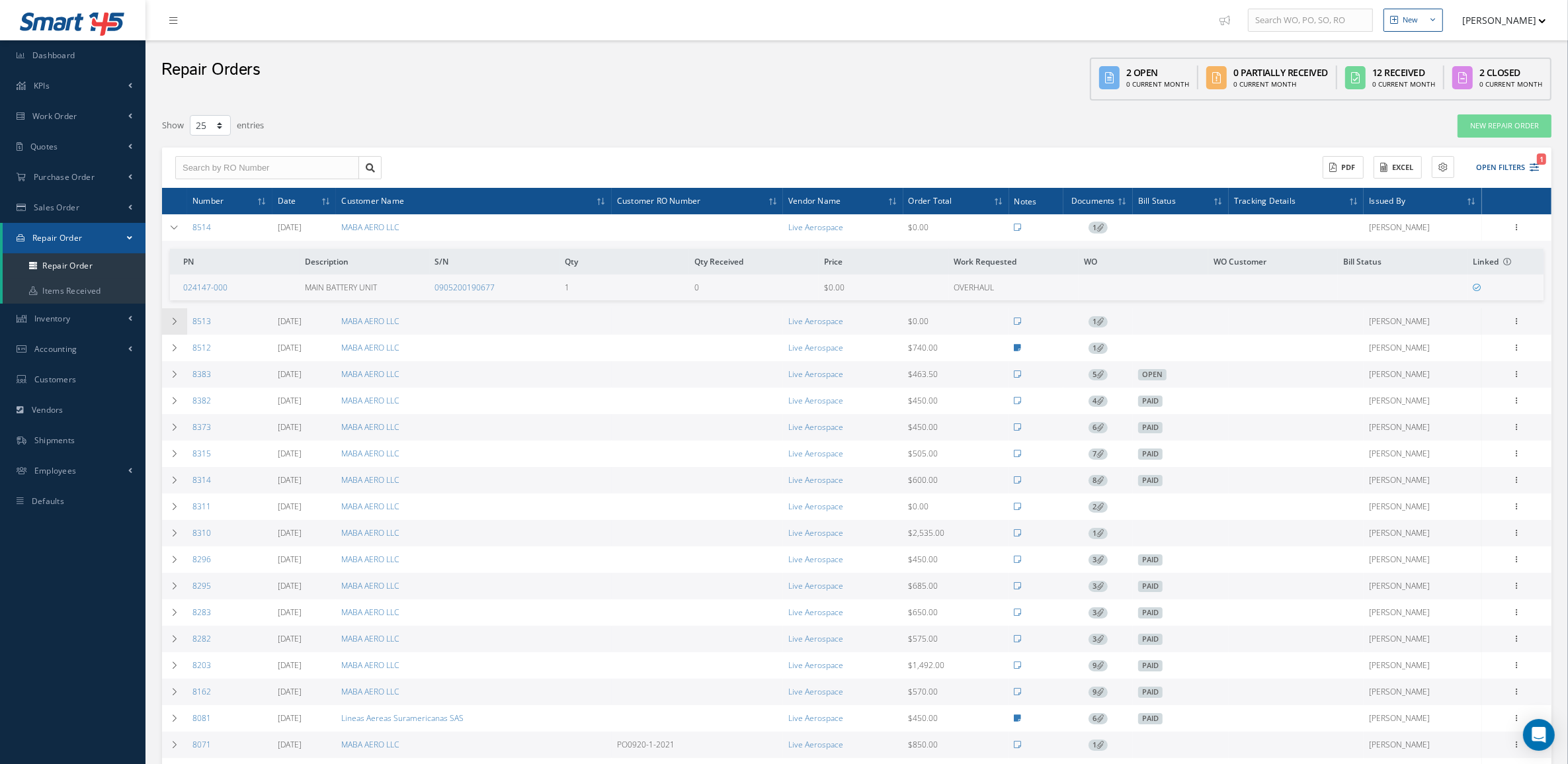
click at [177, 316] on td at bounding box center [175, 321] width 25 height 26
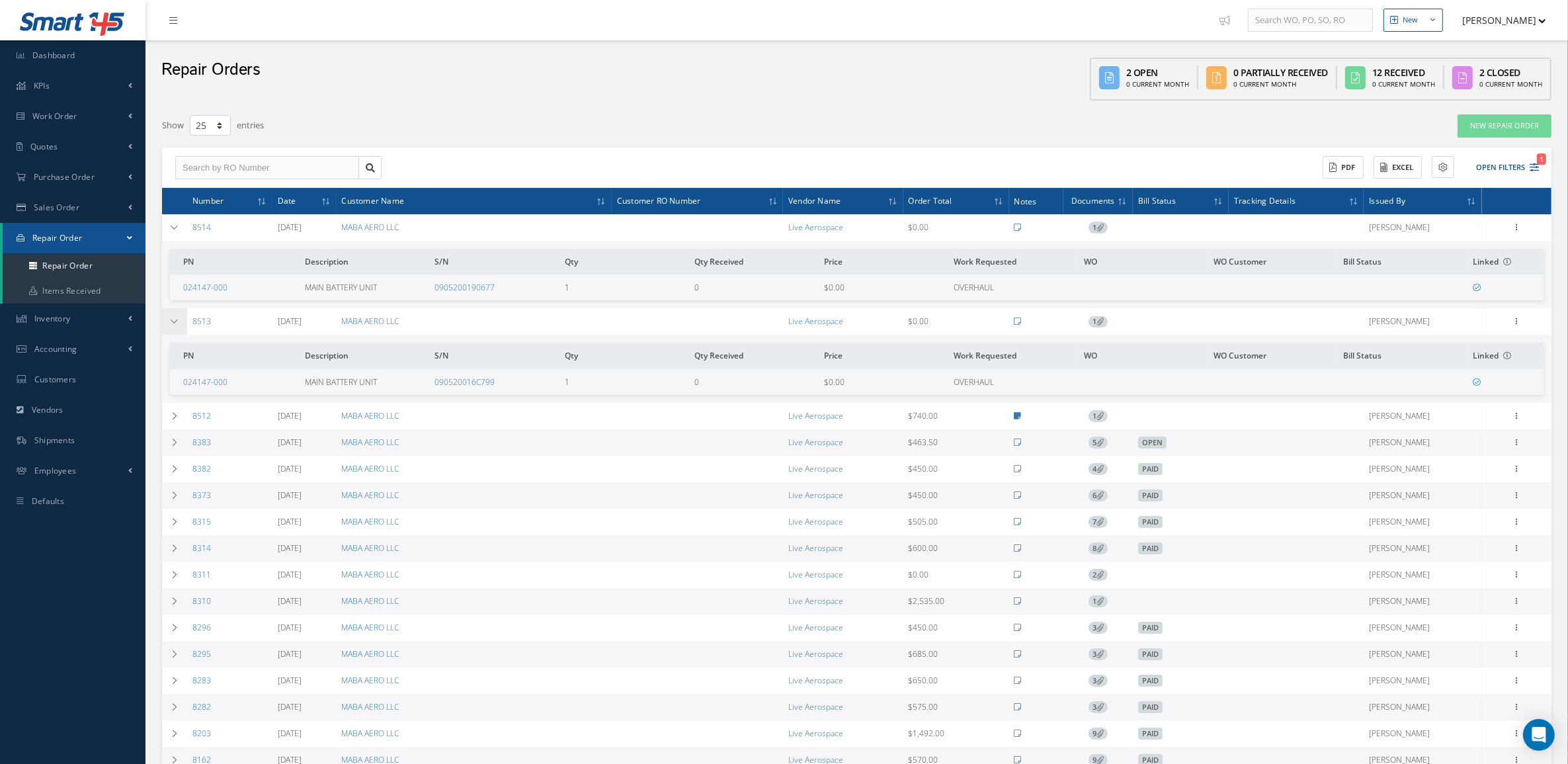
click at [177, 317] on icon at bounding box center [175, 321] width 10 height 8
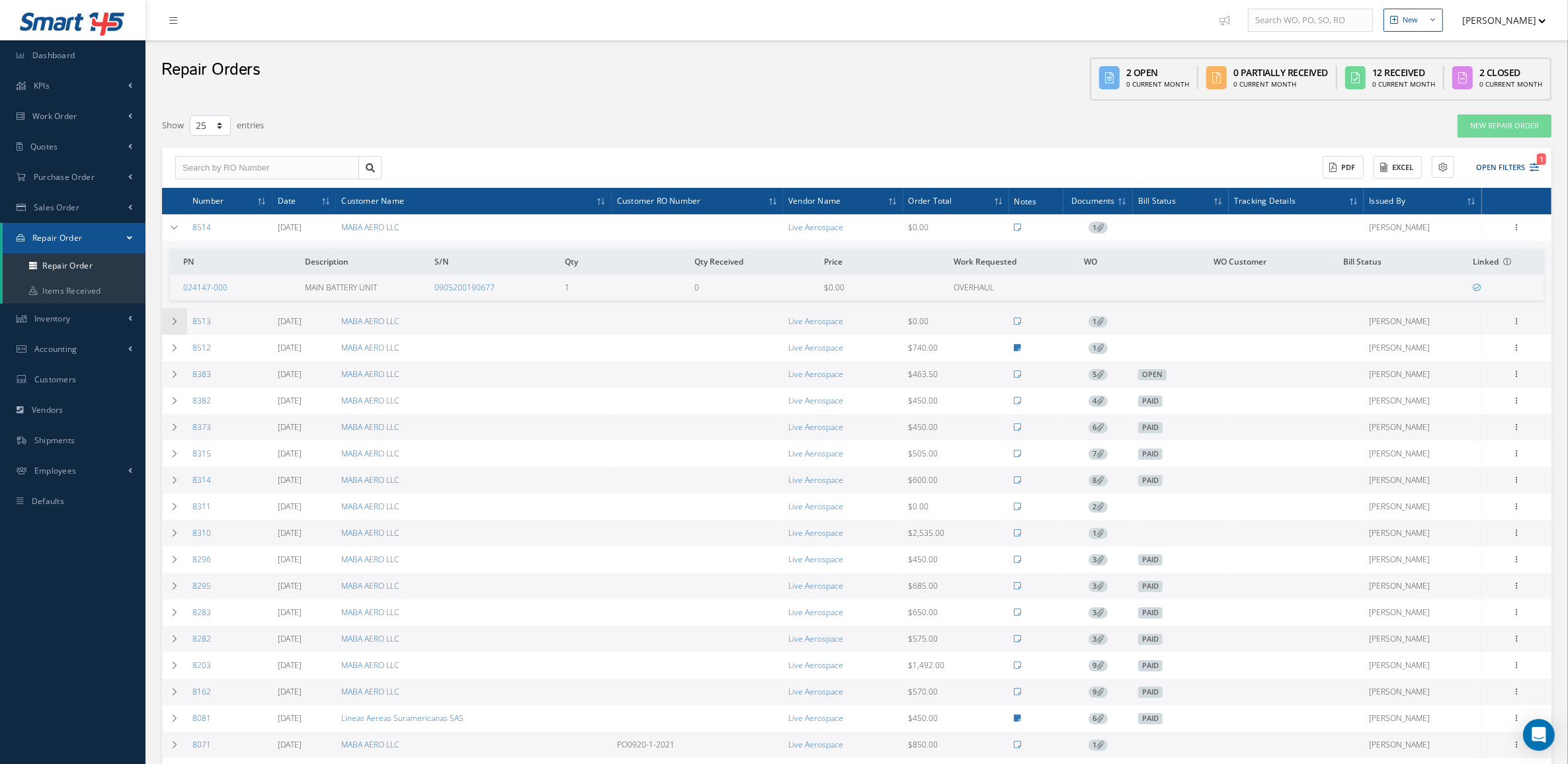
click at [181, 322] on td at bounding box center [175, 321] width 25 height 26
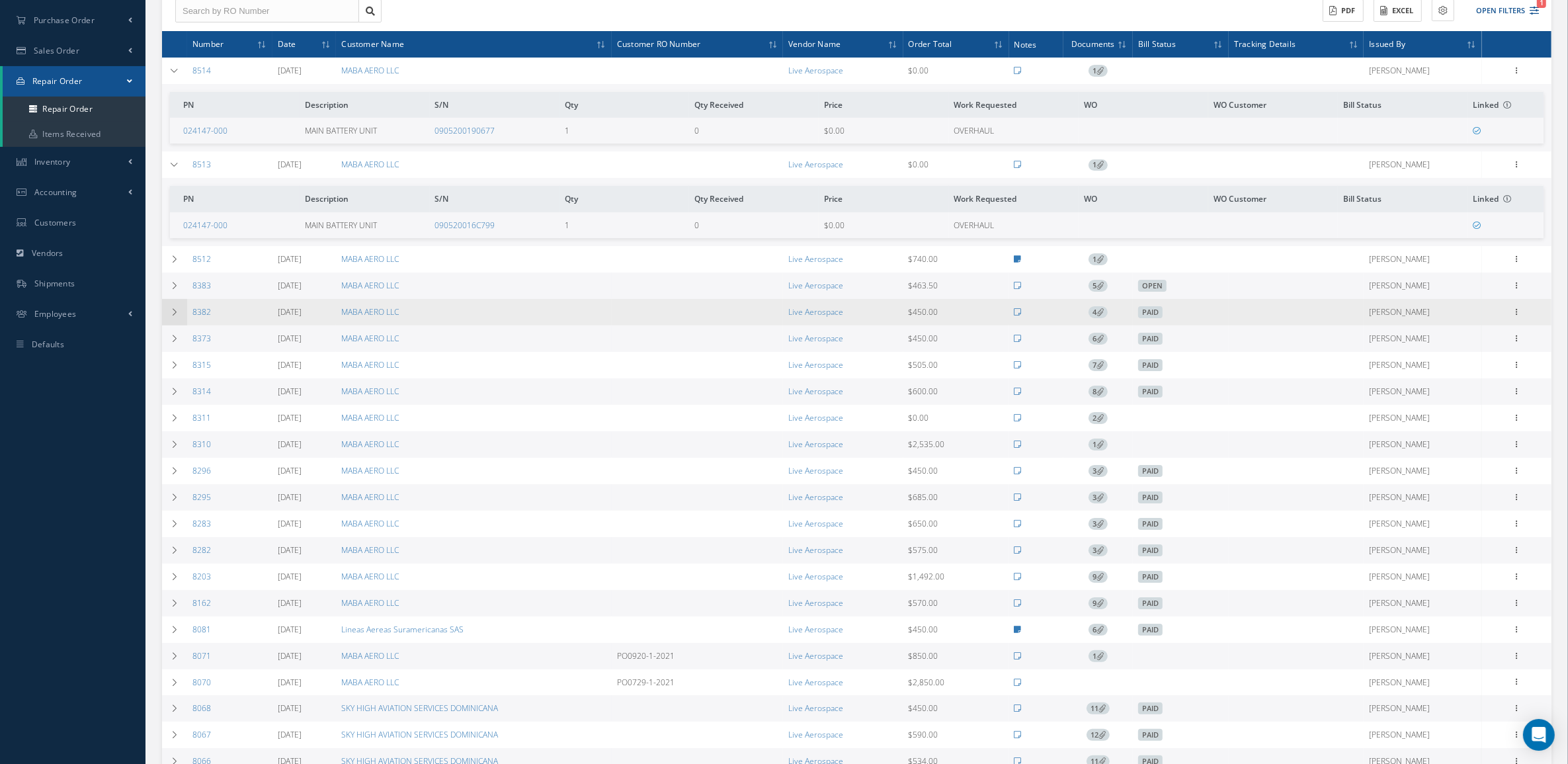
scroll to position [165, 0]
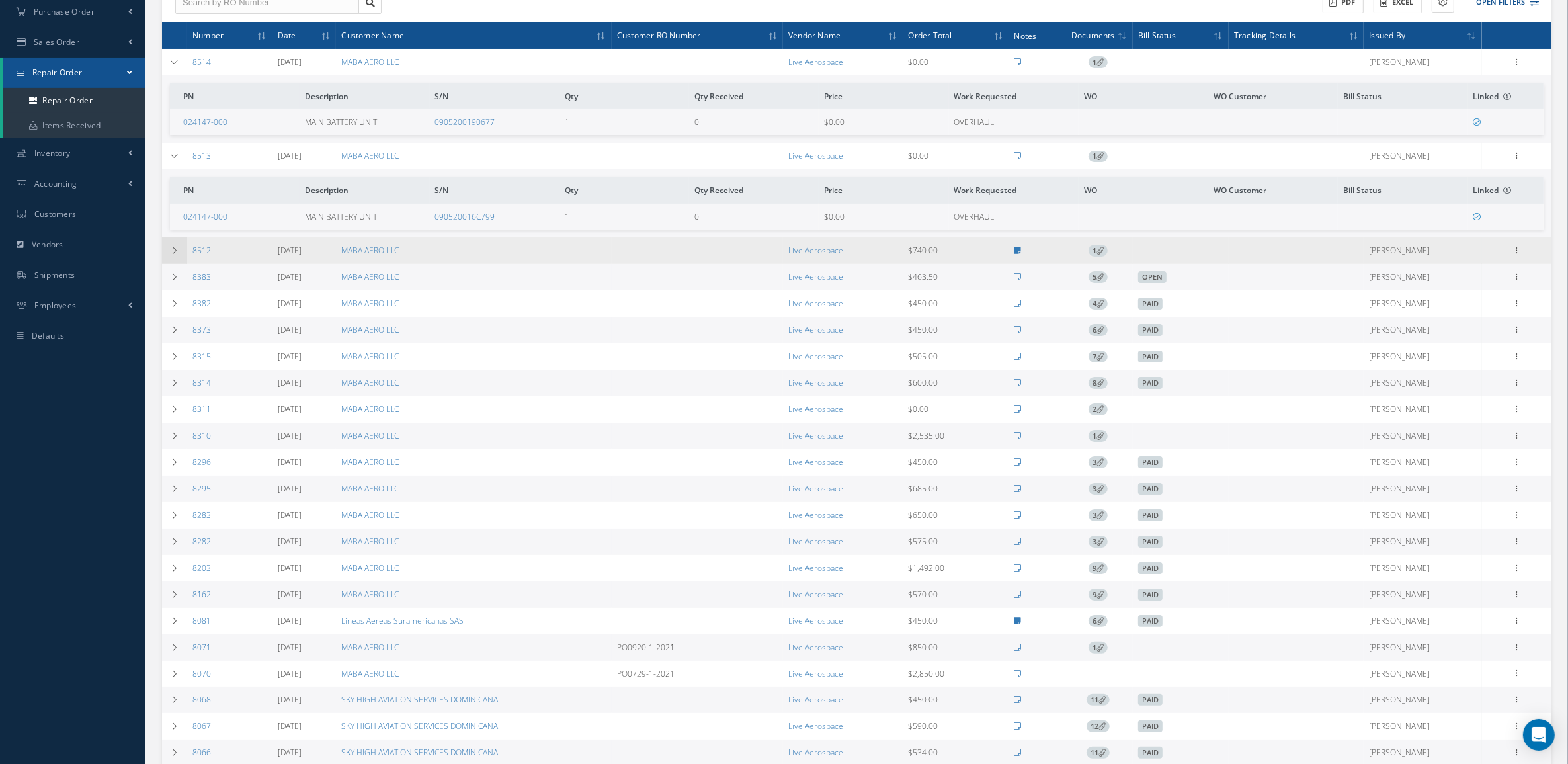
click at [169, 257] on td at bounding box center [175, 250] width 25 height 26
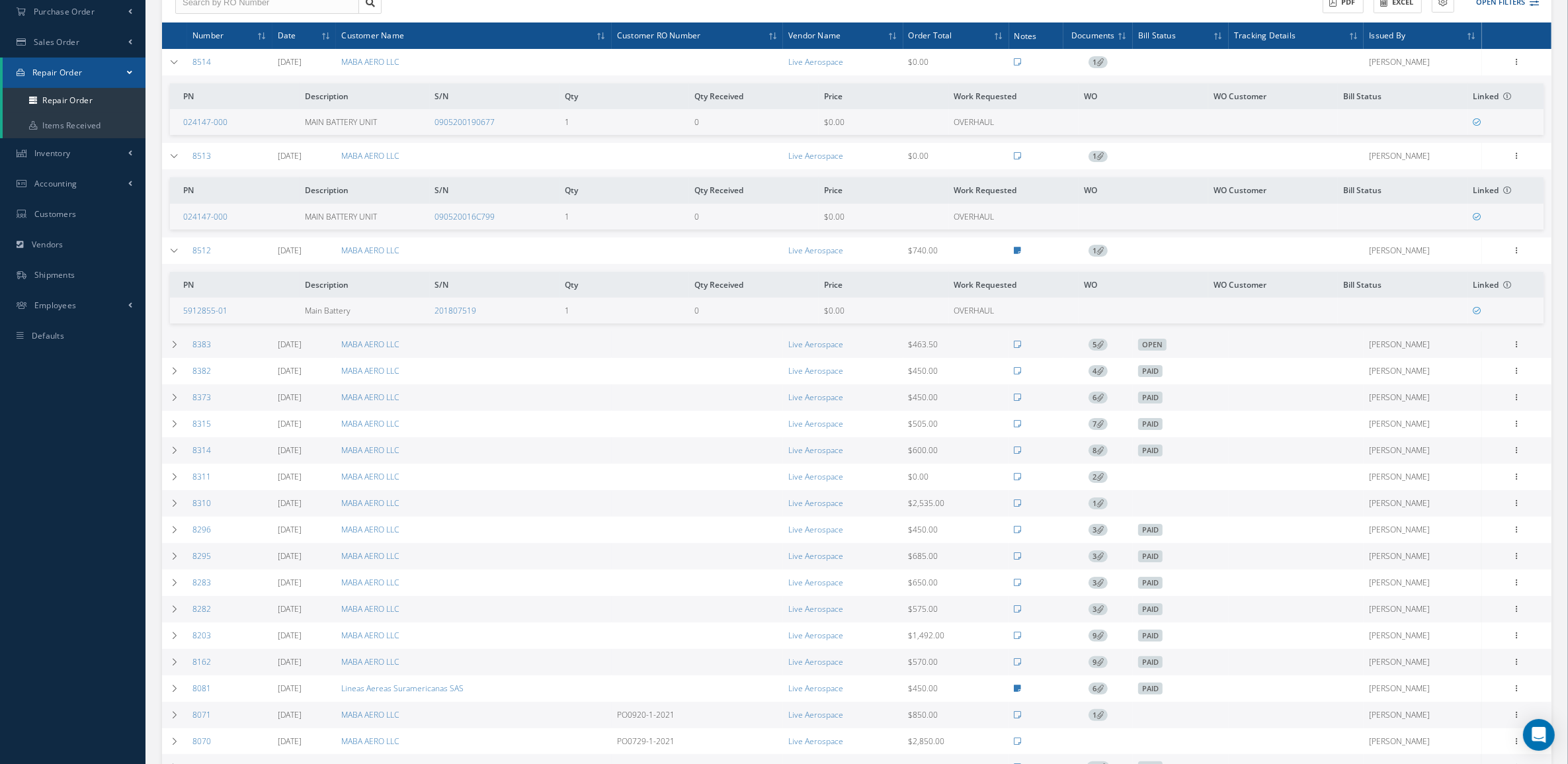
scroll to position [0, 0]
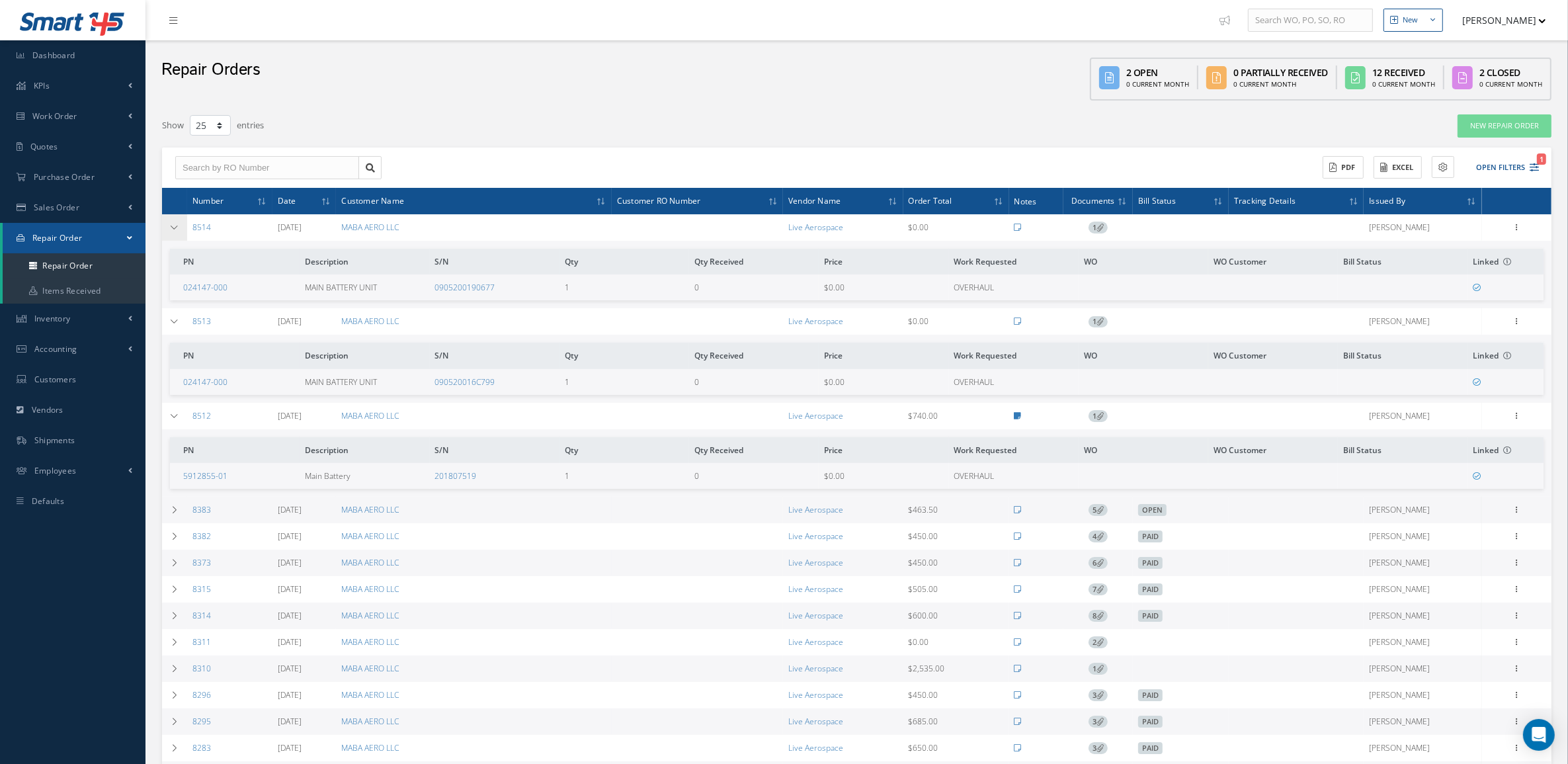
click at [182, 226] on td at bounding box center [175, 226] width 25 height 26
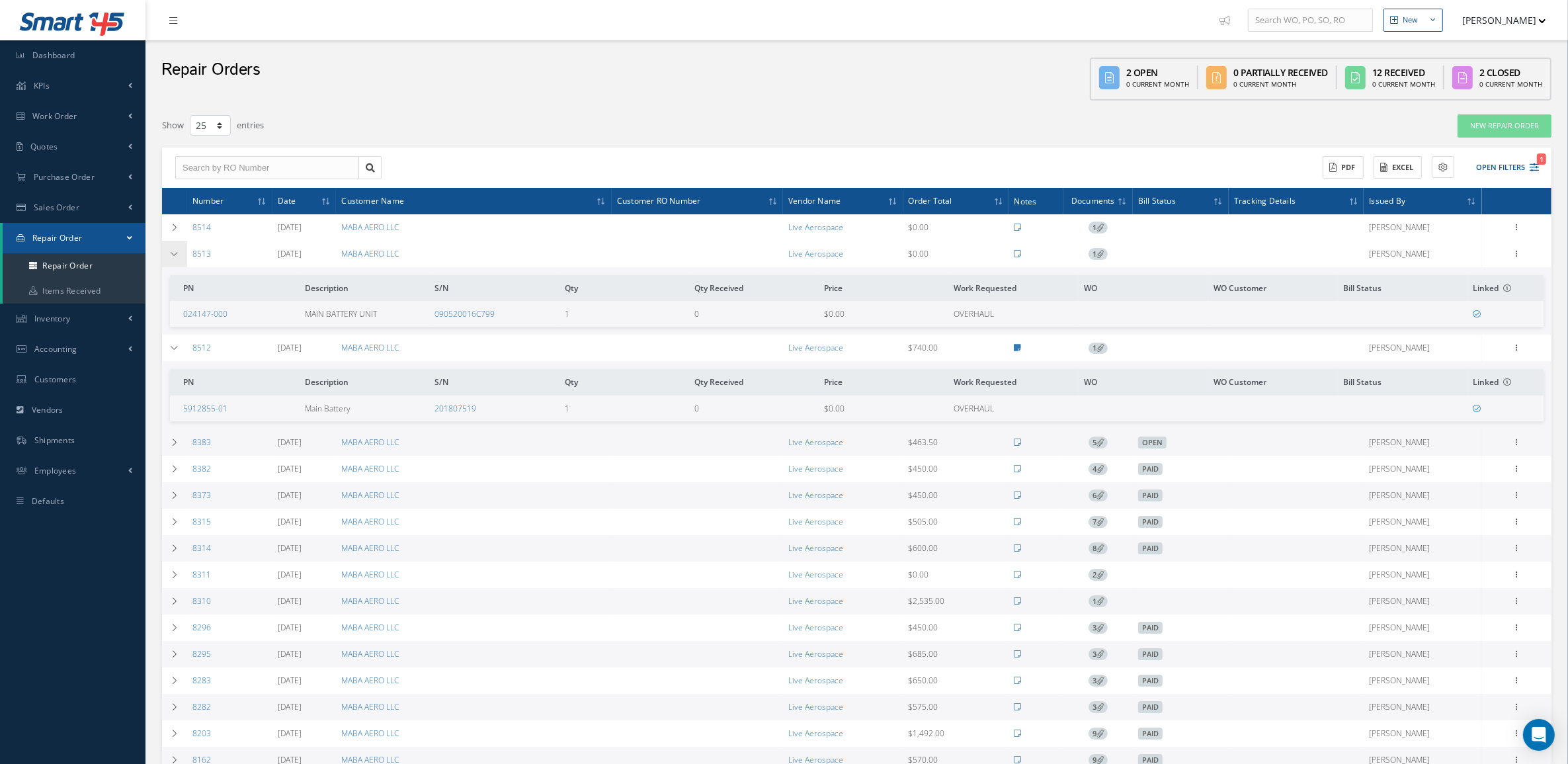
click at [182, 247] on td at bounding box center [175, 254] width 25 height 26
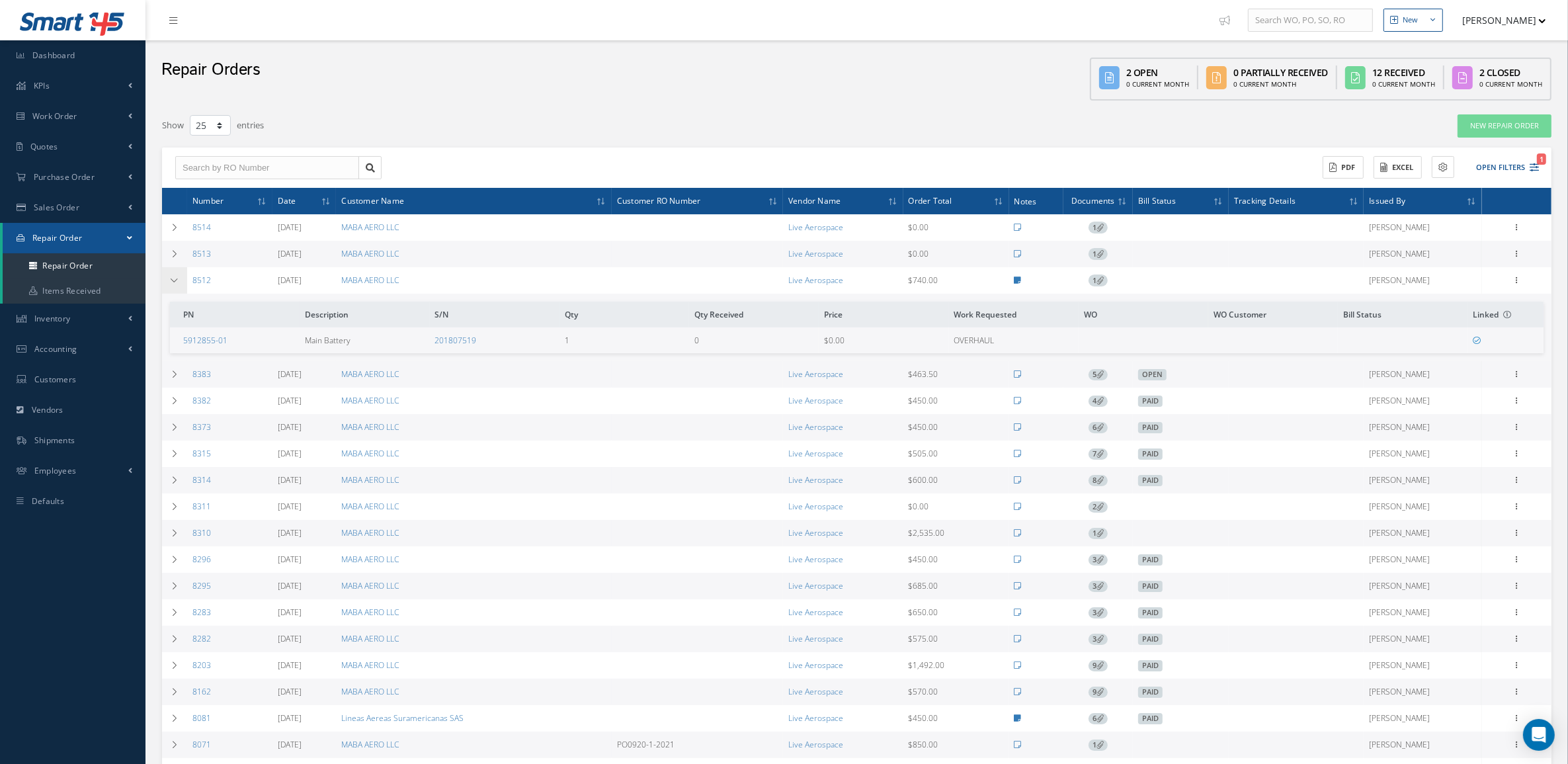
click at [177, 282] on icon at bounding box center [175, 280] width 10 height 8
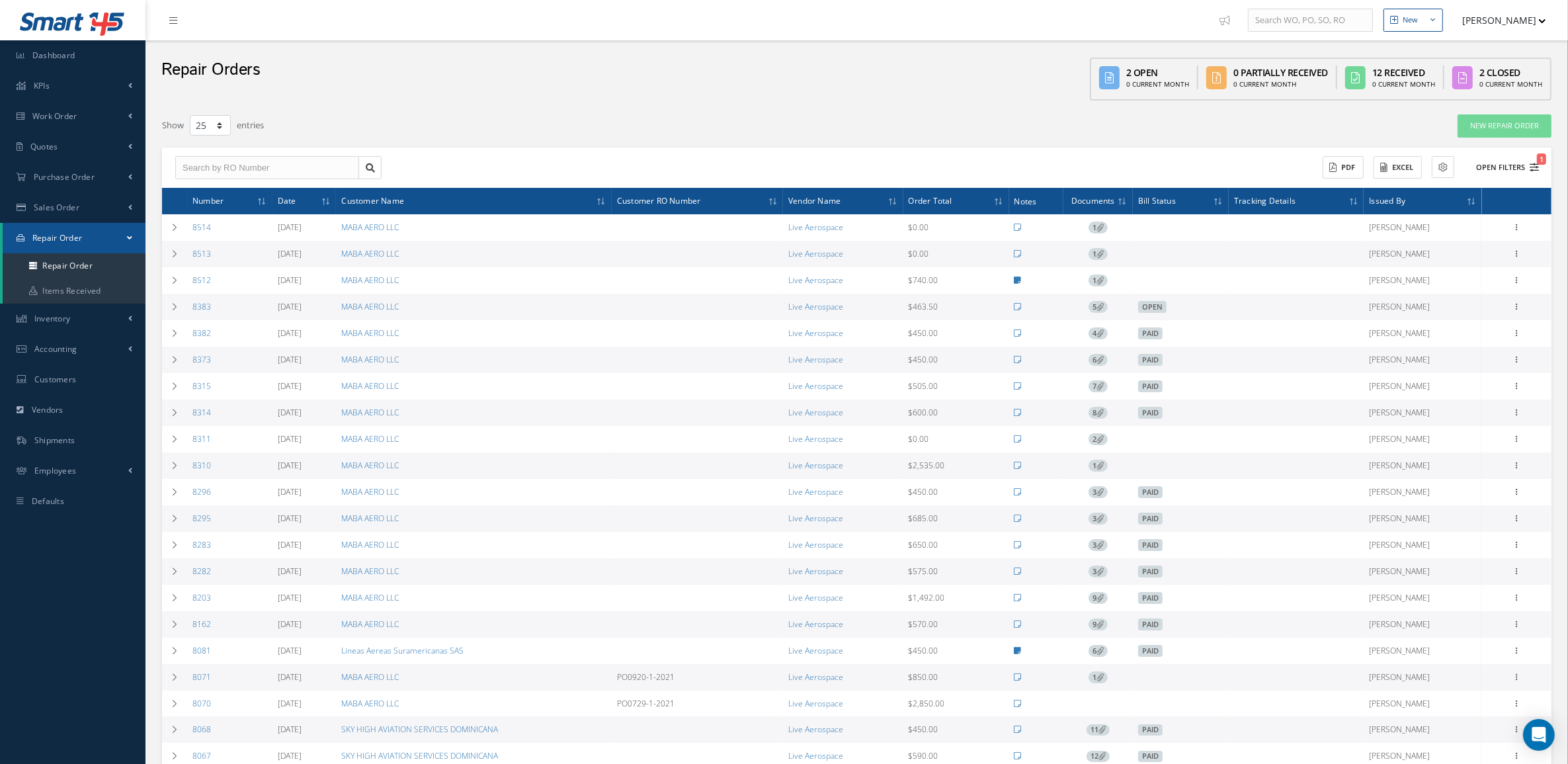
click at [1489, 160] on button "Open Filters 1" at bounding box center [1501, 167] width 75 height 21
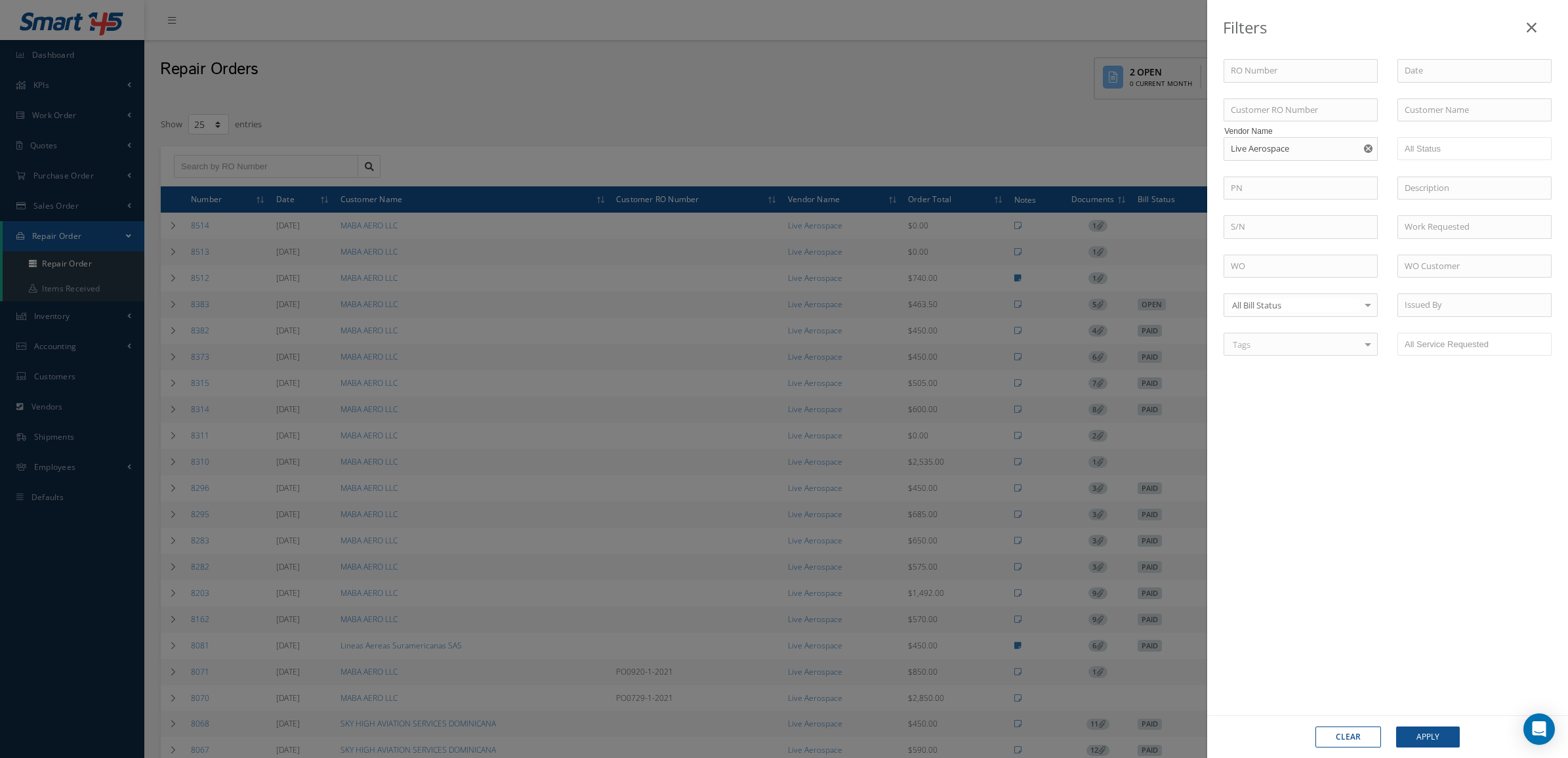
click at [1061, 139] on div "Filters RO Number Customer RO Number Customer Name Vendor Name Live Aerospace O…" at bounding box center [784, 379] width 1568 height 758
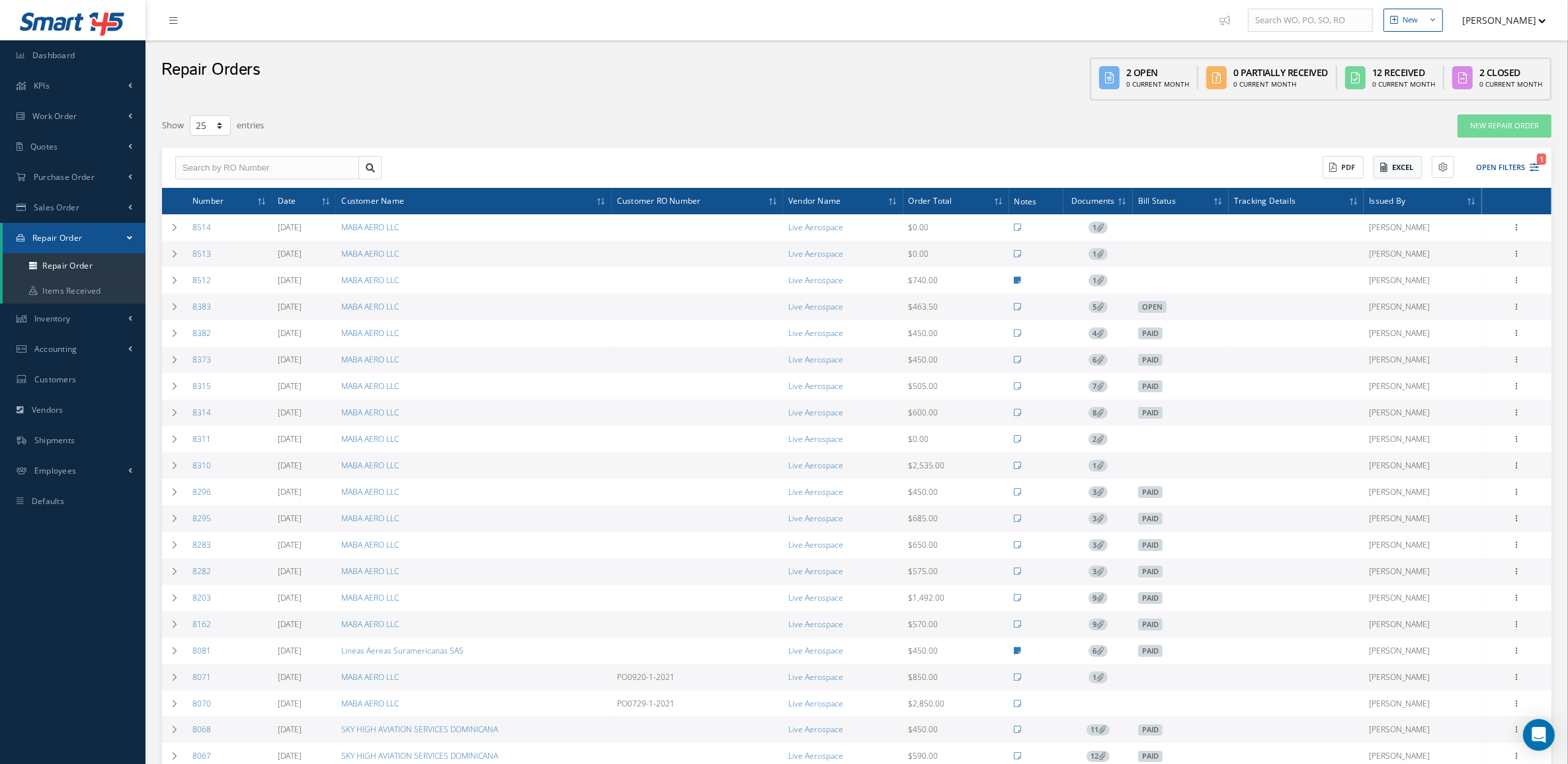
click at [1409, 166] on button "Excel" at bounding box center [1398, 168] width 49 height 23
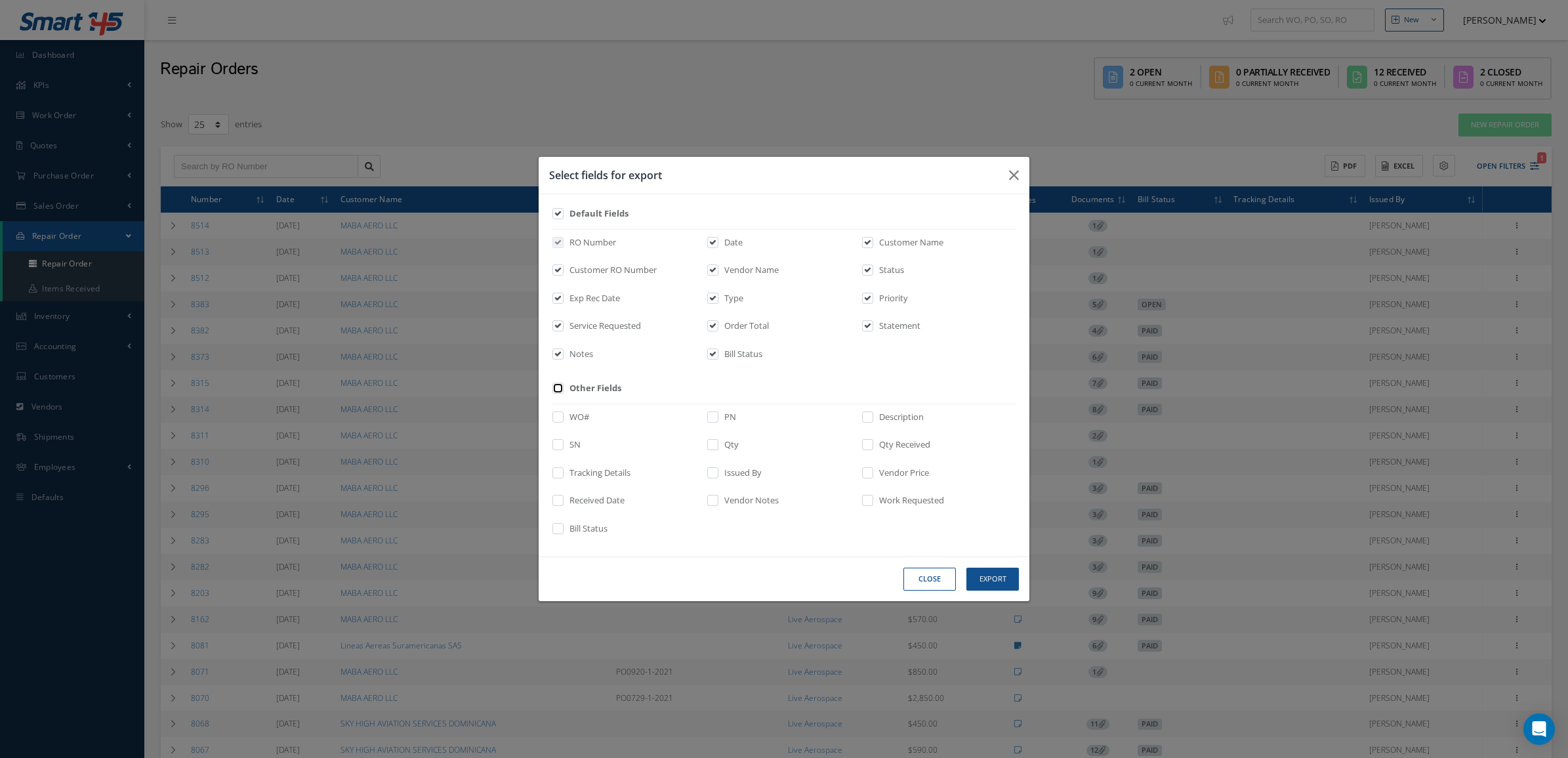
click at [562, 392] on input "checkbox" at bounding box center [559, 393] width 9 height 15
checkbox input "true"
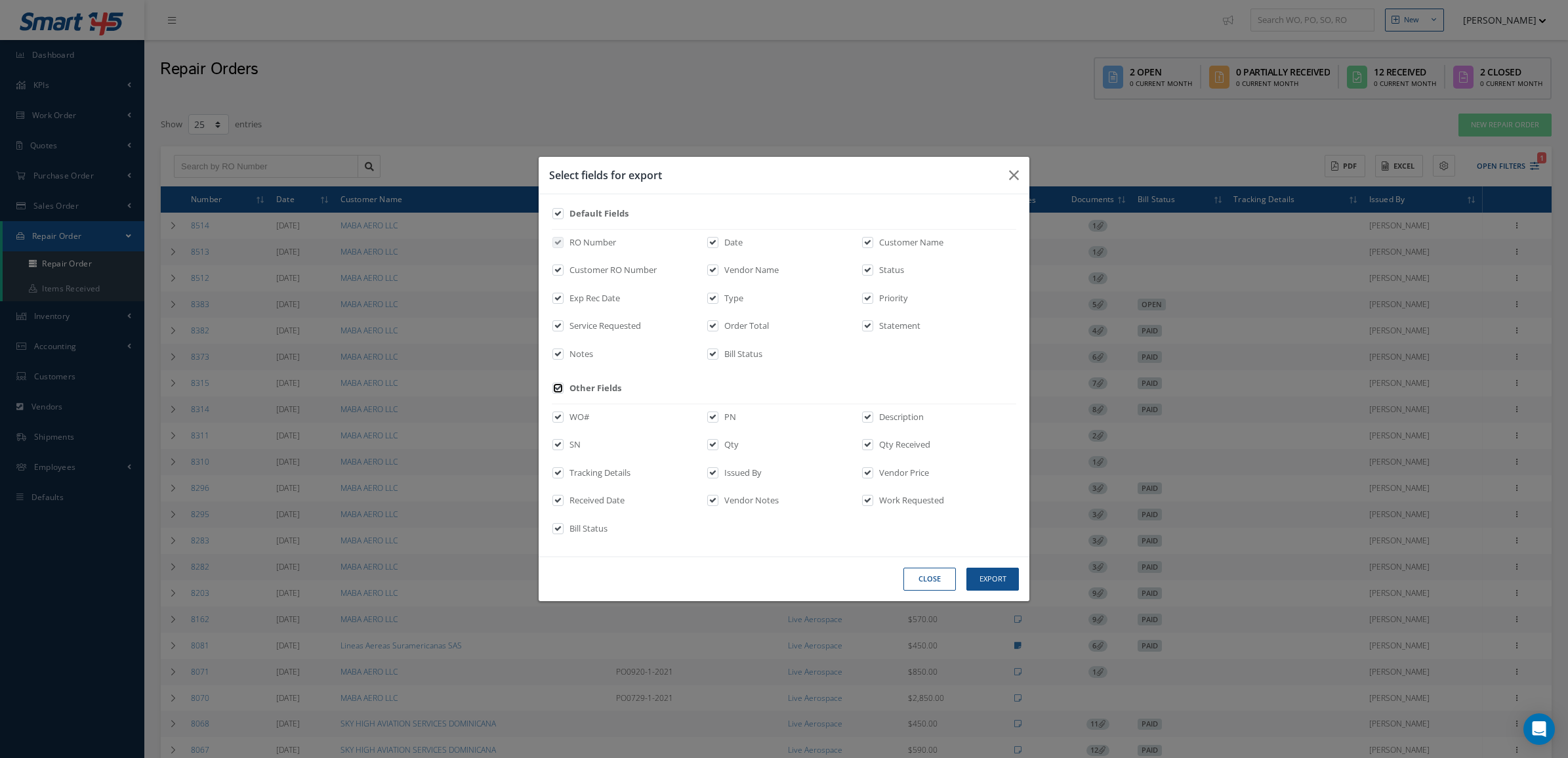
checkbox input "true"
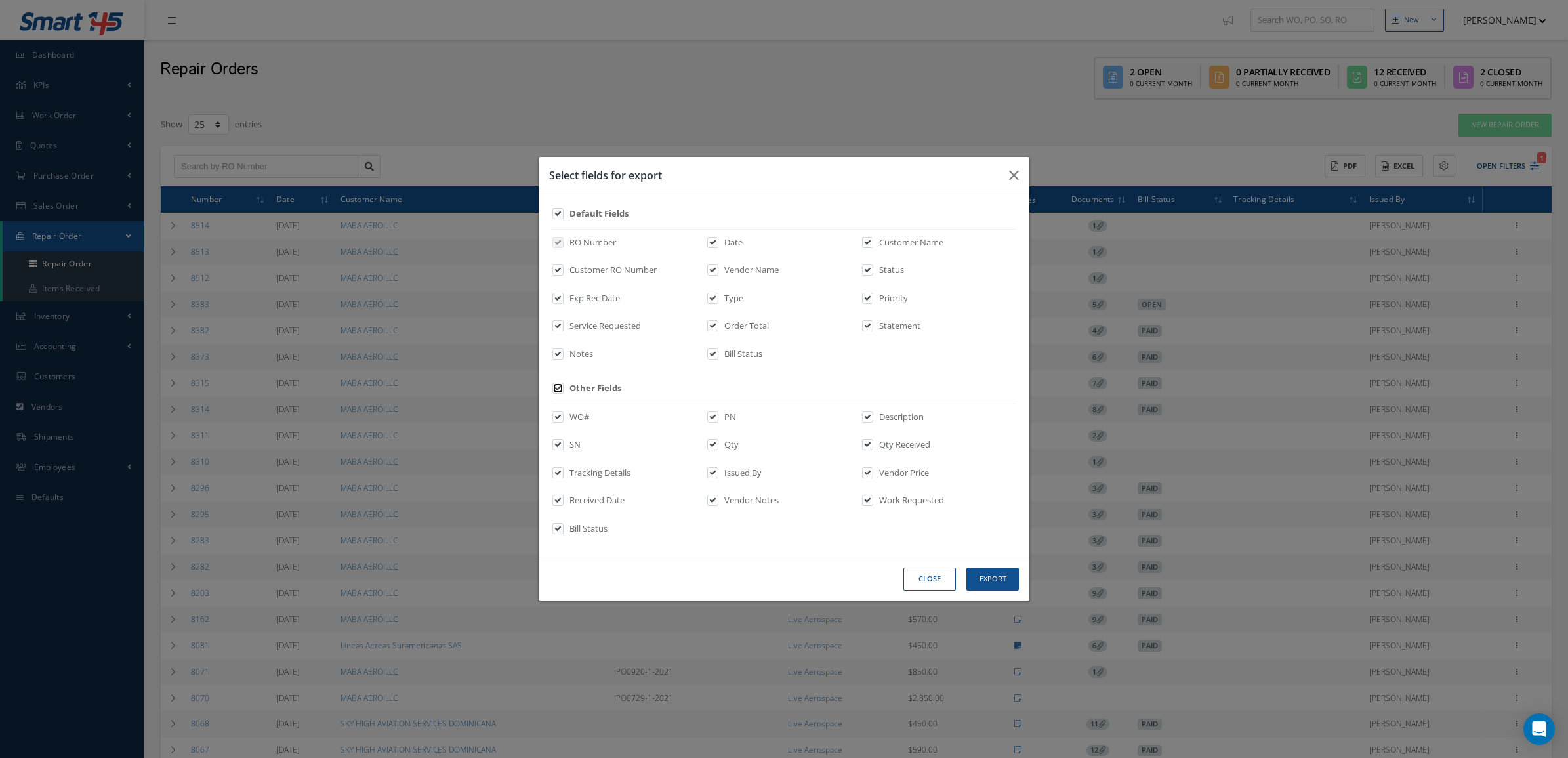
checkbox input "true"
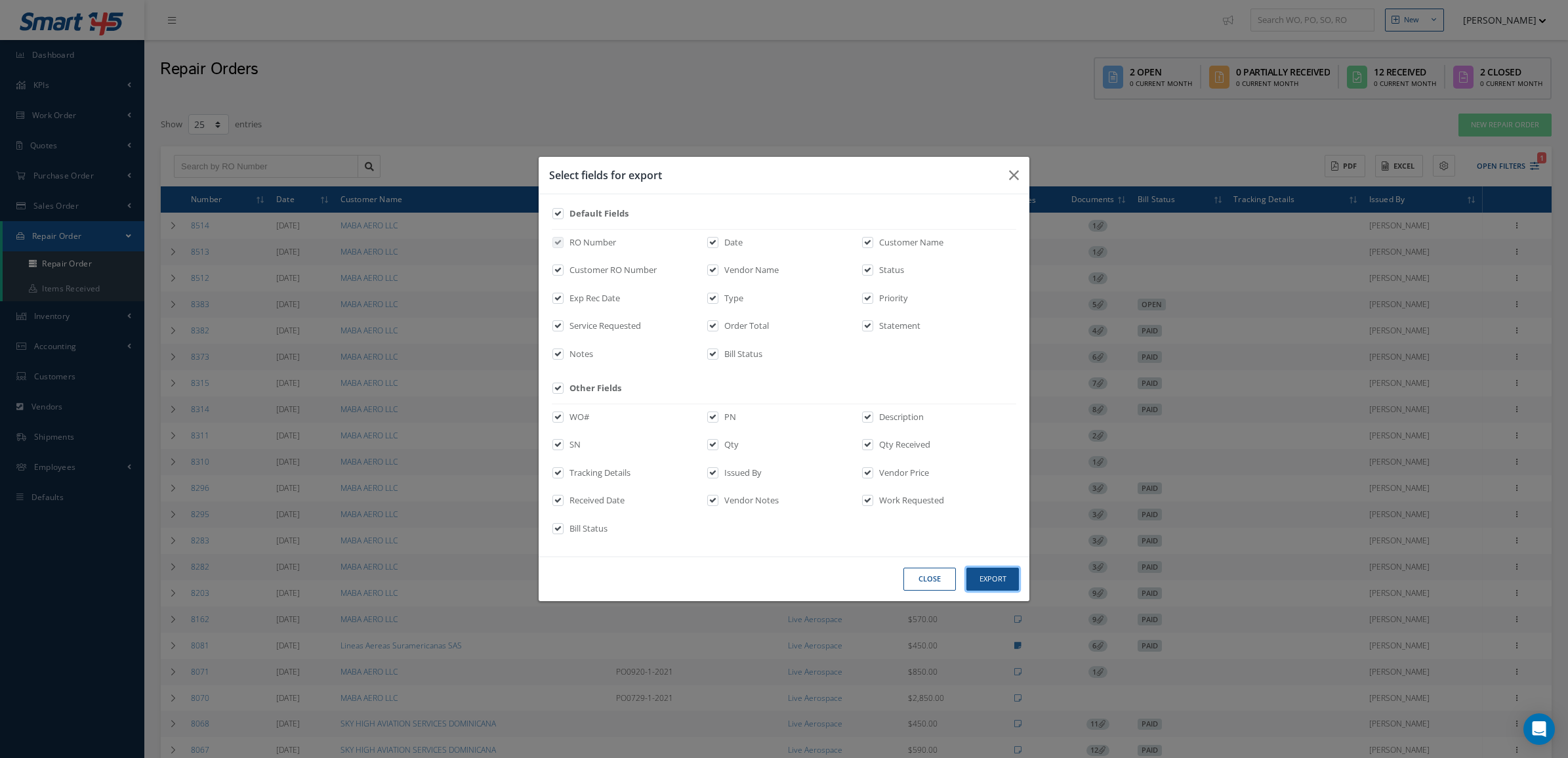
click at [991, 569] on button "Export" at bounding box center [993, 579] width 52 height 23
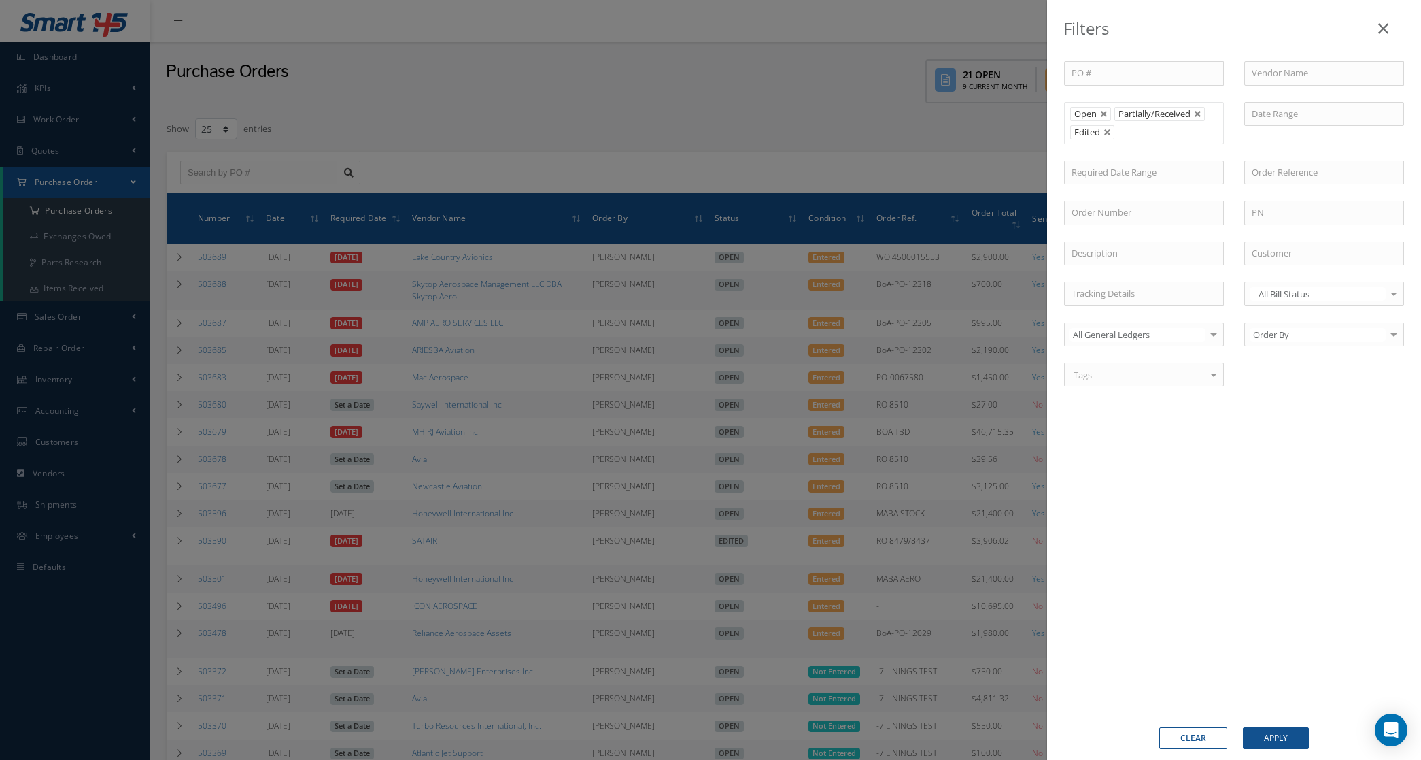
select select "25"
click at [878, 122] on div "Filters PO # Vendor Name Open Partially/Received Received Canceled Edited Open …" at bounding box center [710, 380] width 1421 height 760
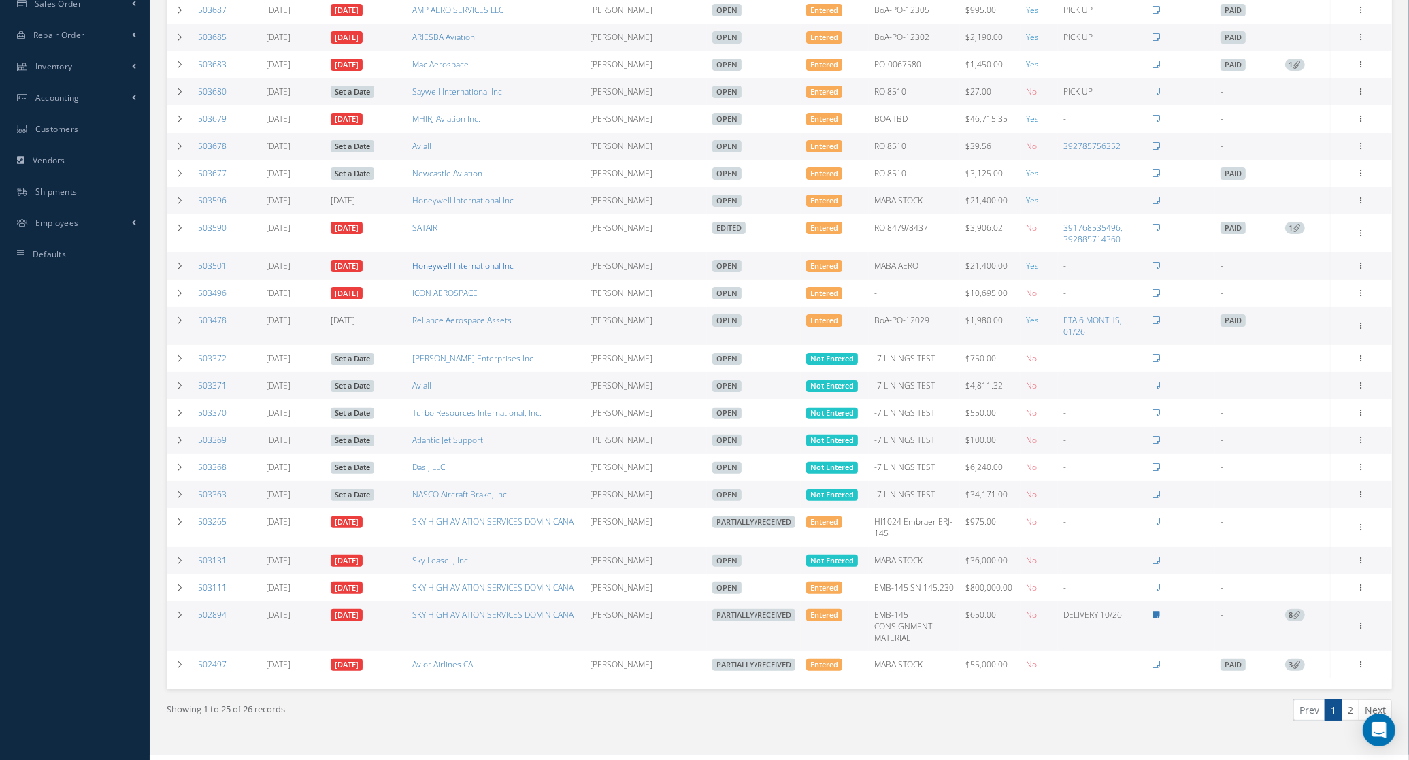
scroll to position [340, 0]
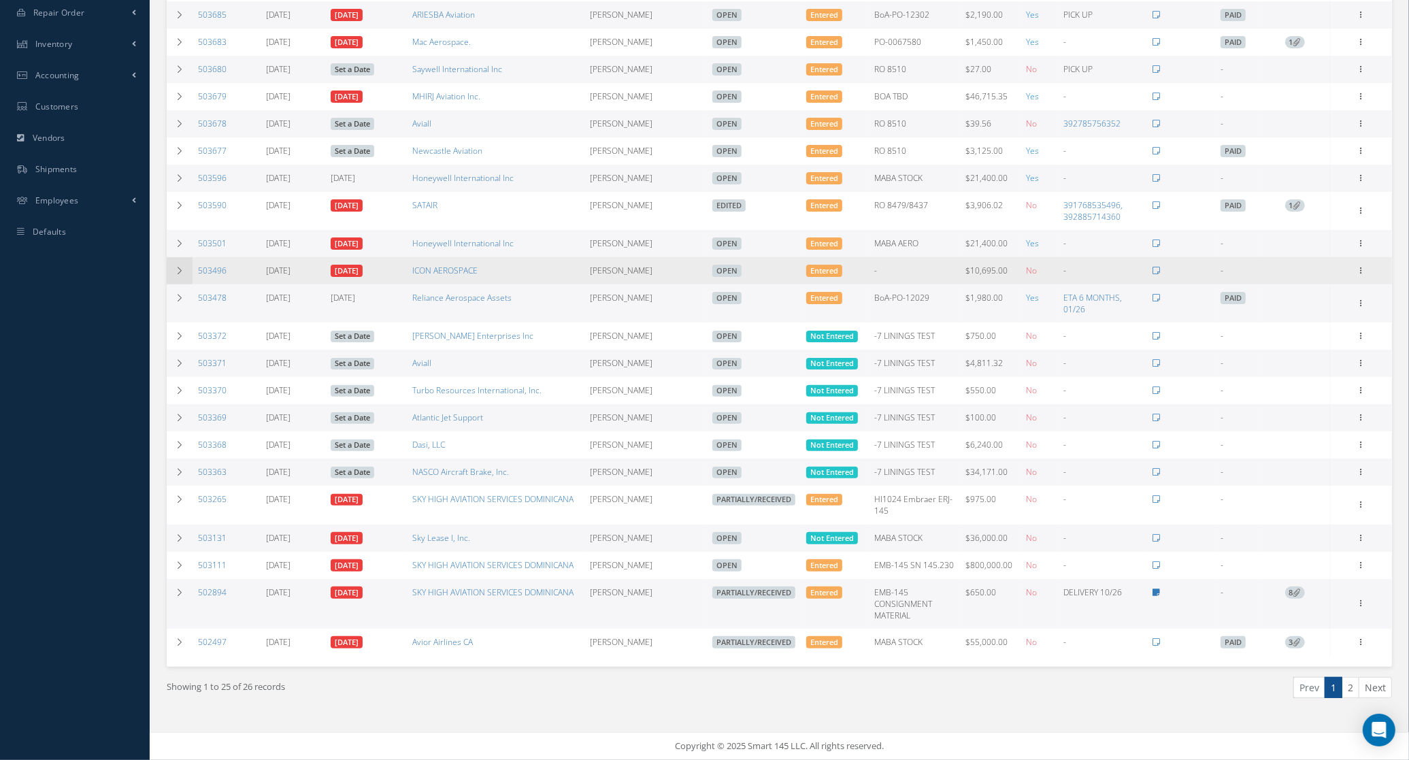
click at [184, 269] on icon at bounding box center [180, 271] width 10 height 8
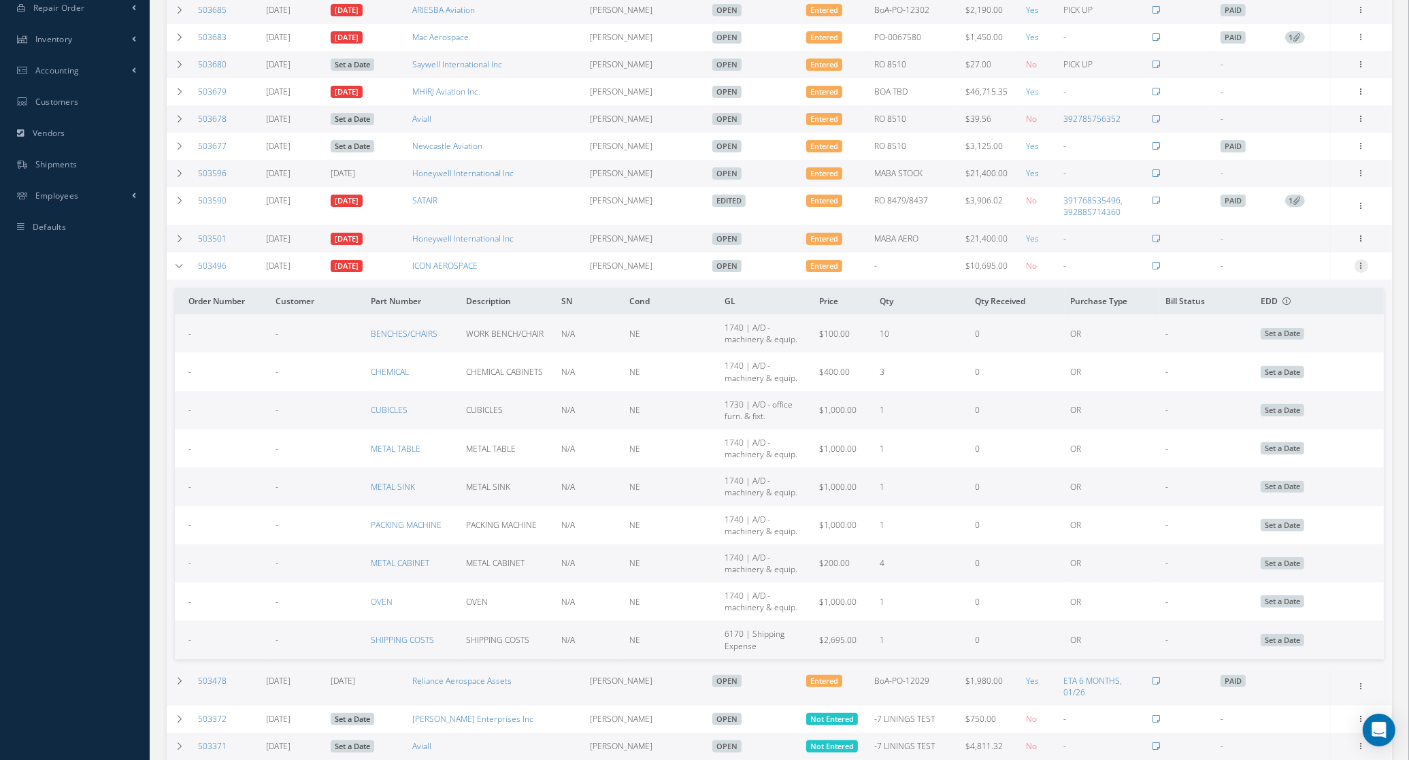
click at [1366, 263] on icon at bounding box center [1361, 264] width 14 height 11
click at [1344, 272] on link "Receive" at bounding box center [1298, 275] width 107 height 18
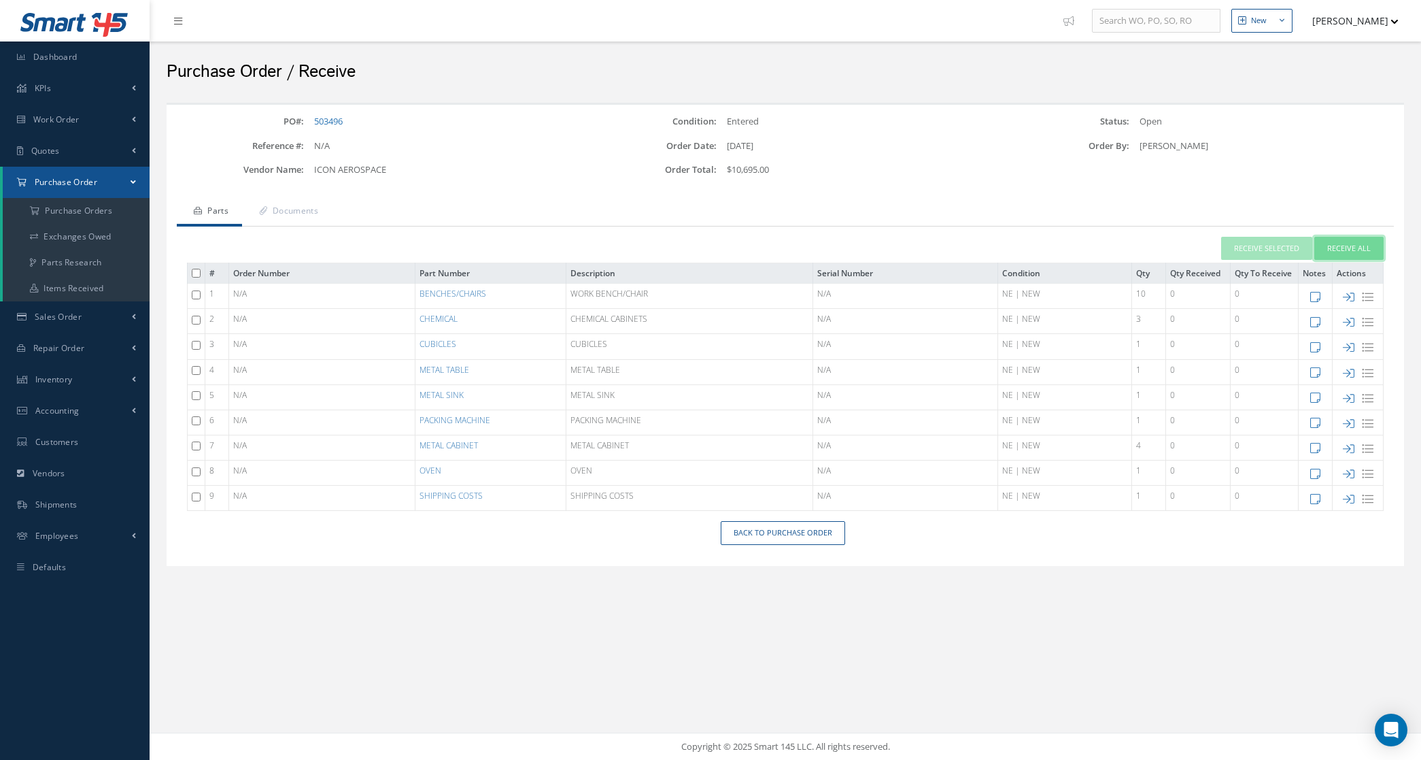
click at [1358, 248] on button "Receive All" at bounding box center [1349, 249] width 69 height 24
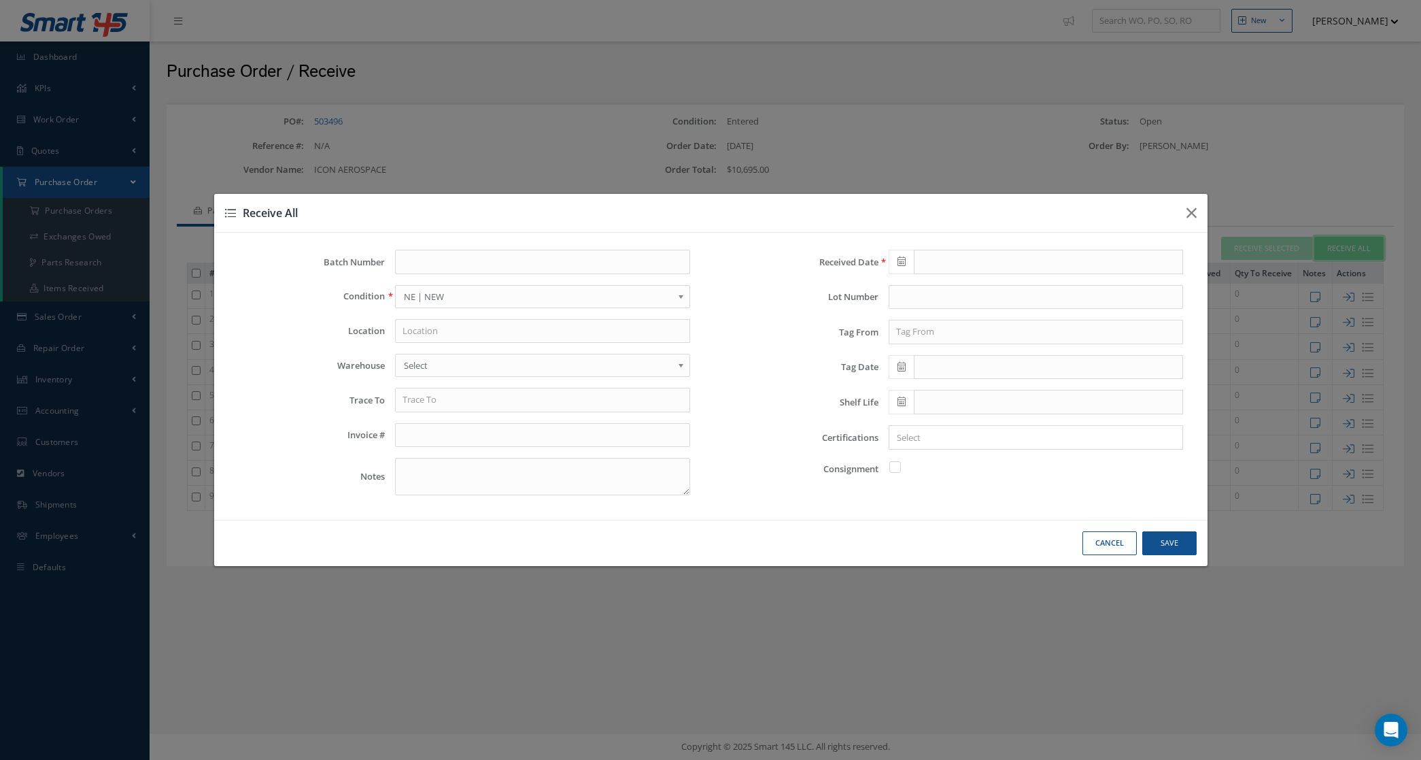
type input "[DATE]"
click at [600, 299] on span "NE | NEW" at bounding box center [538, 296] width 269 height 16
click at [1190, 205] on icon "button" at bounding box center [1192, 213] width 10 height 16
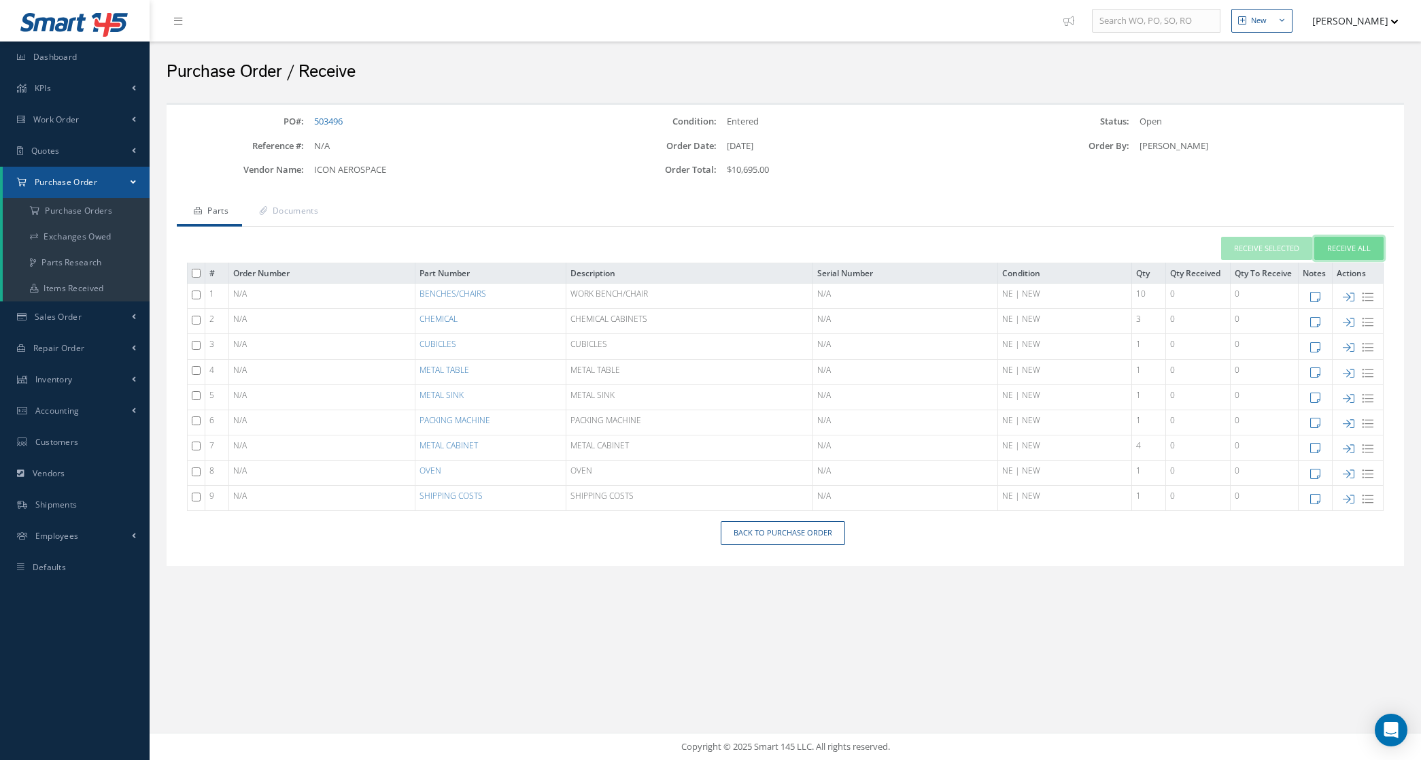
click at [1354, 249] on button "Receive All" at bounding box center [1349, 249] width 69 height 24
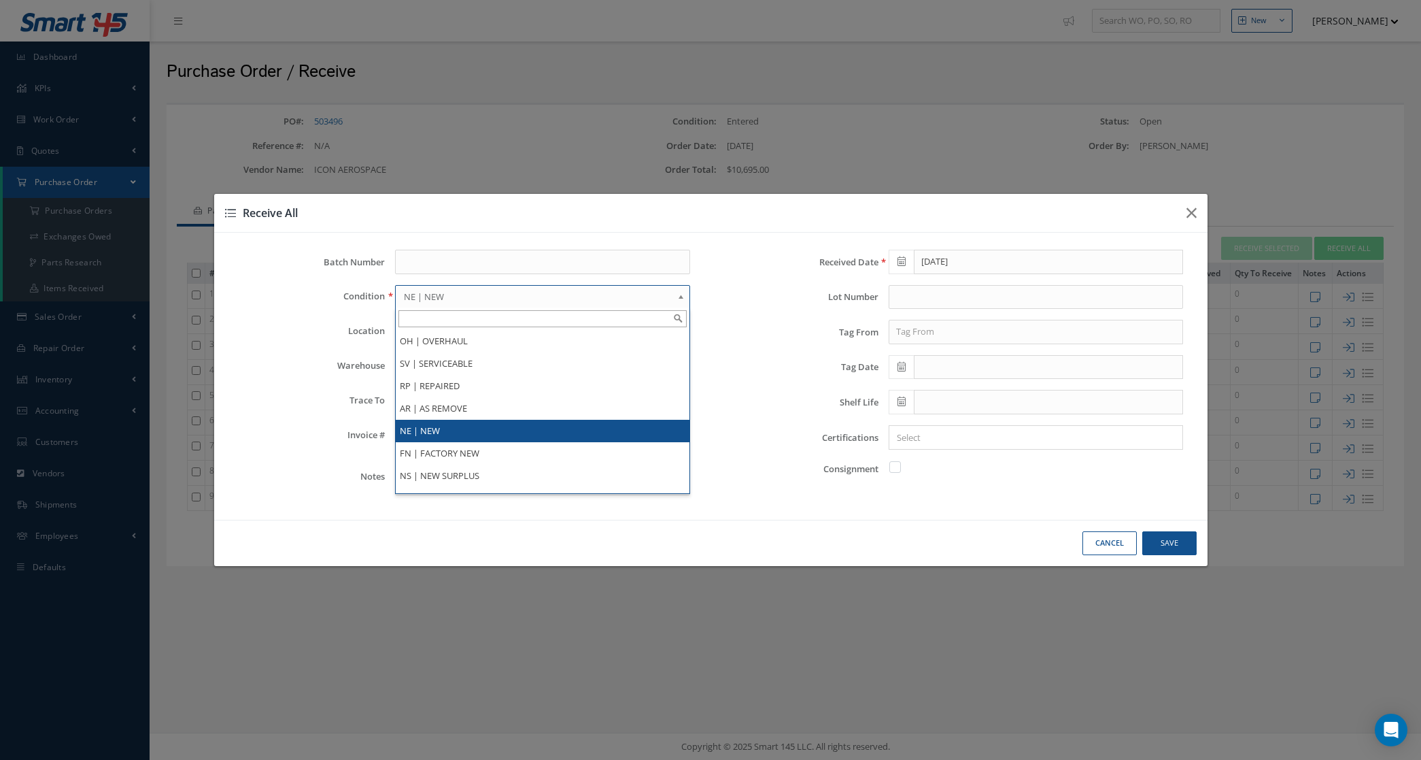
click at [426, 297] on span "NE | NEW" at bounding box center [538, 296] width 269 height 16
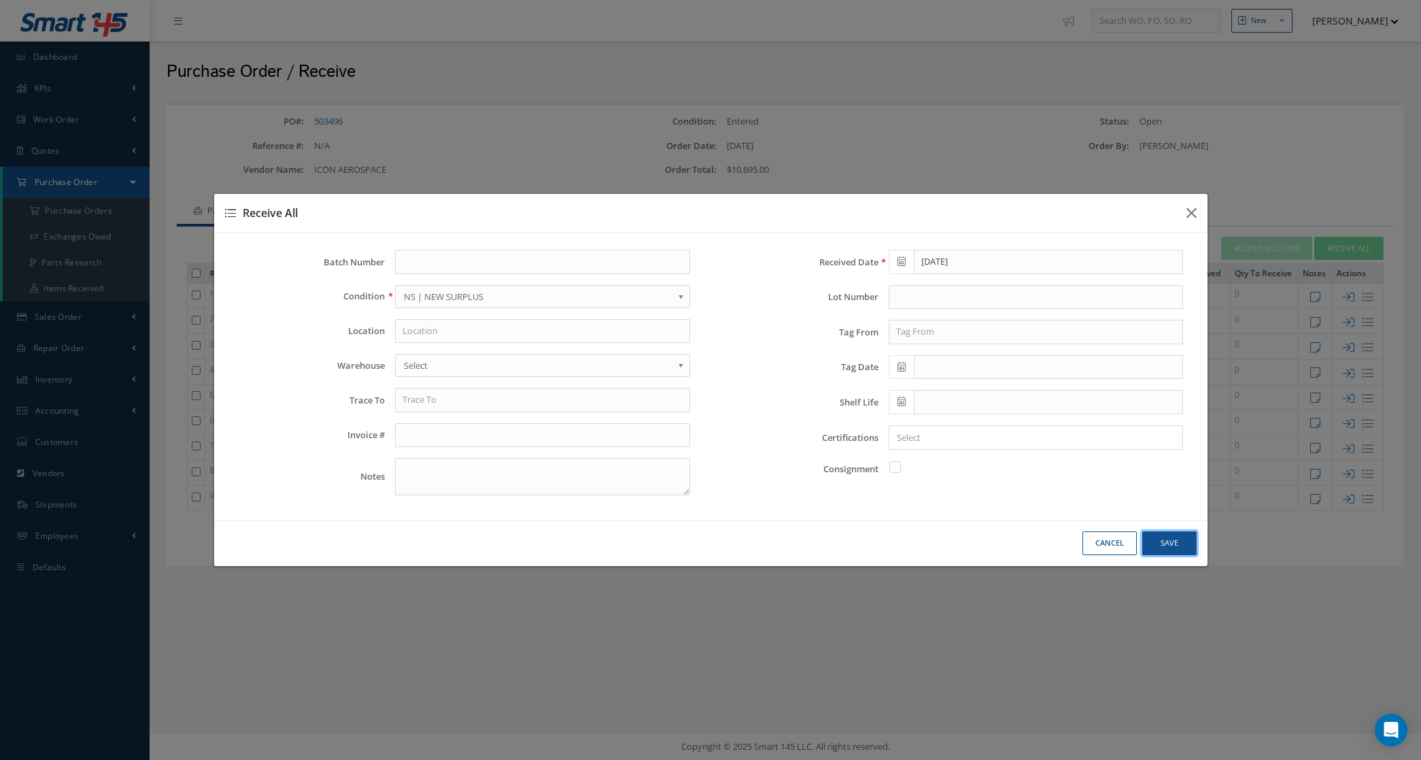
click at [1162, 547] on button "Save" at bounding box center [1170, 543] width 54 height 24
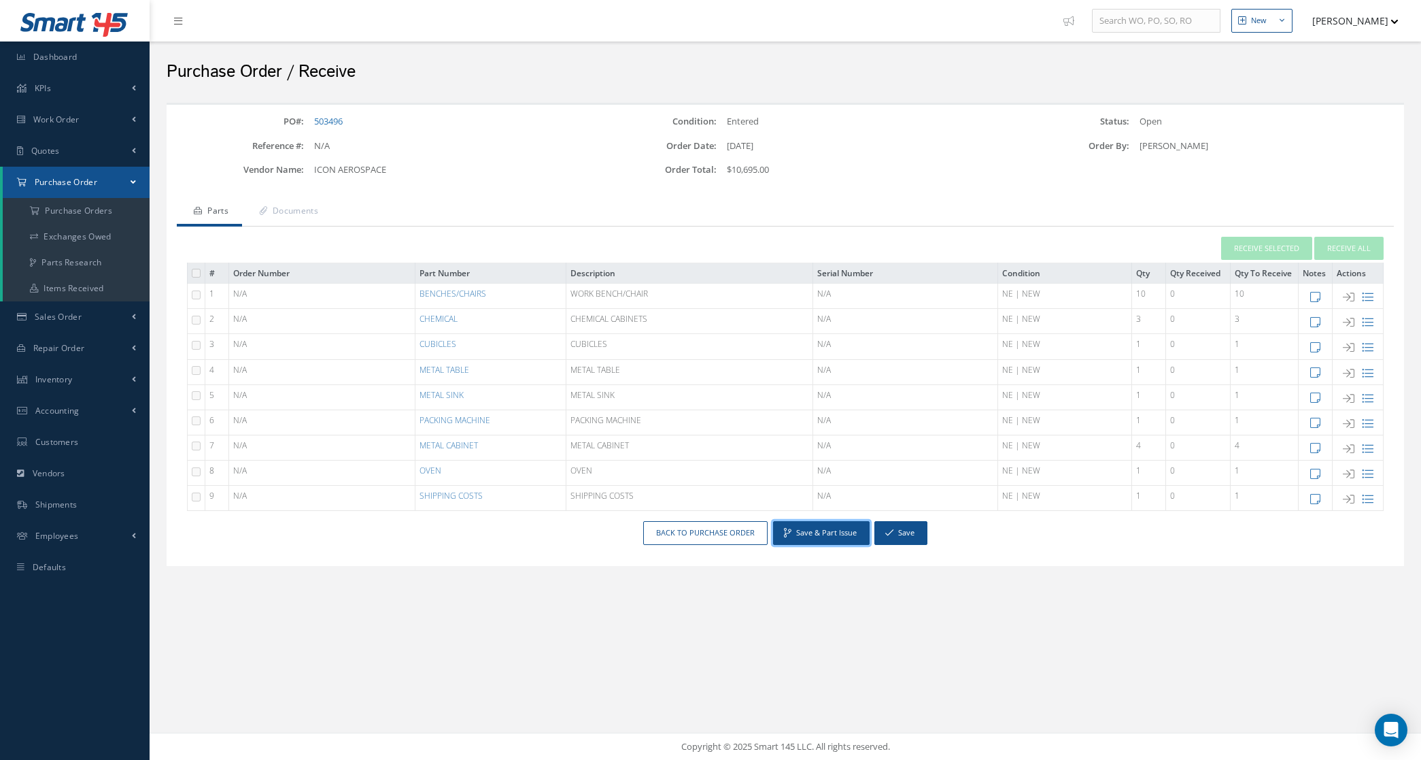
click at [830, 539] on button "Save & Part Issue" at bounding box center [821, 533] width 97 height 24
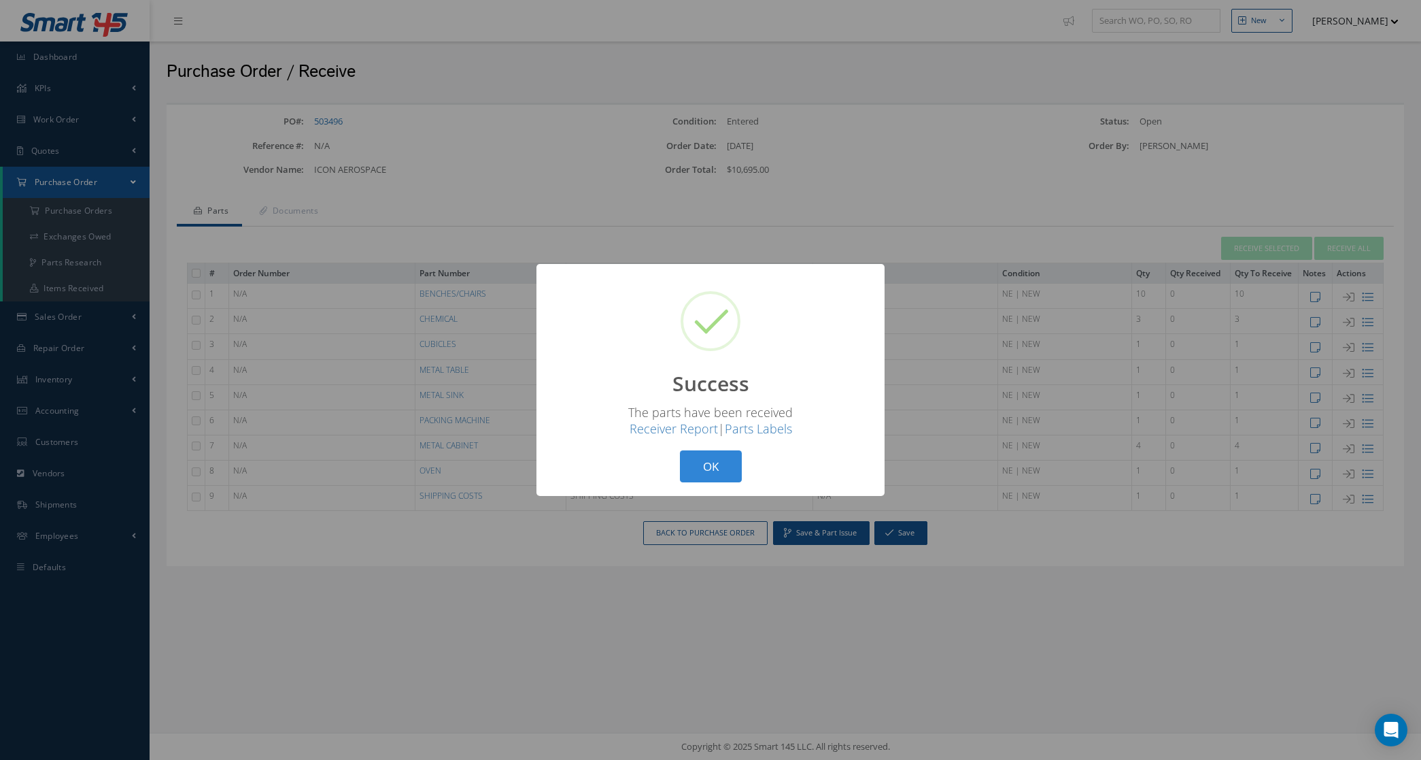
click at [698, 463] on button "OK" at bounding box center [711, 466] width 62 height 32
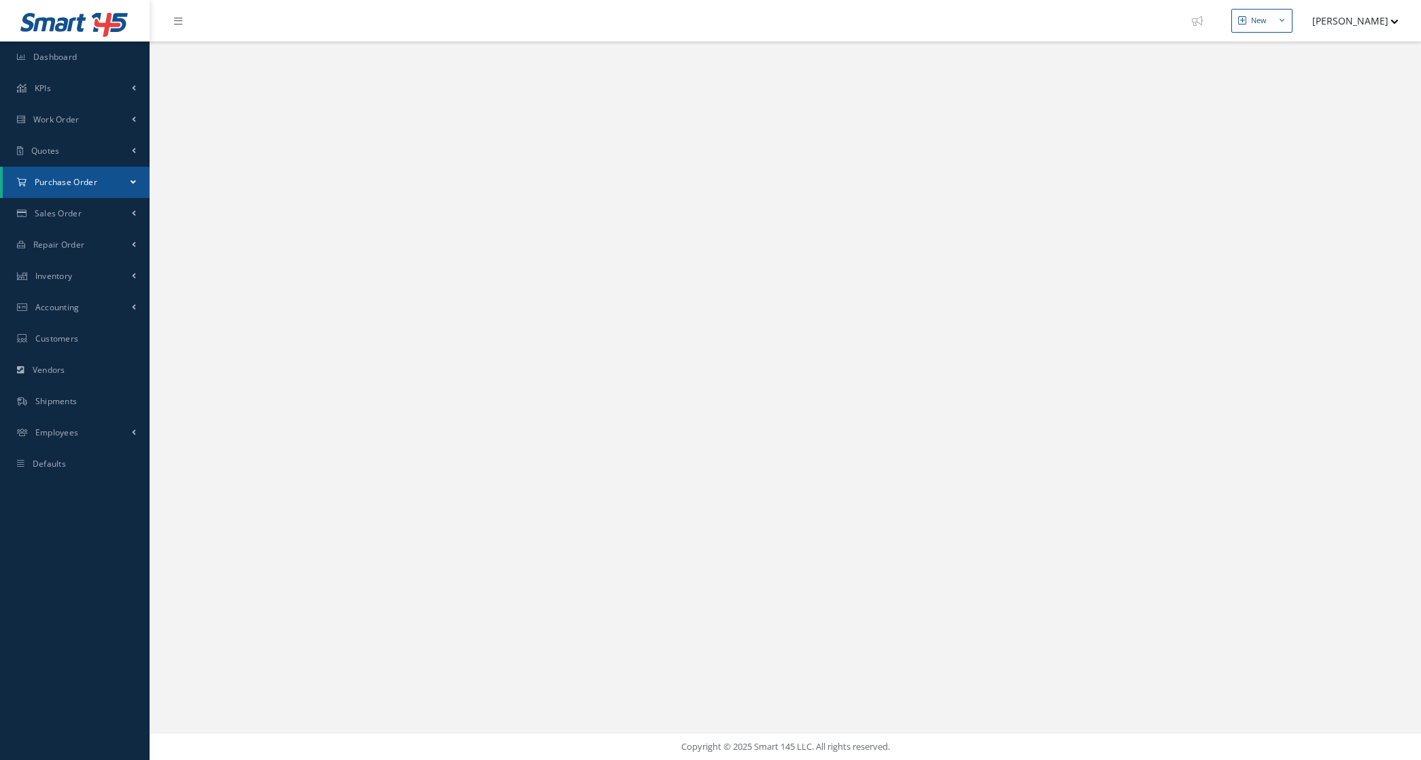
select select "25"
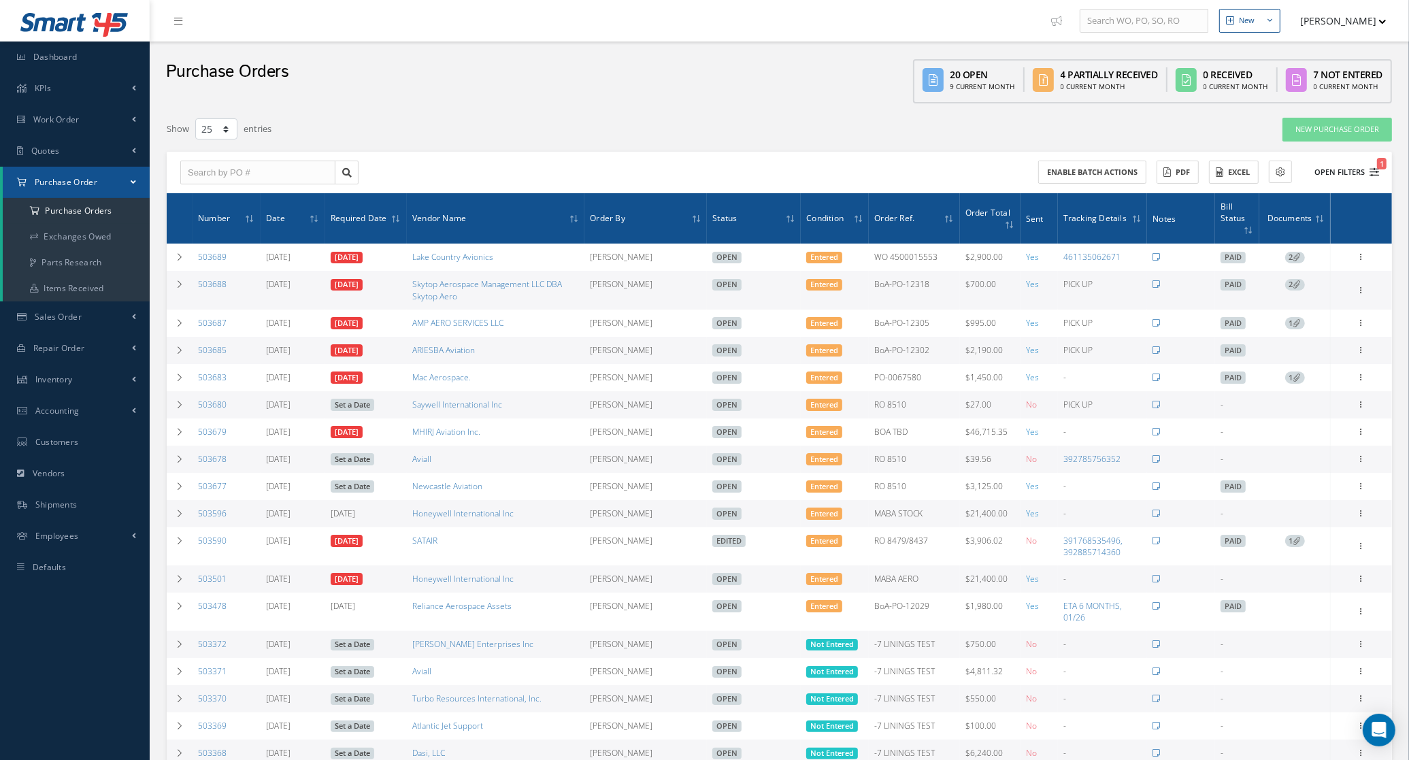
click at [1342, 175] on button "Open Filters 1" at bounding box center [1340, 172] width 77 height 22
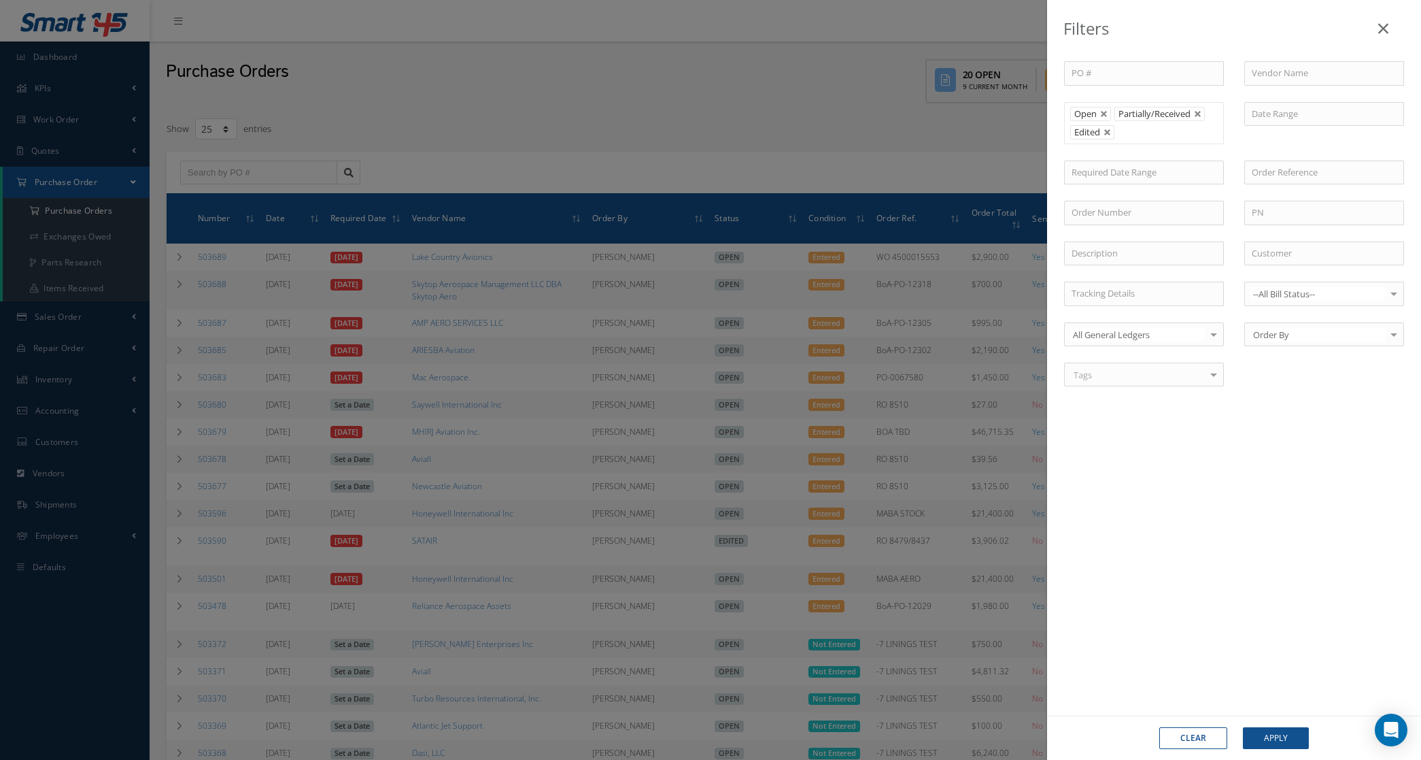
click at [1270, 756] on div "Clear Apply" at bounding box center [1234, 737] width 374 height 44
click at [1268, 738] on button "Apply" at bounding box center [1276, 738] width 66 height 22
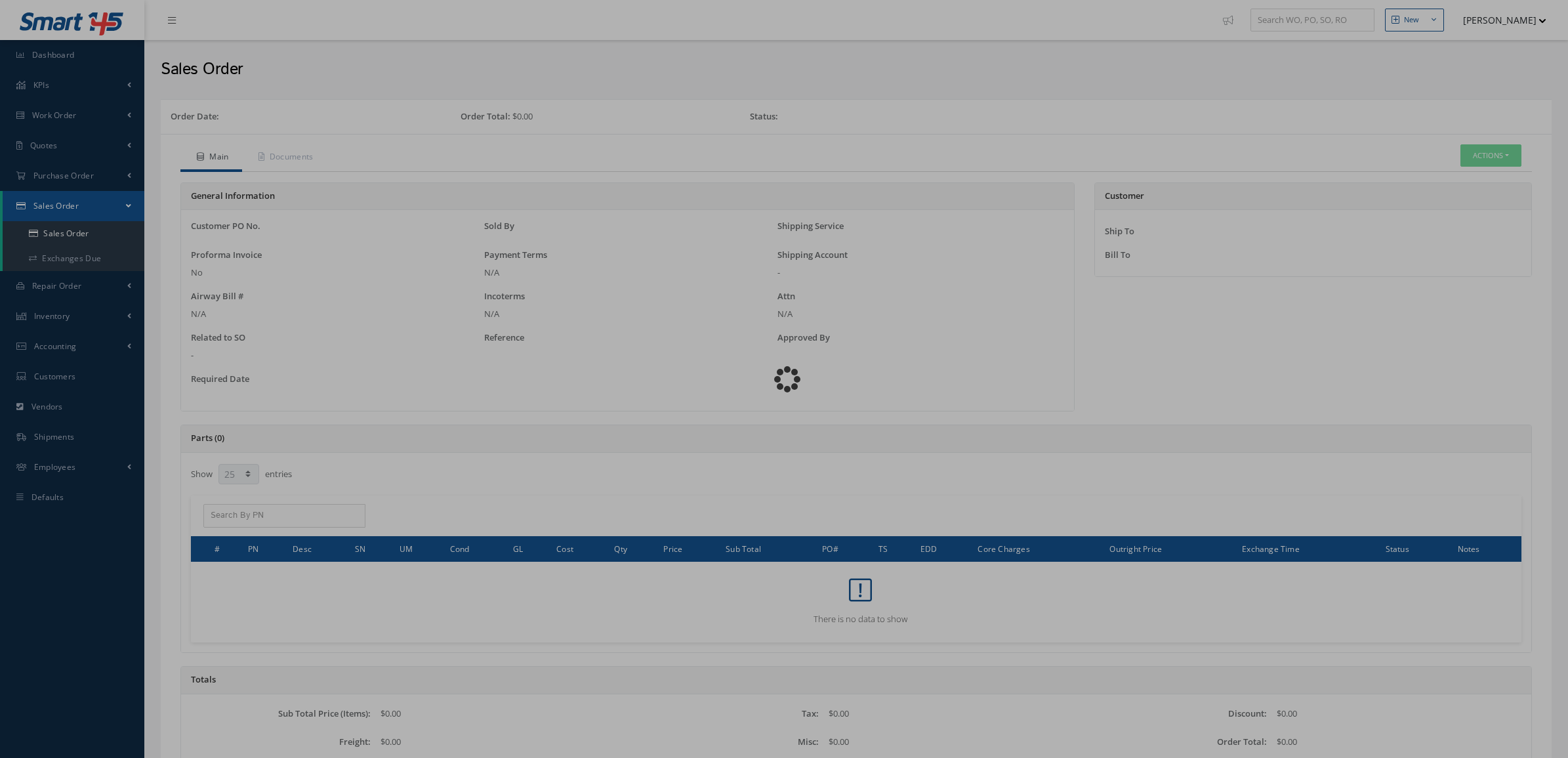
select select "25"
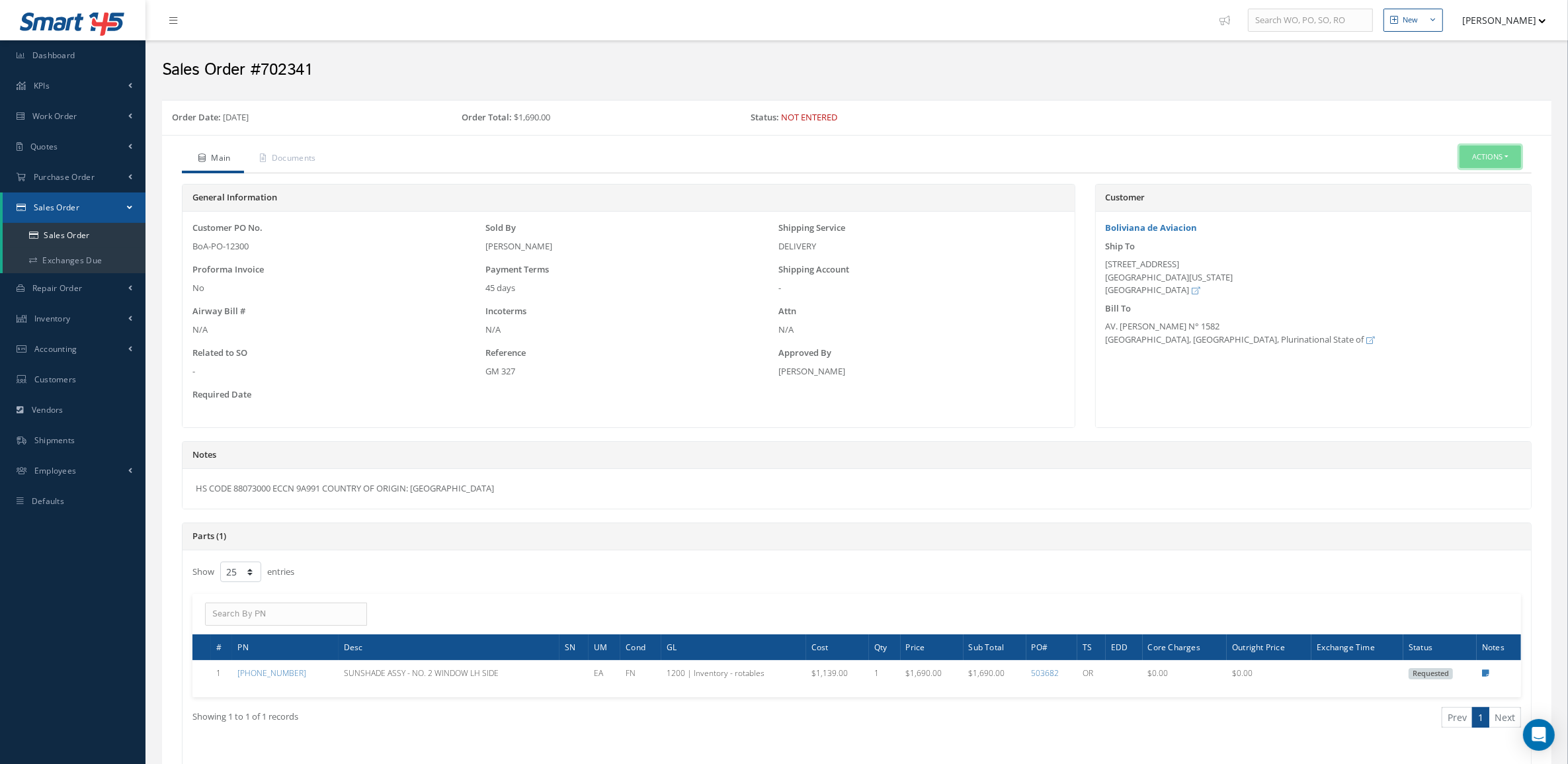
click at [1475, 153] on button "Actions" at bounding box center [1489, 157] width 61 height 23
click at [1383, 302] on link "Sales Order" at bounding box center [1370, 298] width 100 height 20
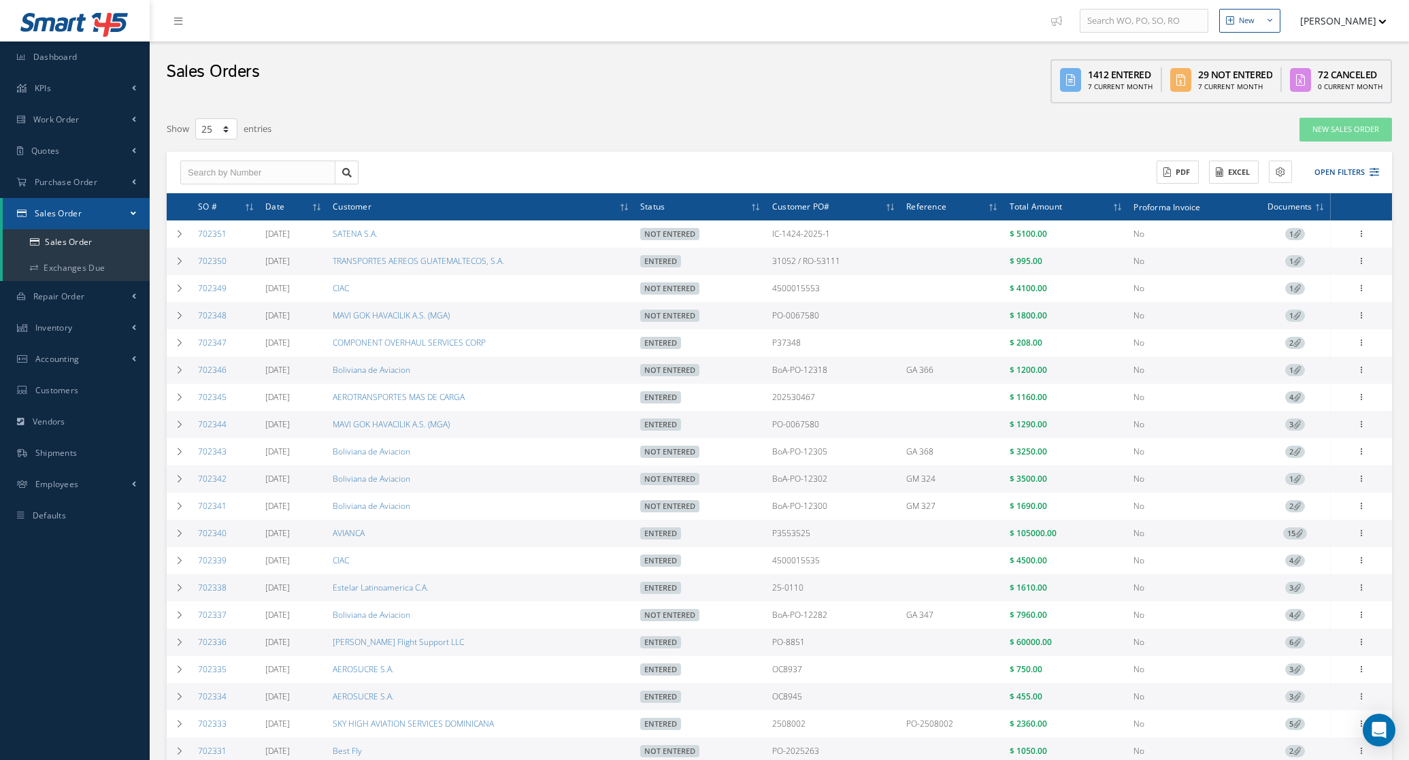
select select "25"
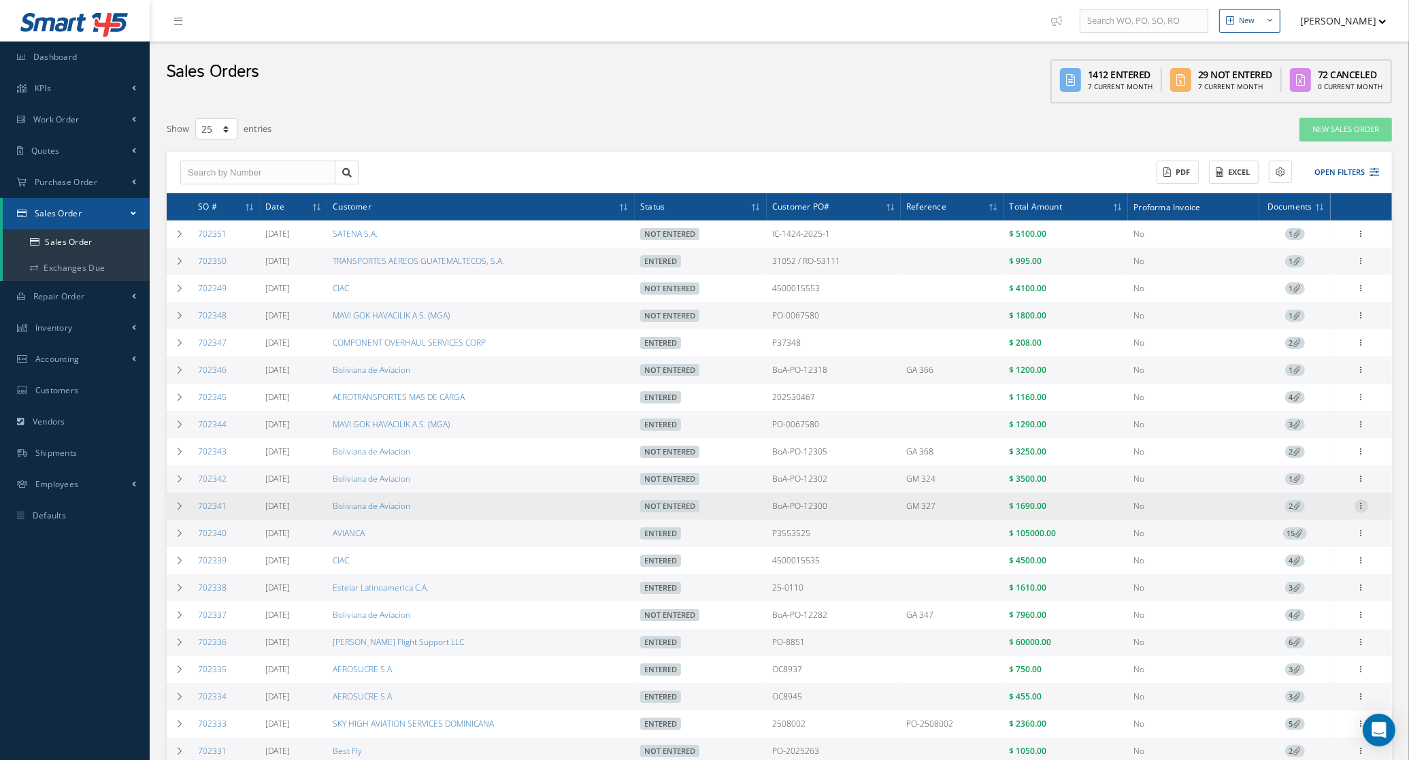
click at [1361, 510] on icon at bounding box center [1361, 504] width 14 height 11
click at [1304, 521] on link "Enter/Update" at bounding box center [1298, 515] width 107 height 18
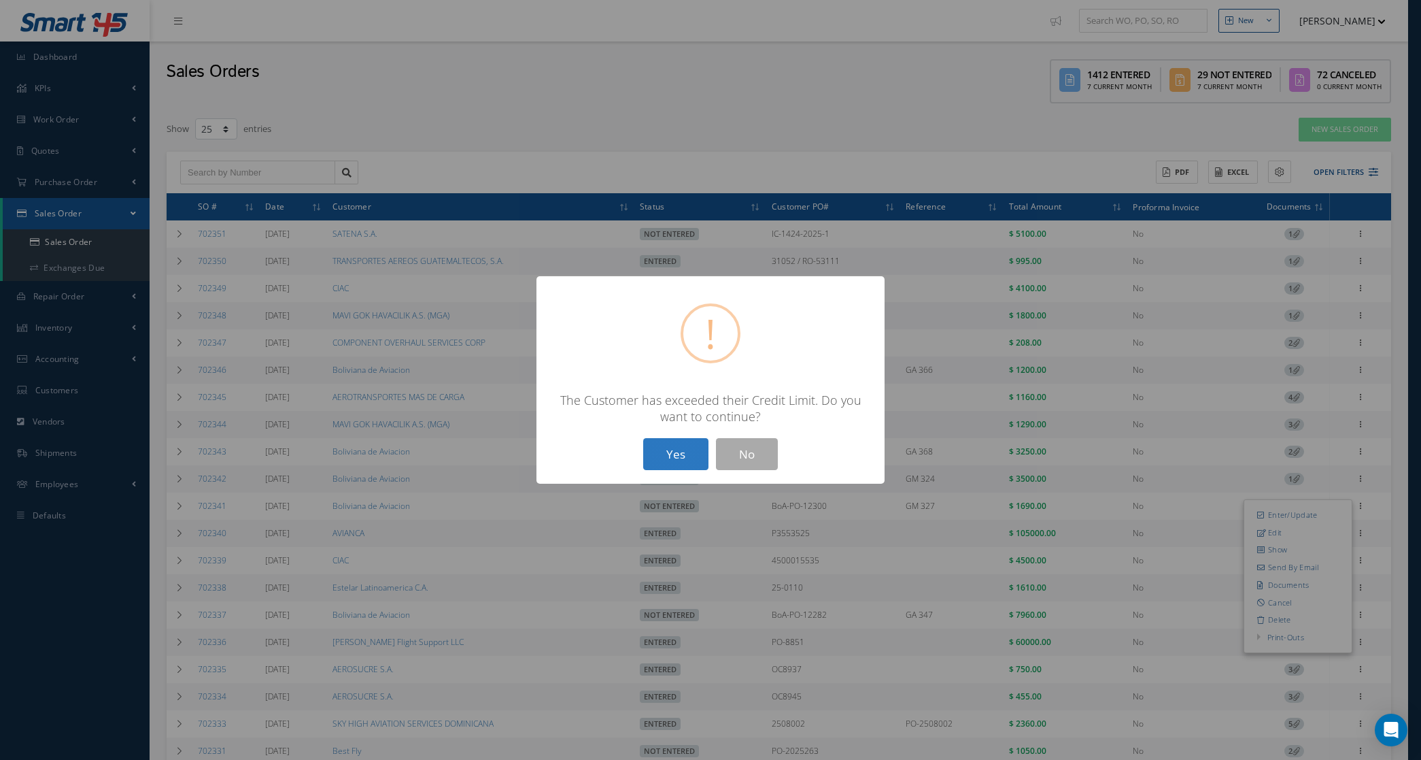
click at [694, 444] on button "Yes" at bounding box center [675, 454] width 65 height 32
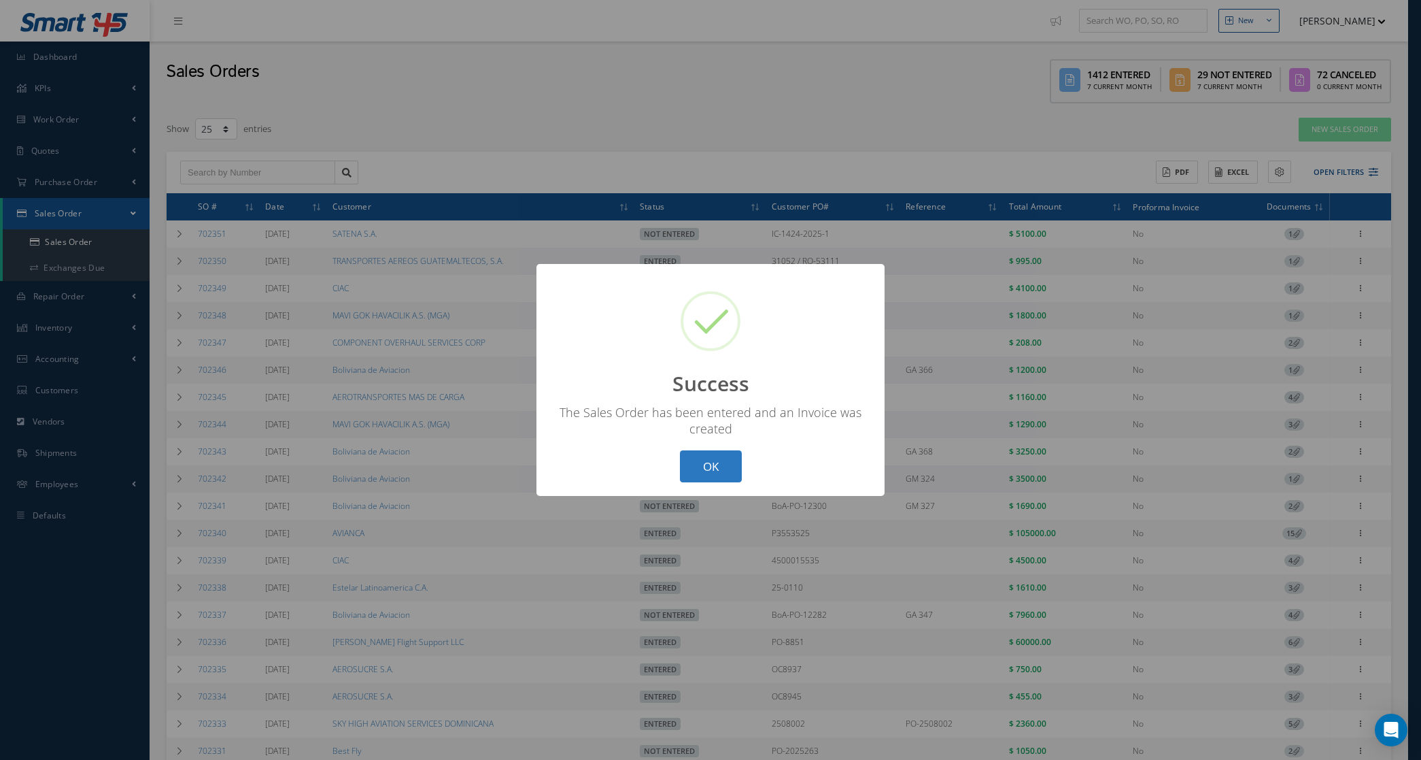
click at [735, 469] on button "OK" at bounding box center [711, 466] width 62 height 32
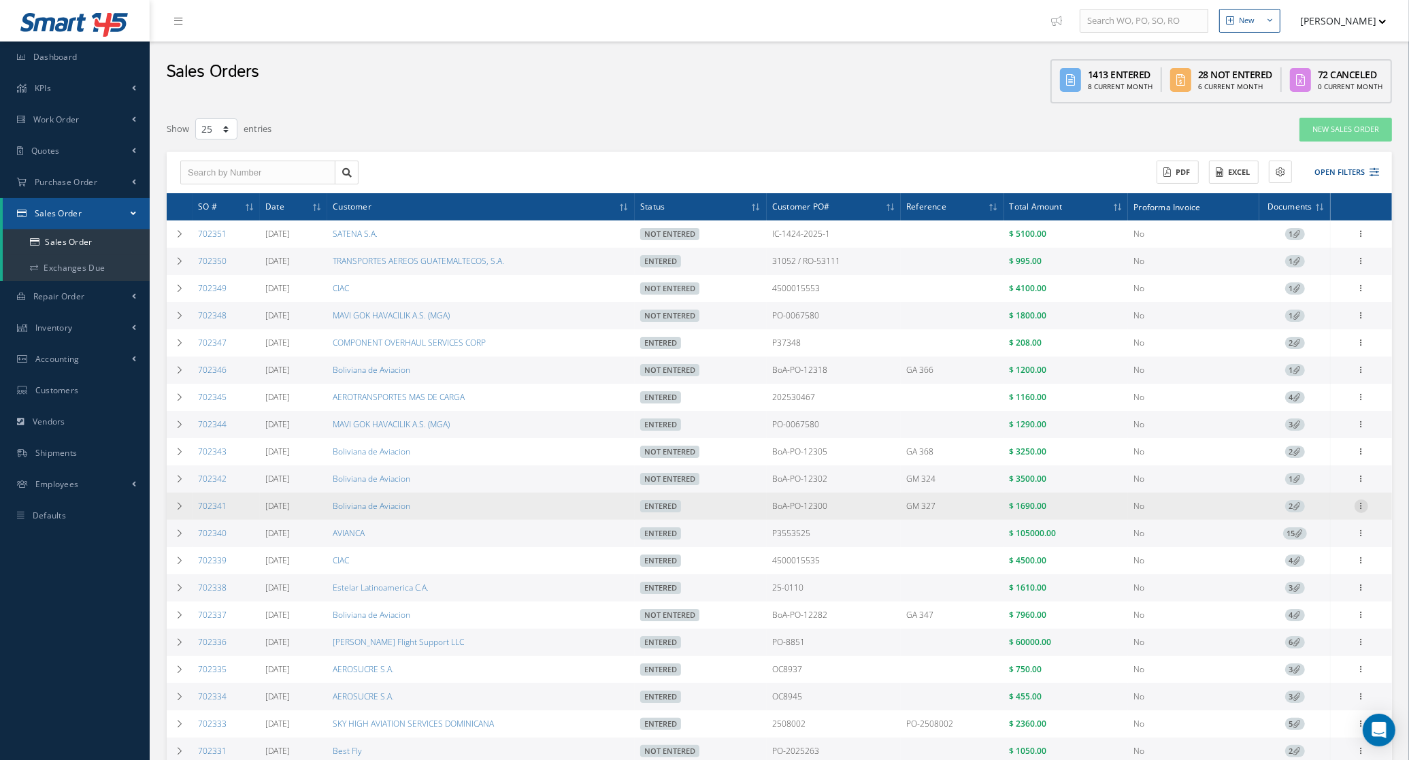
click at [1362, 510] on icon at bounding box center [1361, 504] width 14 height 11
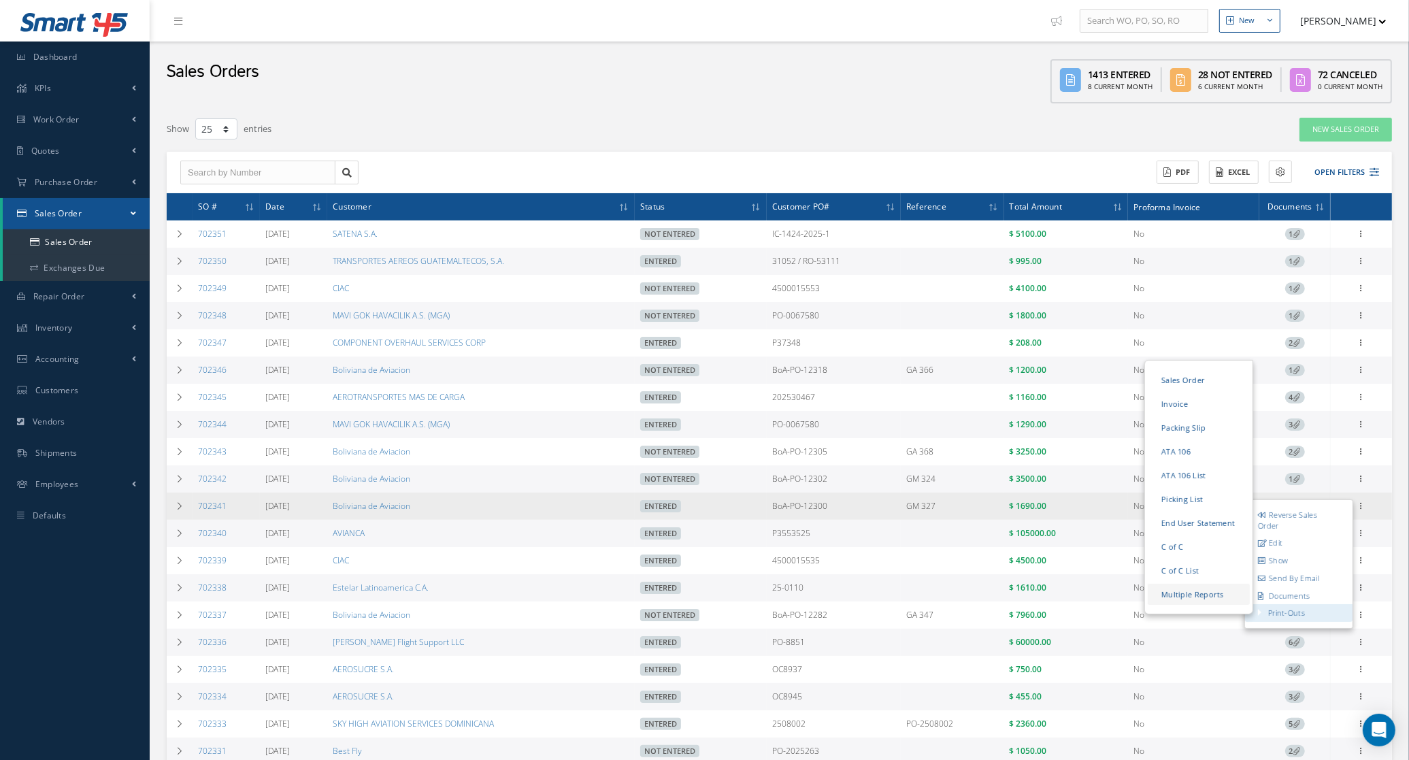
click at [1216, 599] on link "Multiple Reports" at bounding box center [1198, 594] width 102 height 21
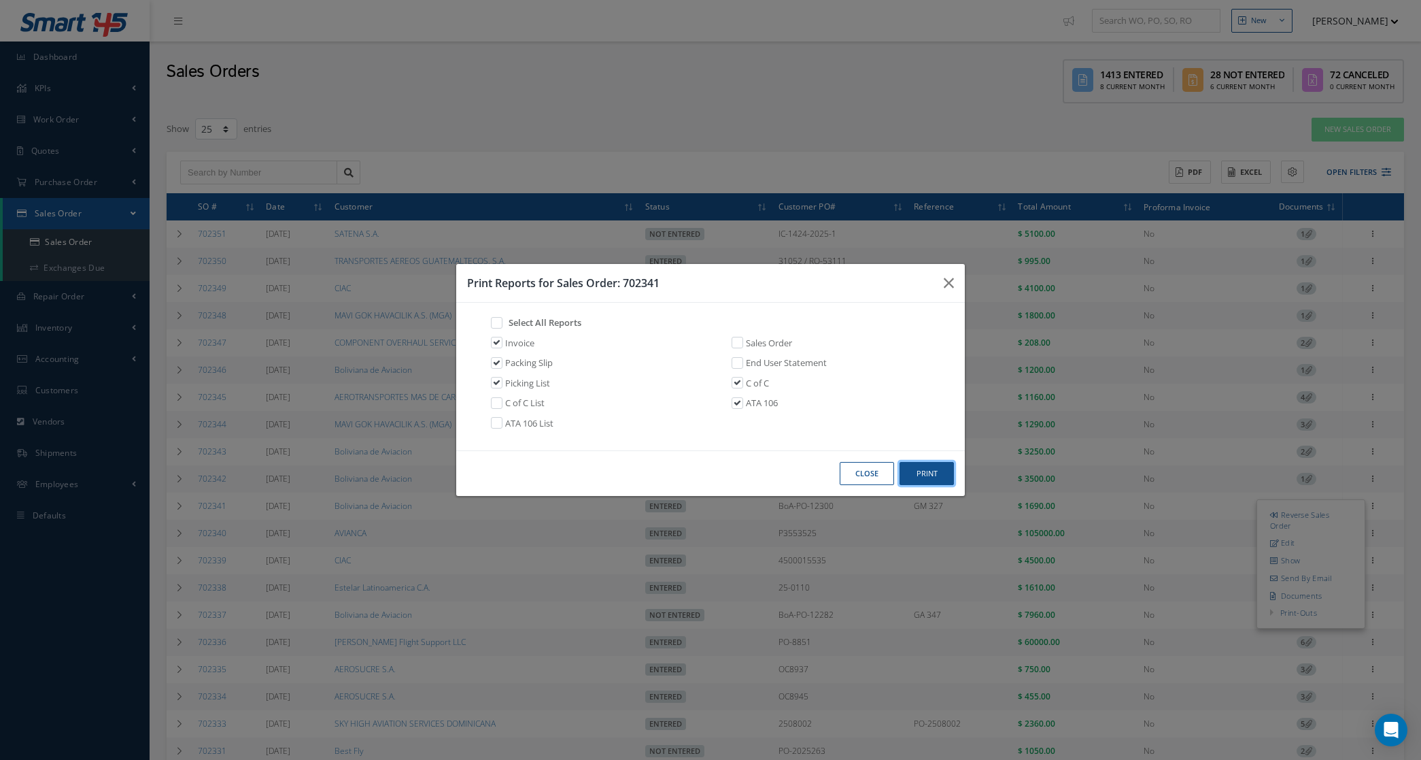
click at [920, 469] on button "Print" at bounding box center [927, 474] width 54 height 24
click at [883, 466] on button "Close" at bounding box center [867, 474] width 54 height 24
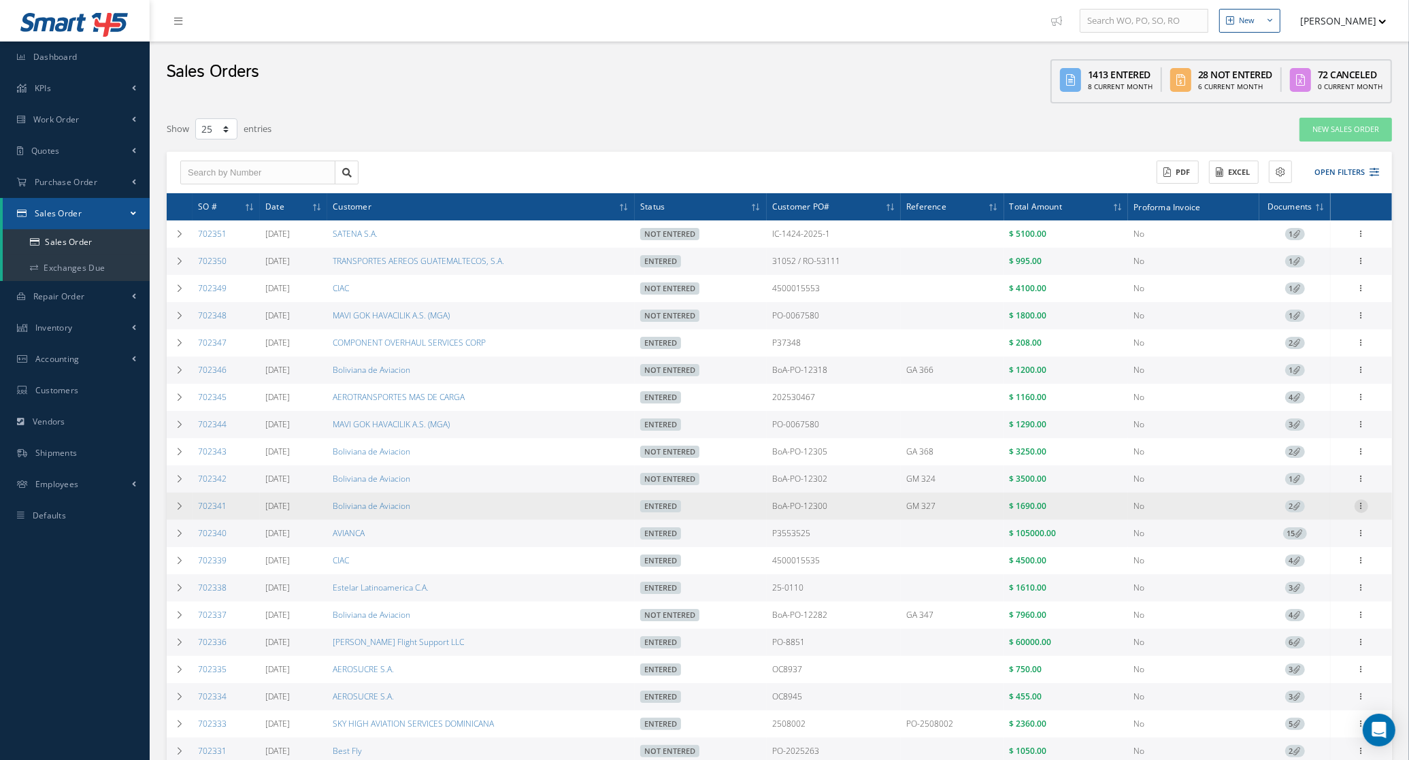
click at [1362, 510] on icon at bounding box center [1361, 504] width 14 height 11
click at [1304, 604] on link "Documents" at bounding box center [1298, 596] width 107 height 18
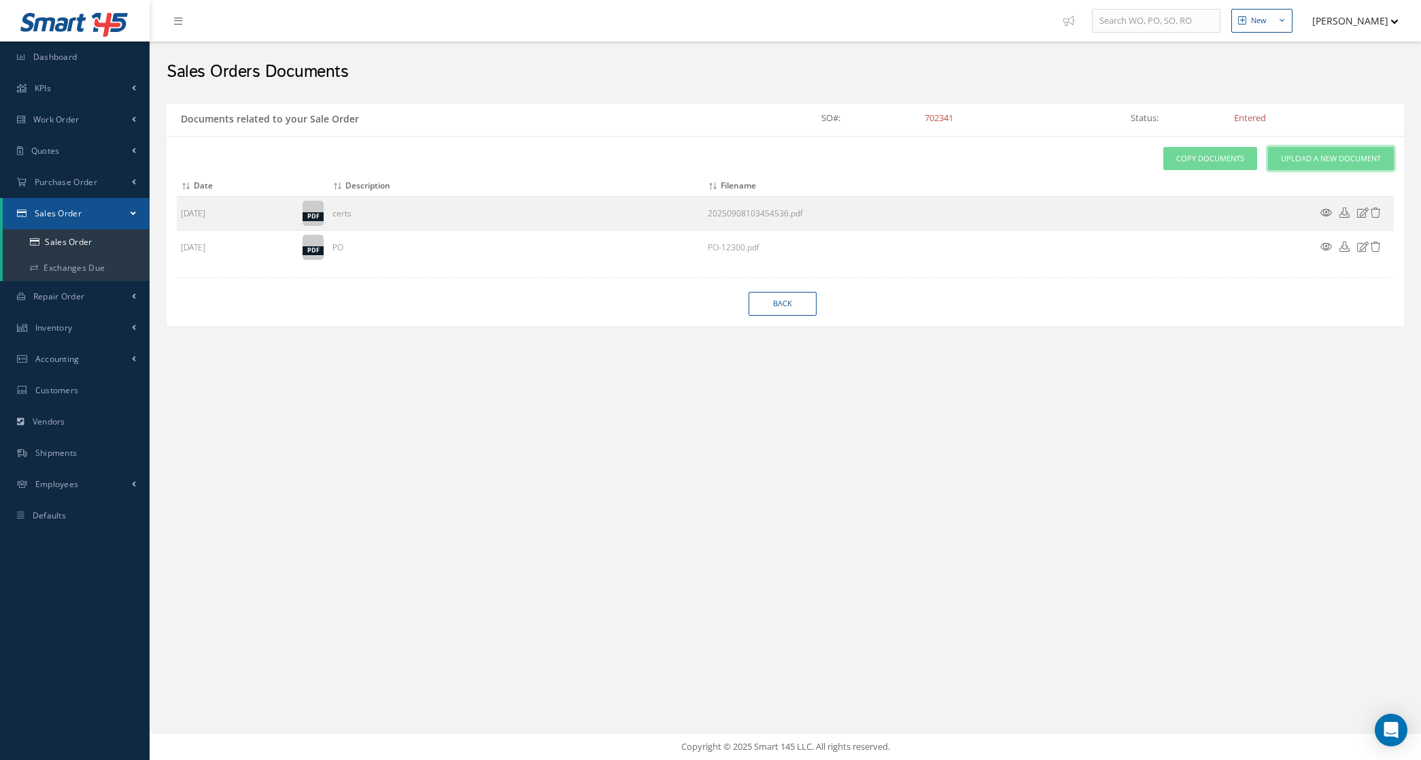
click at [1296, 157] on span "Upload a New Document" at bounding box center [1331, 159] width 100 height 12
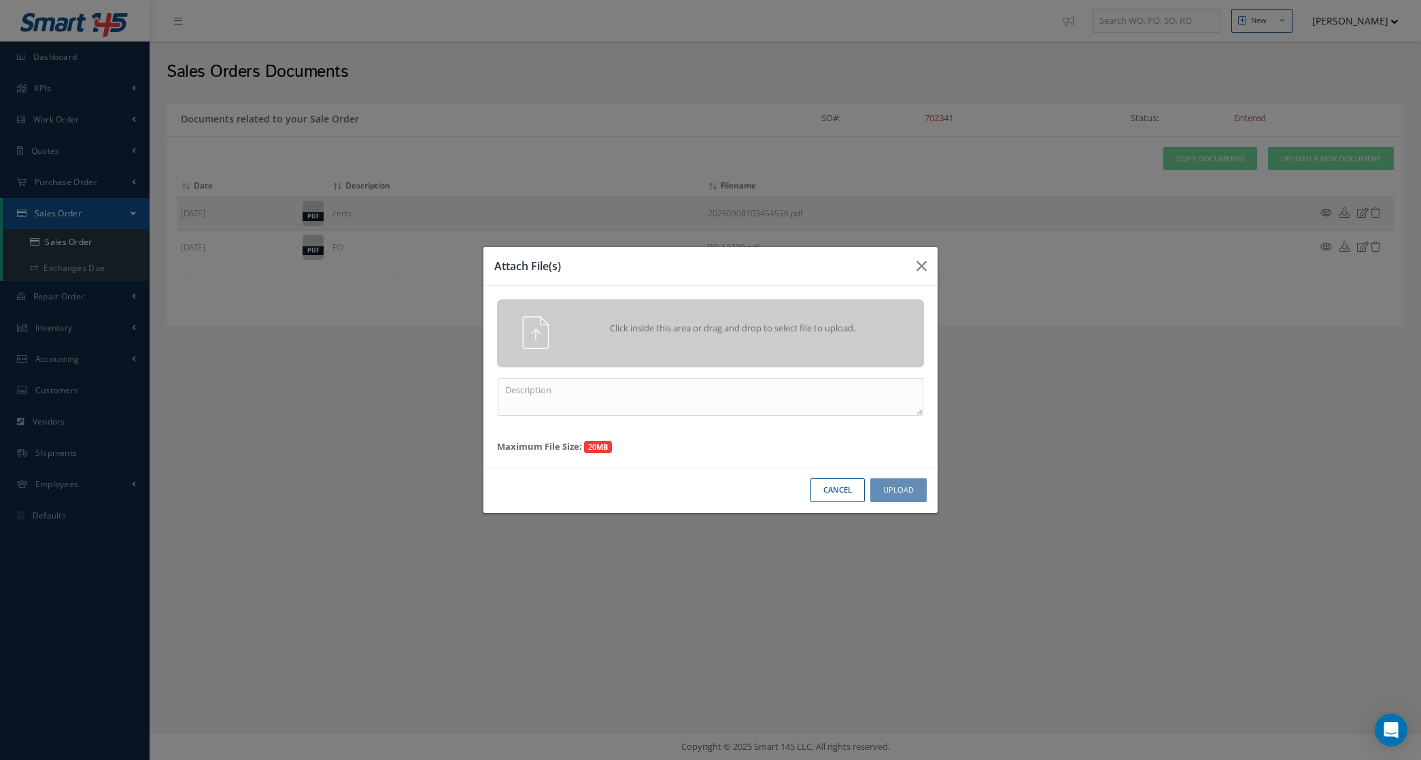
drag, startPoint x: 977, startPoint y: 118, endPoint x: 915, endPoint y: 124, distance: 62.9
click at [915, 124] on div "Attach File(s) Click inside this area or drag and drop to select file to upload…" at bounding box center [710, 380] width 1421 height 760
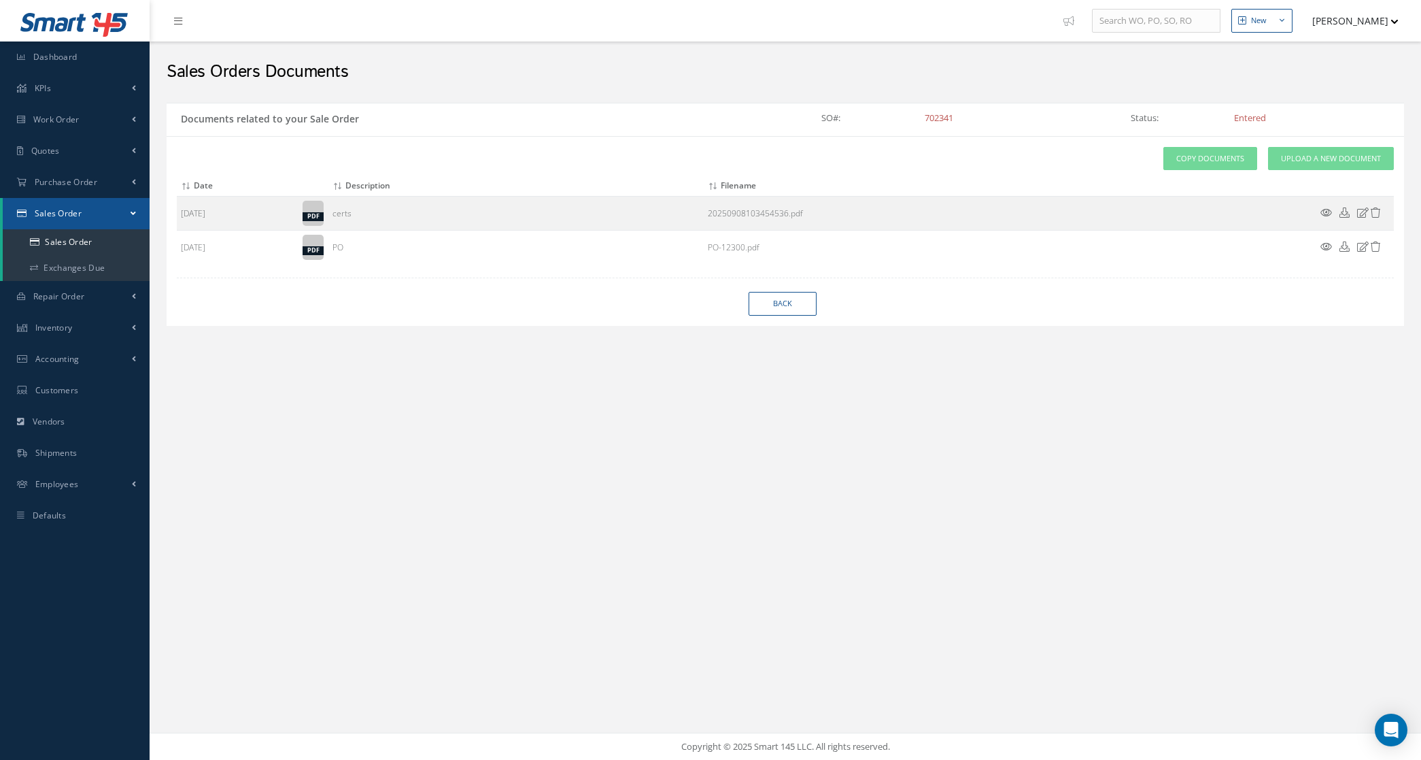
drag, startPoint x: 1007, startPoint y: 135, endPoint x: 898, endPoint y: 114, distance: 110.8
click at [898, 114] on div "Documents related to your Sale Order SO#: 702341 Status: Entered" at bounding box center [786, 119] width 1238 height 33
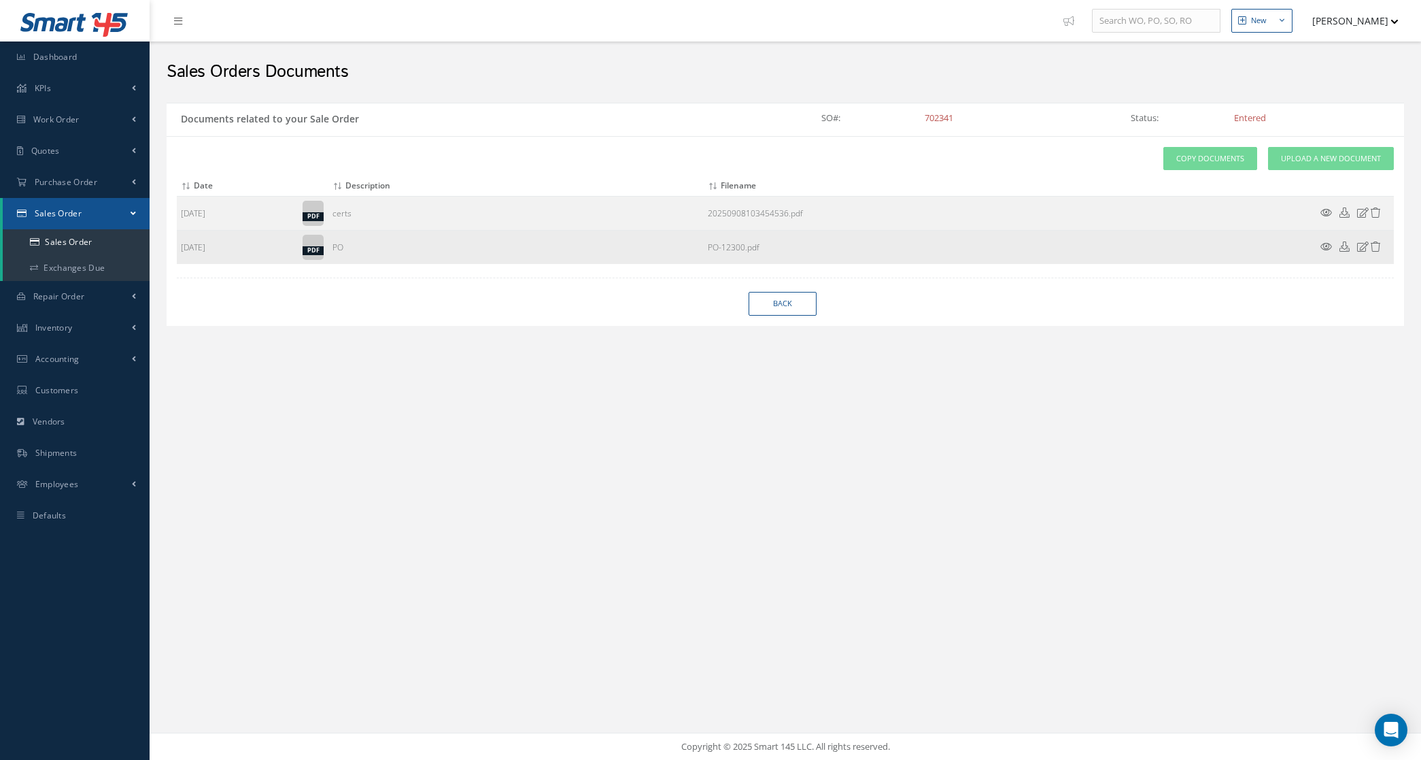
copy div "702341"
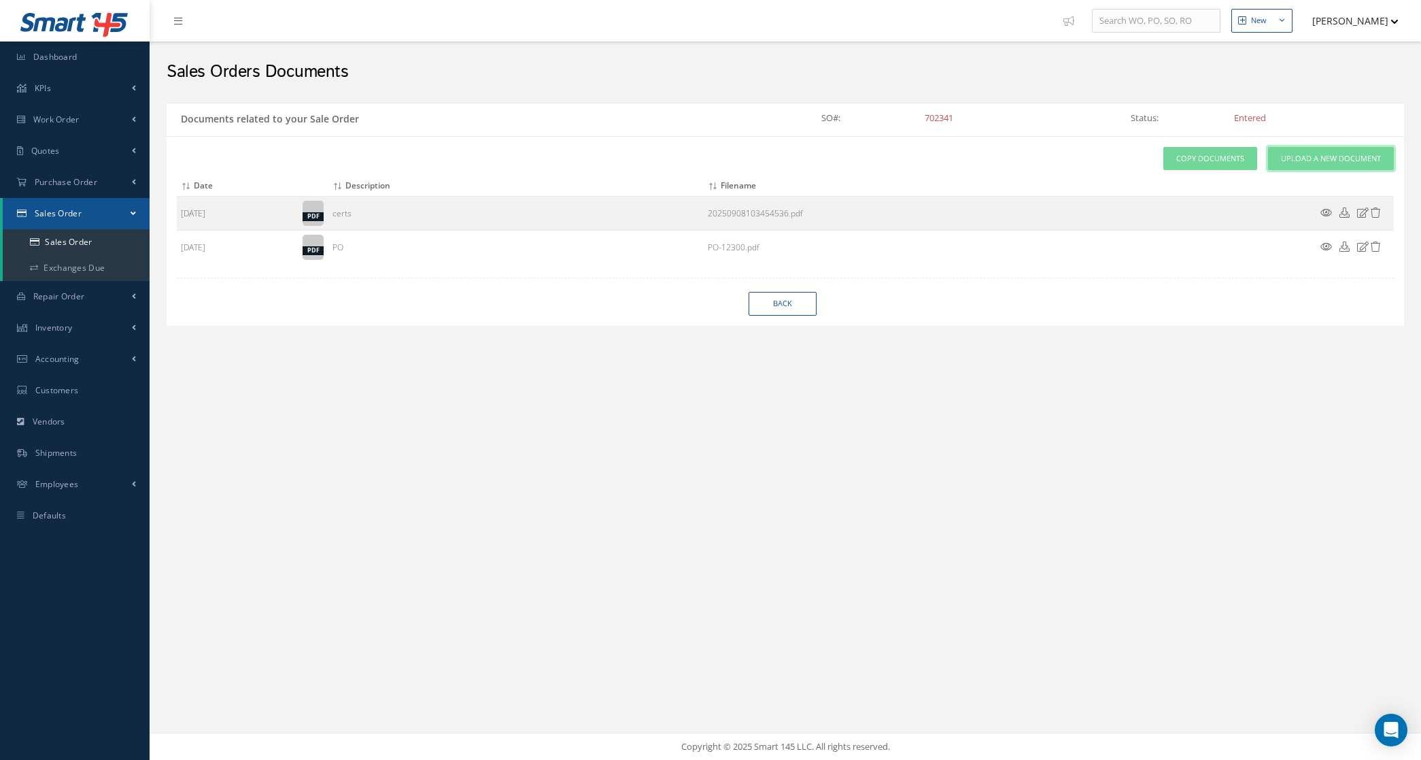
click at [1299, 154] on span "Upload a New Document" at bounding box center [1331, 159] width 100 height 12
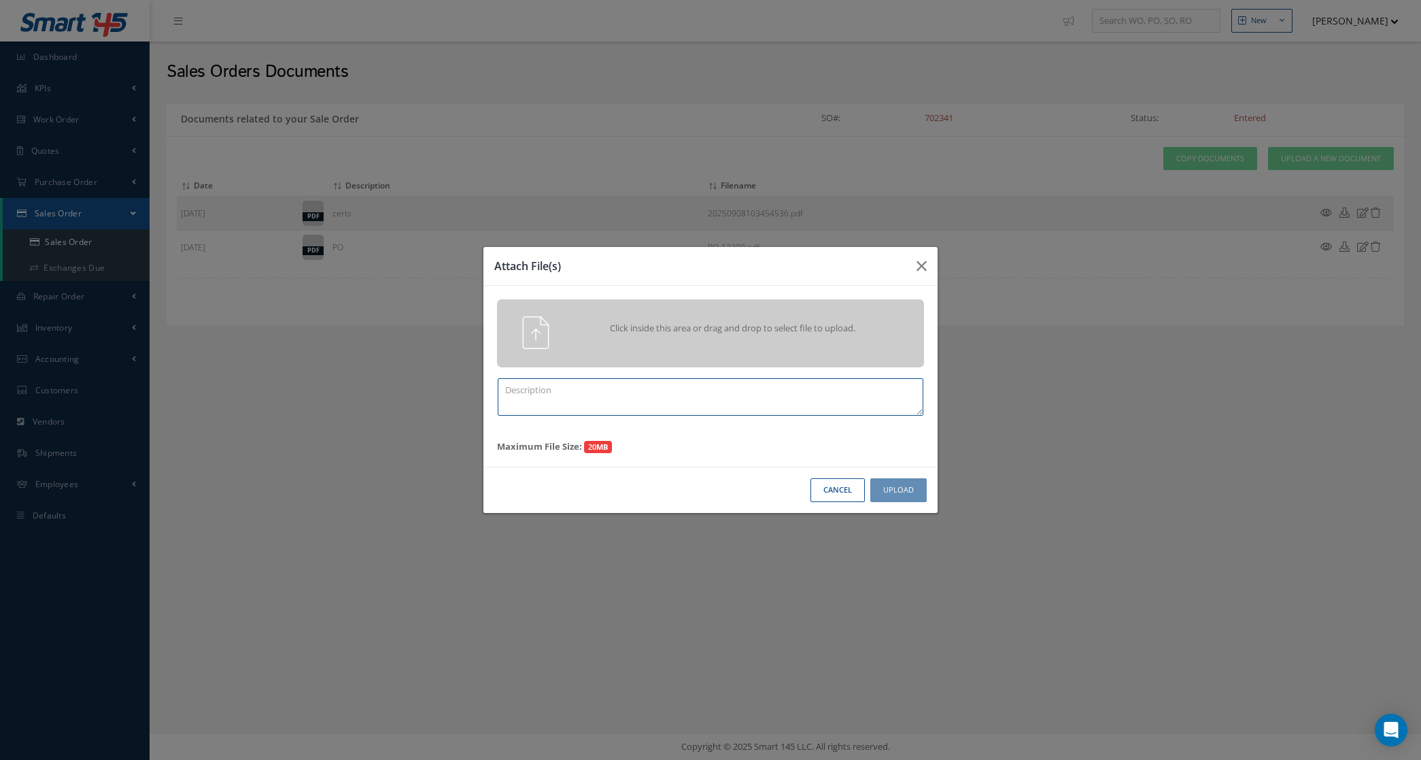
click at [745, 399] on textarea at bounding box center [711, 396] width 426 height 37
paste textarea "702341"
click at [743, 399] on textarea "PPW SO 702341" at bounding box center [711, 396] width 426 height 37
drag, startPoint x: 660, startPoint y: 405, endPoint x: 647, endPoint y: 381, distance: 27.1
click at [658, 402] on textarea "PPW SO 702341" at bounding box center [711, 396] width 426 height 37
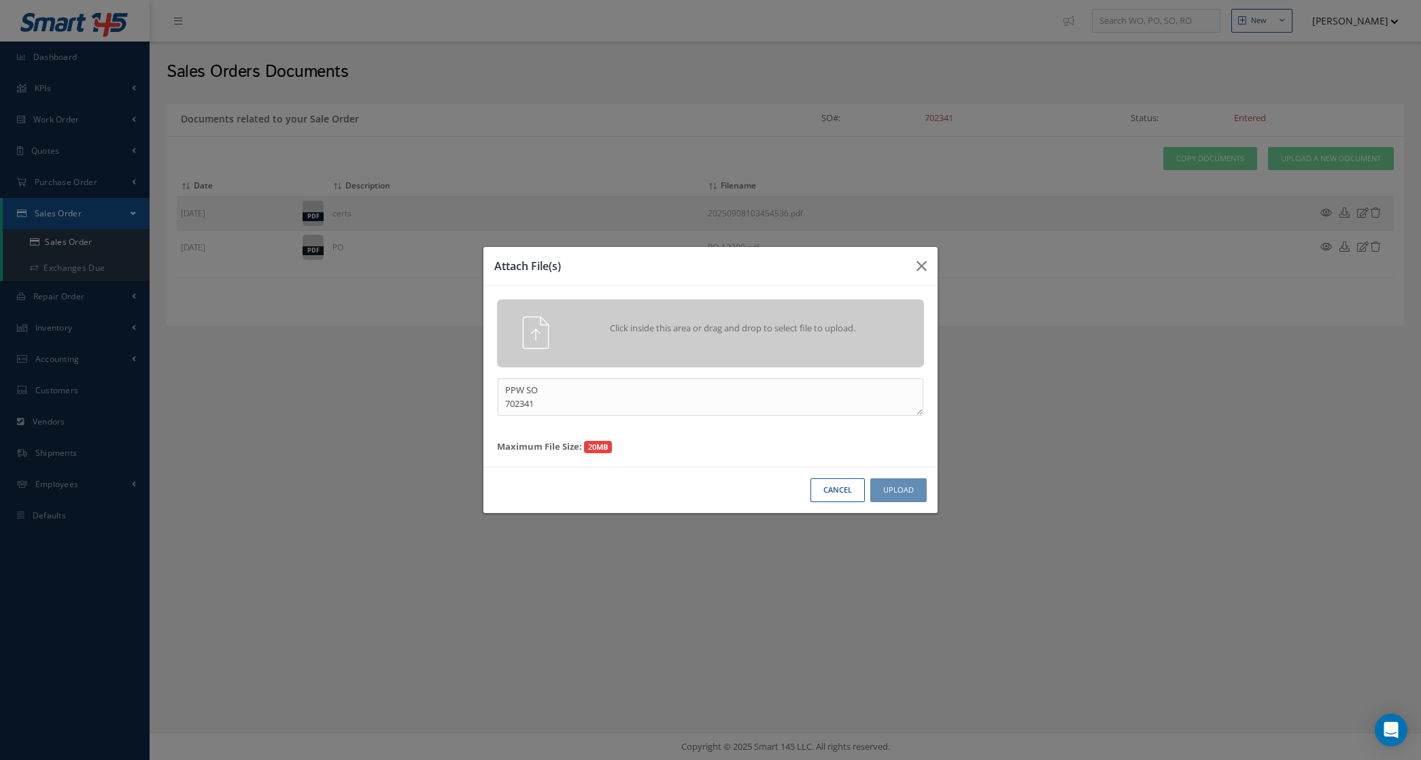
drag, startPoint x: 487, startPoint y: 396, endPoint x: 494, endPoint y: 407, distance: 12.8
click at [494, 407] on div "PPW SO 702341" at bounding box center [711, 396] width 448 height 37
click at [509, 403] on textarea "PPW SO 702341" at bounding box center [711, 396] width 426 height 37
type textarea "PPW SO 702341"
click at [898, 505] on div "Cancel Upload" at bounding box center [711, 490] width 454 height 46
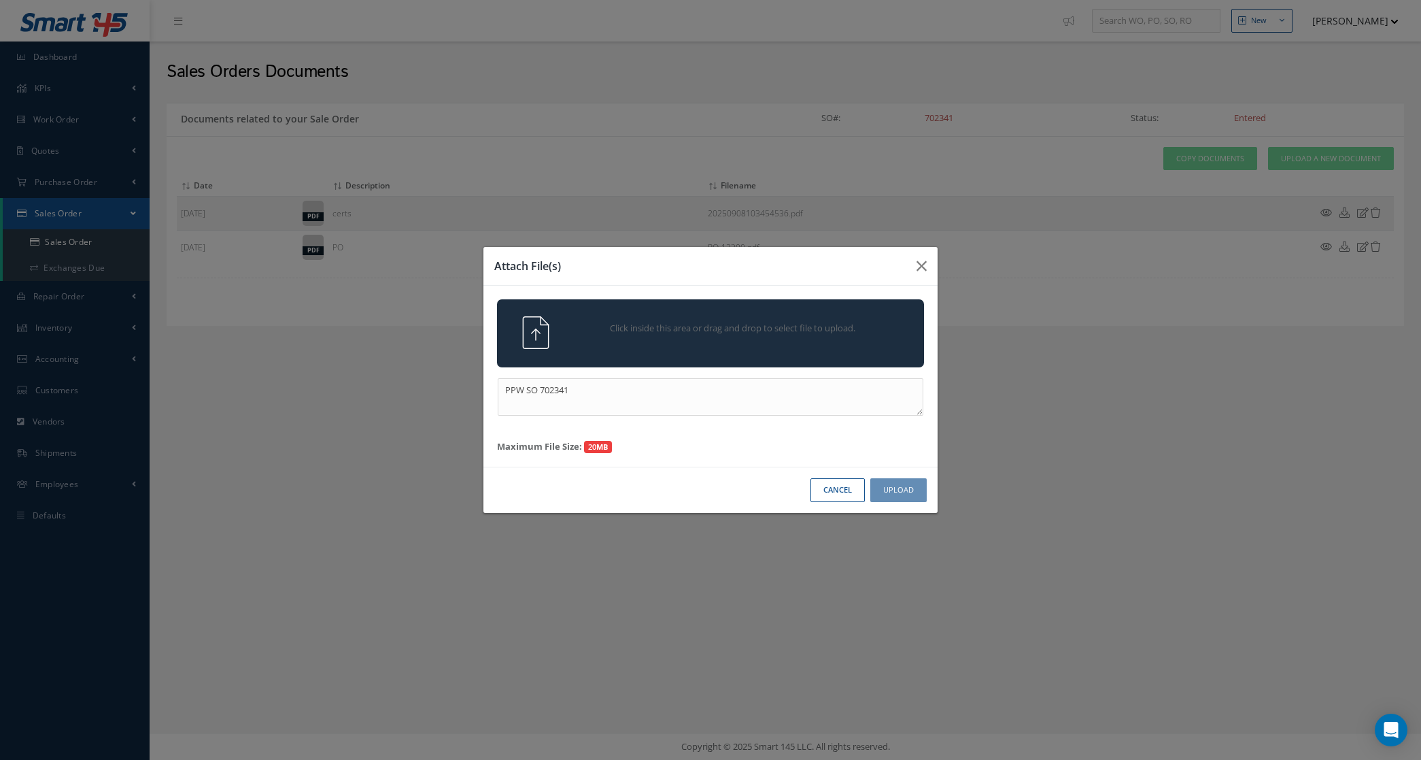
click at [689, 323] on span "Click inside this area or drag and drop to select file to upload." at bounding box center [733, 329] width 309 height 14
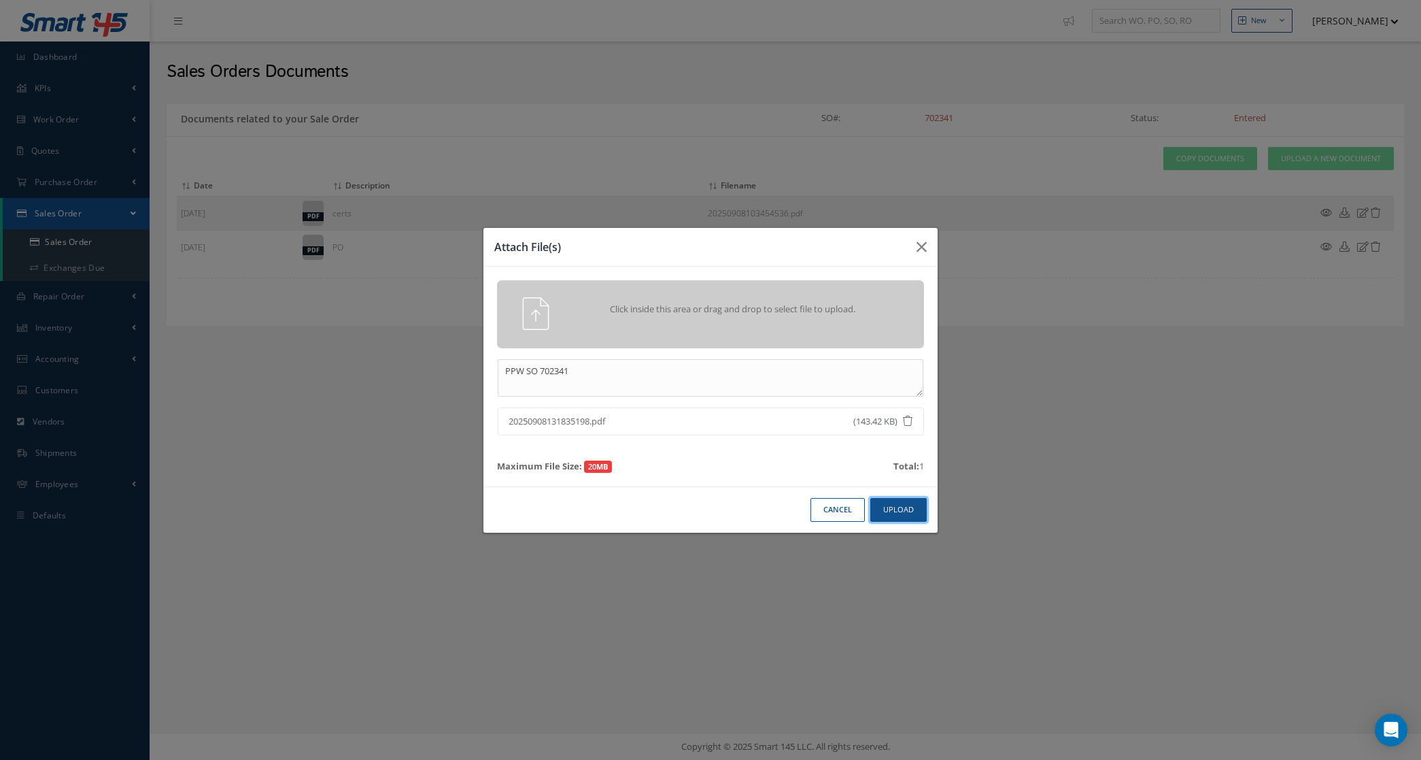
click at [903, 501] on button "Upload" at bounding box center [899, 510] width 56 height 24
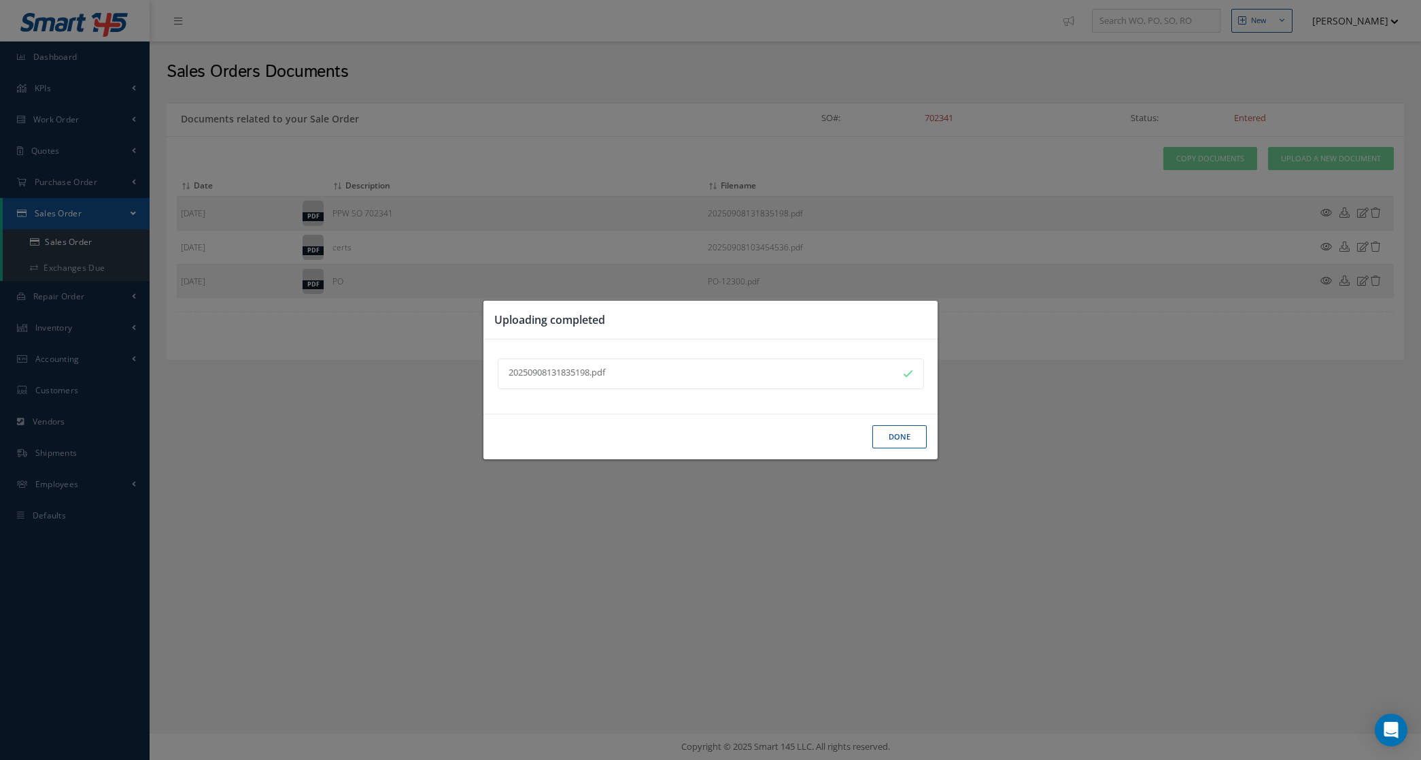
click at [892, 440] on button "Done" at bounding box center [900, 437] width 54 height 24
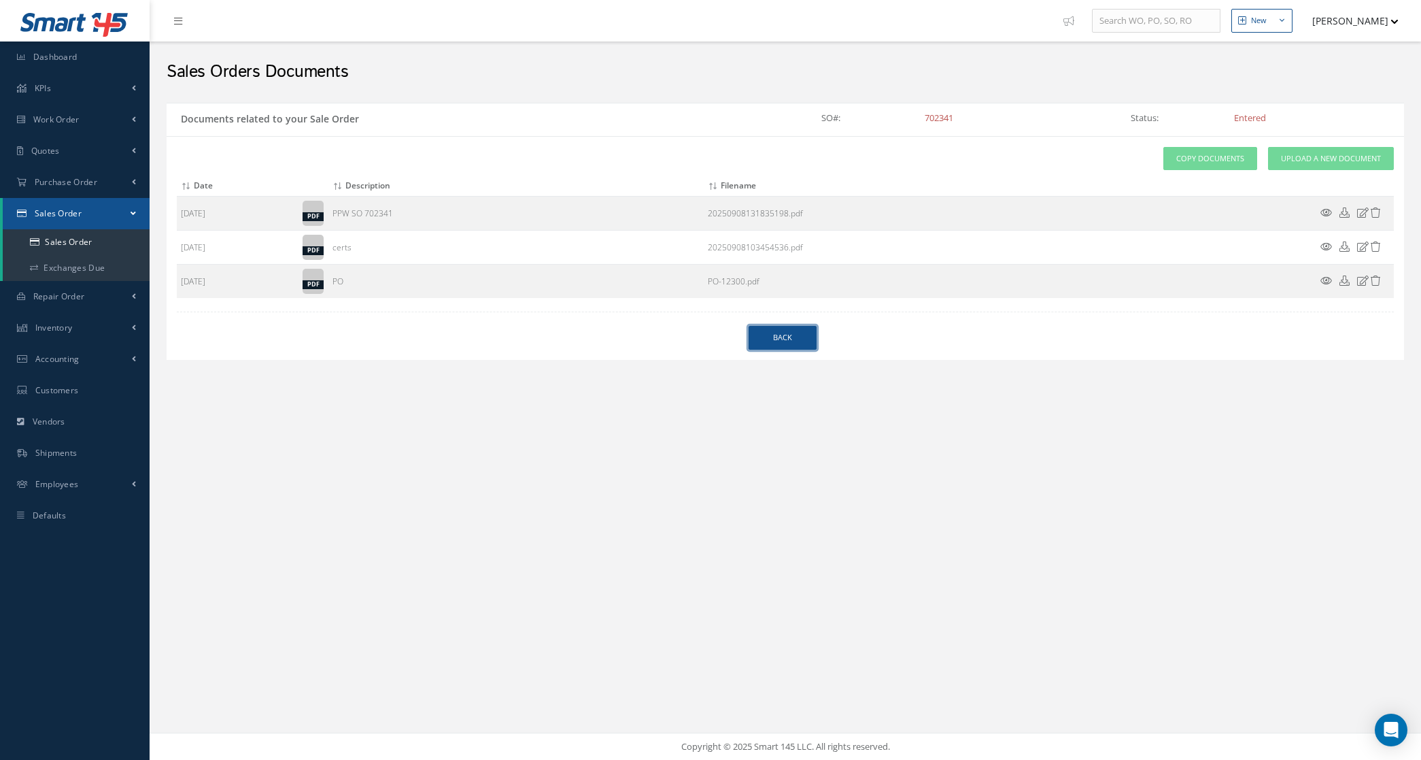
click at [801, 348] on link "Back" at bounding box center [783, 338] width 68 height 24
select select "25"
